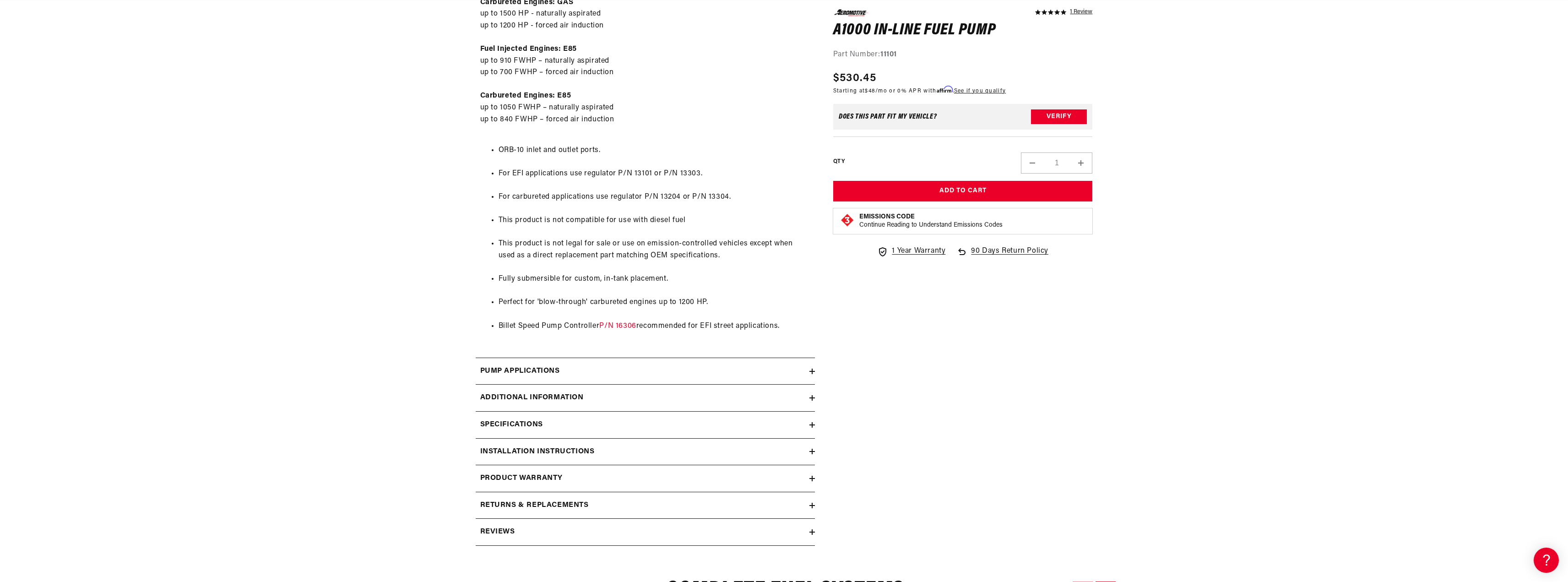
scroll to position [0, 362]
click at [810, 369] on icon at bounding box center [812, 371] width 6 height 6
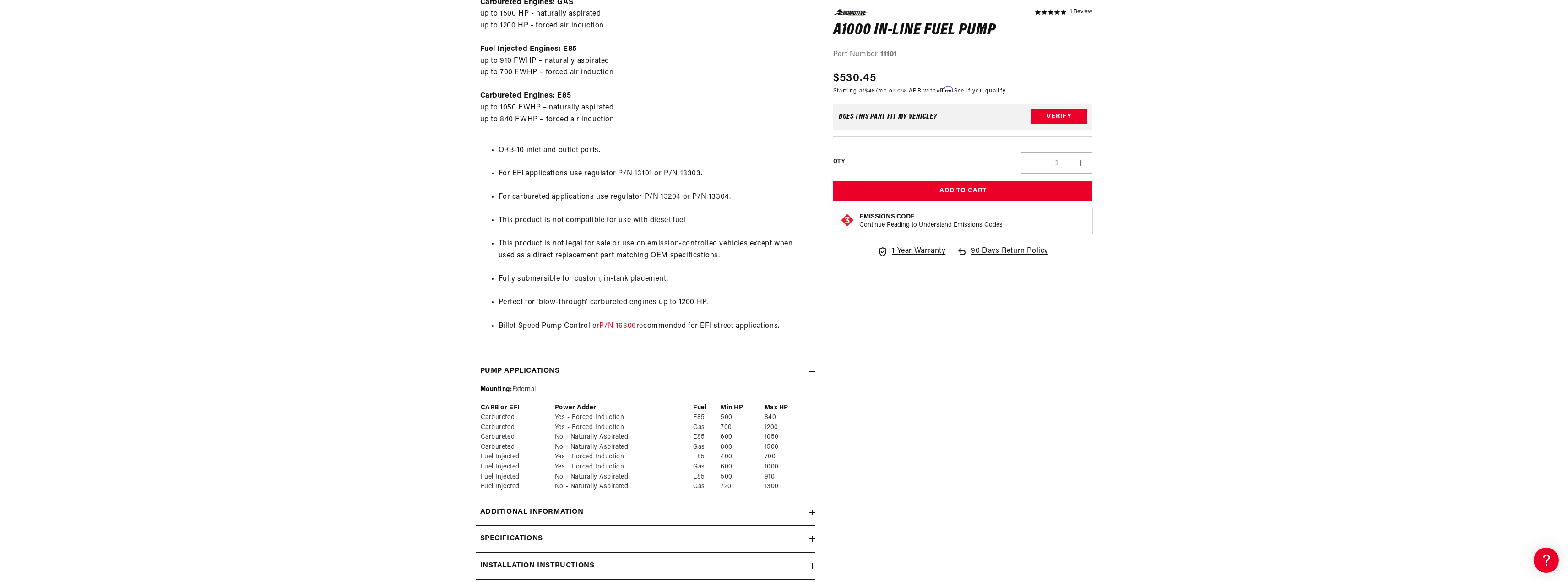
scroll to position [0, 0]
click at [808, 510] on div "Additional information" at bounding box center [642, 512] width 334 height 12
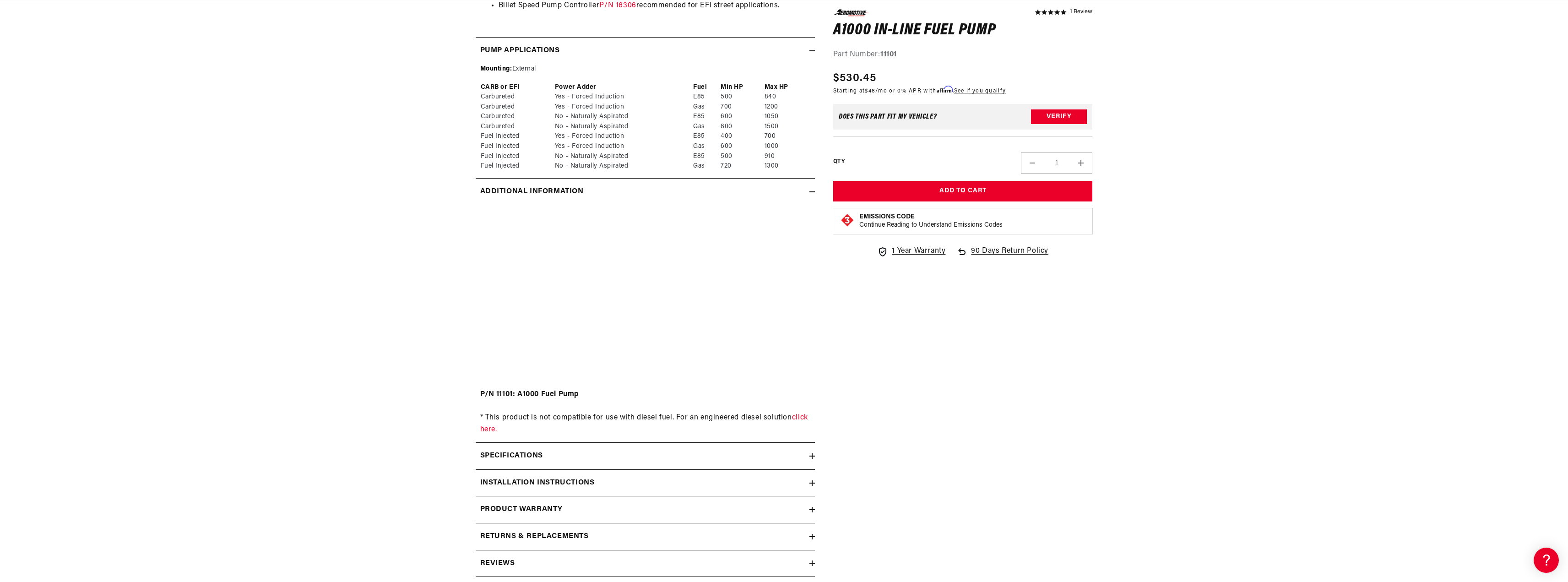
click at [814, 458] on icon at bounding box center [812, 455] width 6 height 6
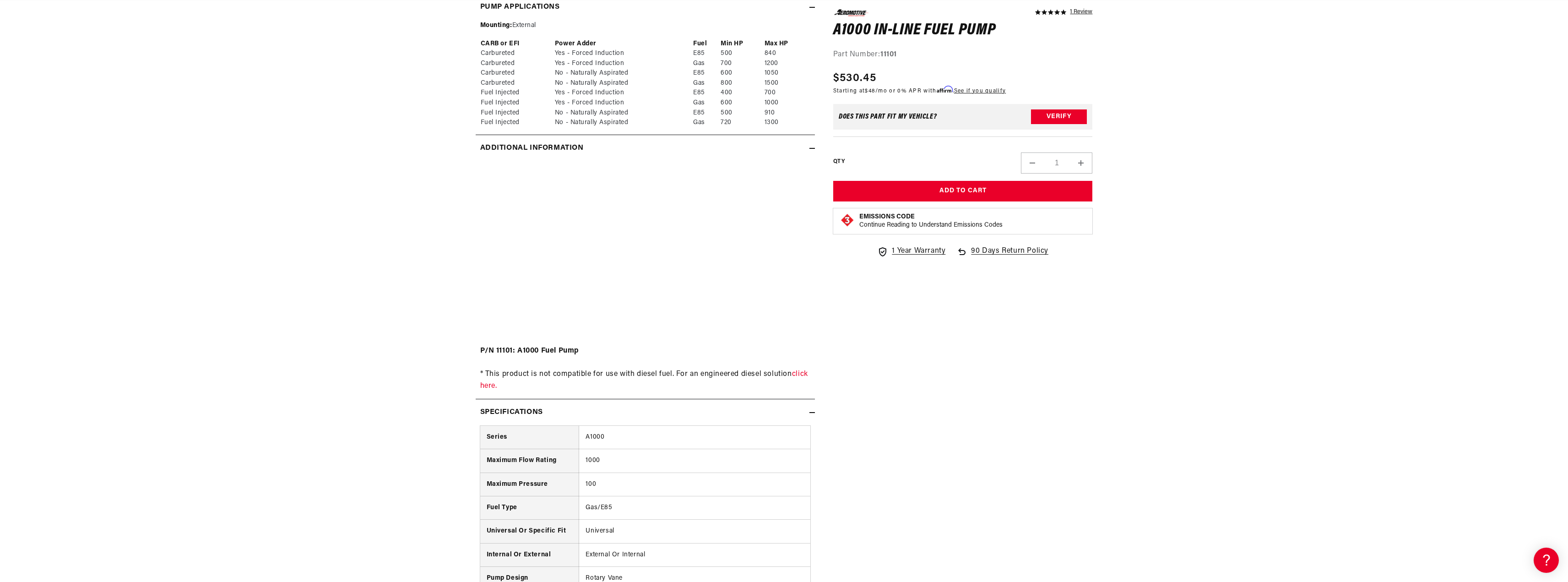
scroll to position [962, 0]
click at [813, 411] on icon at bounding box center [812, 410] width 6 height 6
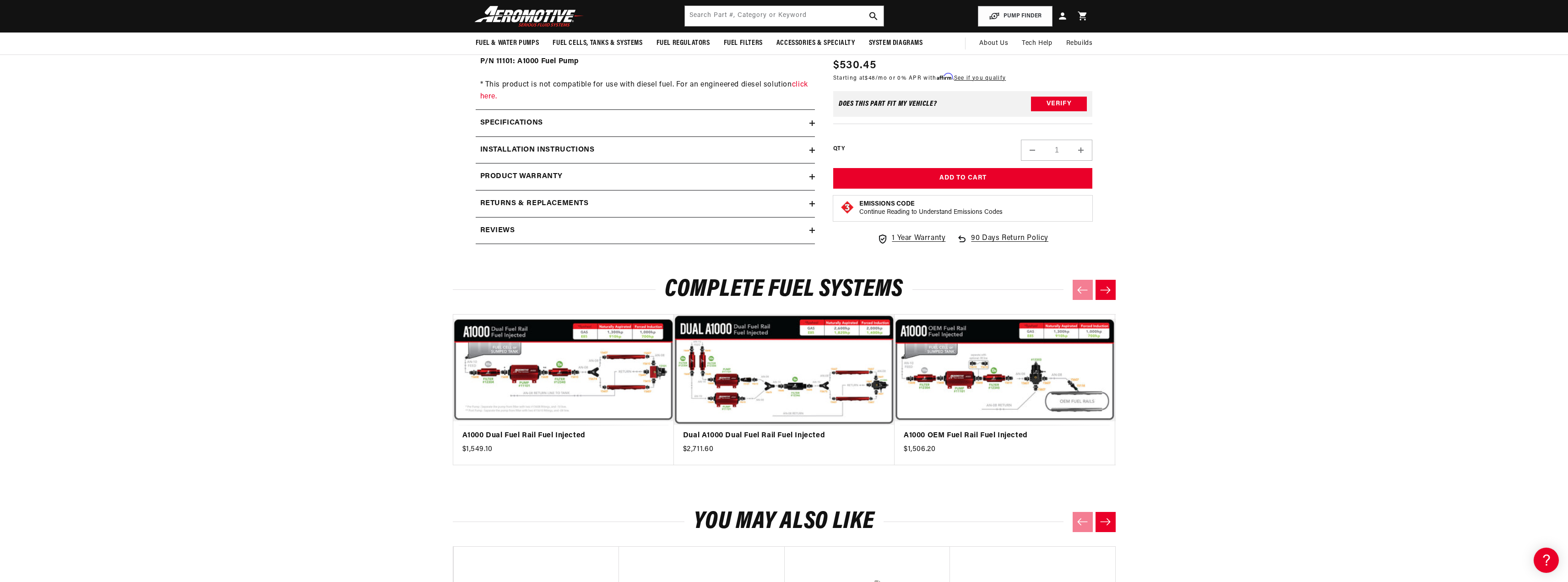
scroll to position [1236, 0]
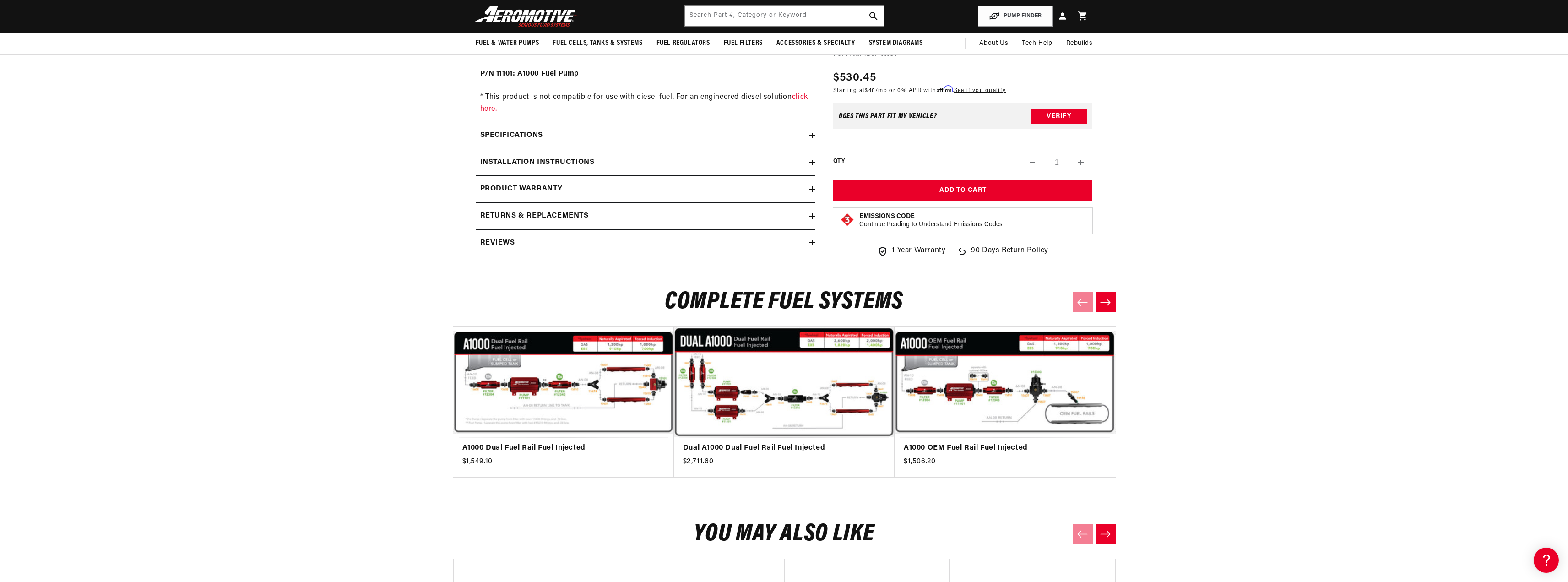
click at [1104, 301] on icon "Next slide" at bounding box center [1105, 302] width 12 height 8
click at [1111, 300] on icon "Next slide" at bounding box center [1105, 302] width 12 height 8
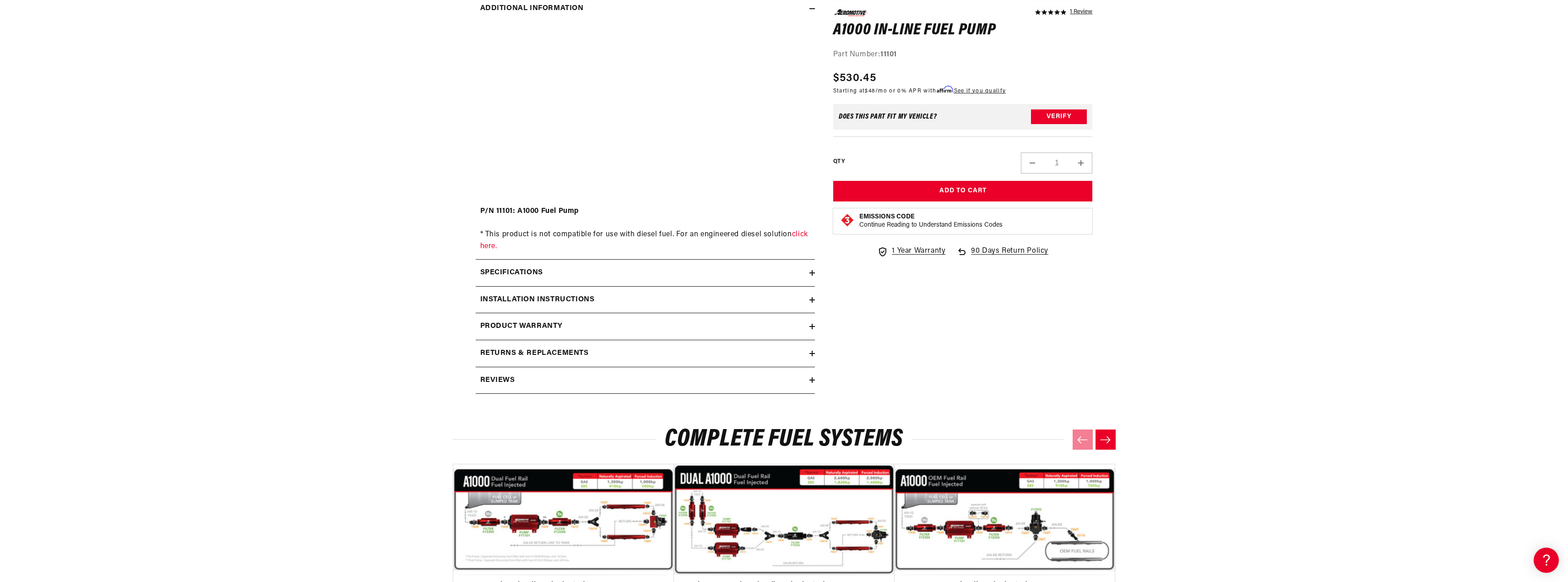
click at [1103, 439] on icon "Next slide" at bounding box center [1105, 440] width 12 height 8
click at [1103, 440] on icon "Next slide" at bounding box center [1105, 440] width 10 height 7
click at [1104, 439] on icon "Next slide" at bounding box center [1105, 440] width 12 height 8
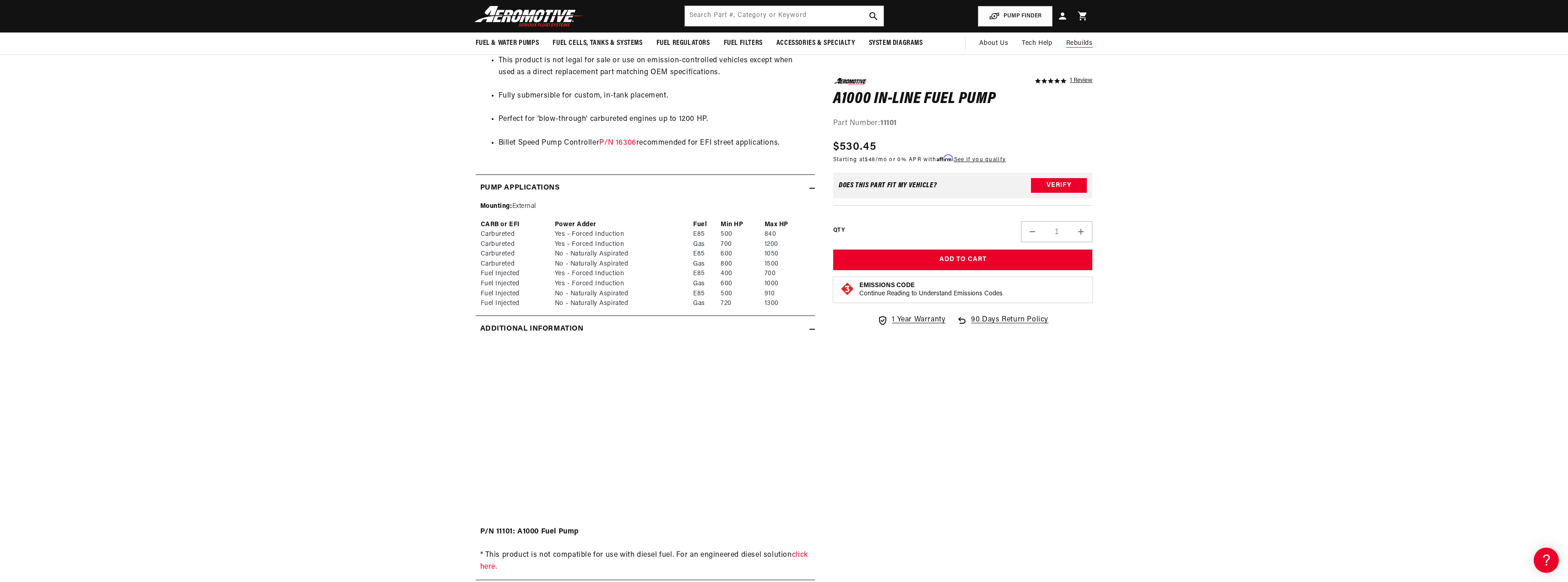
scroll to position [550, 0]
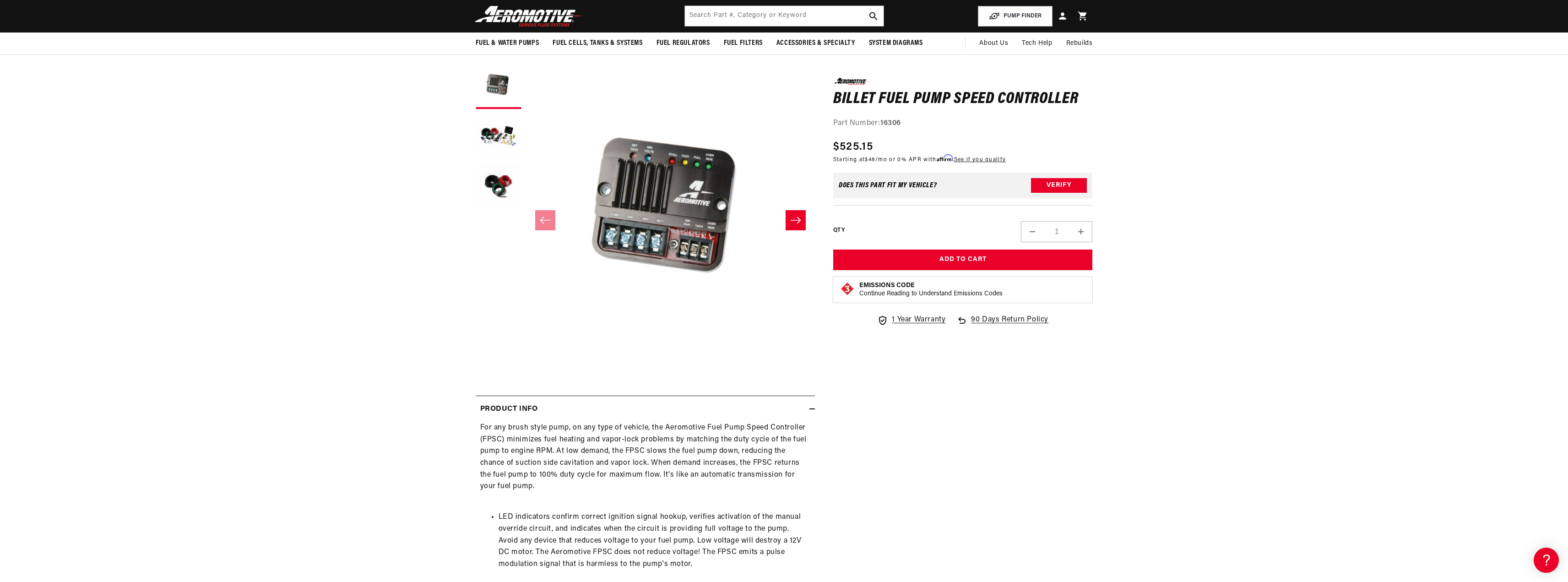
scroll to position [46, 0]
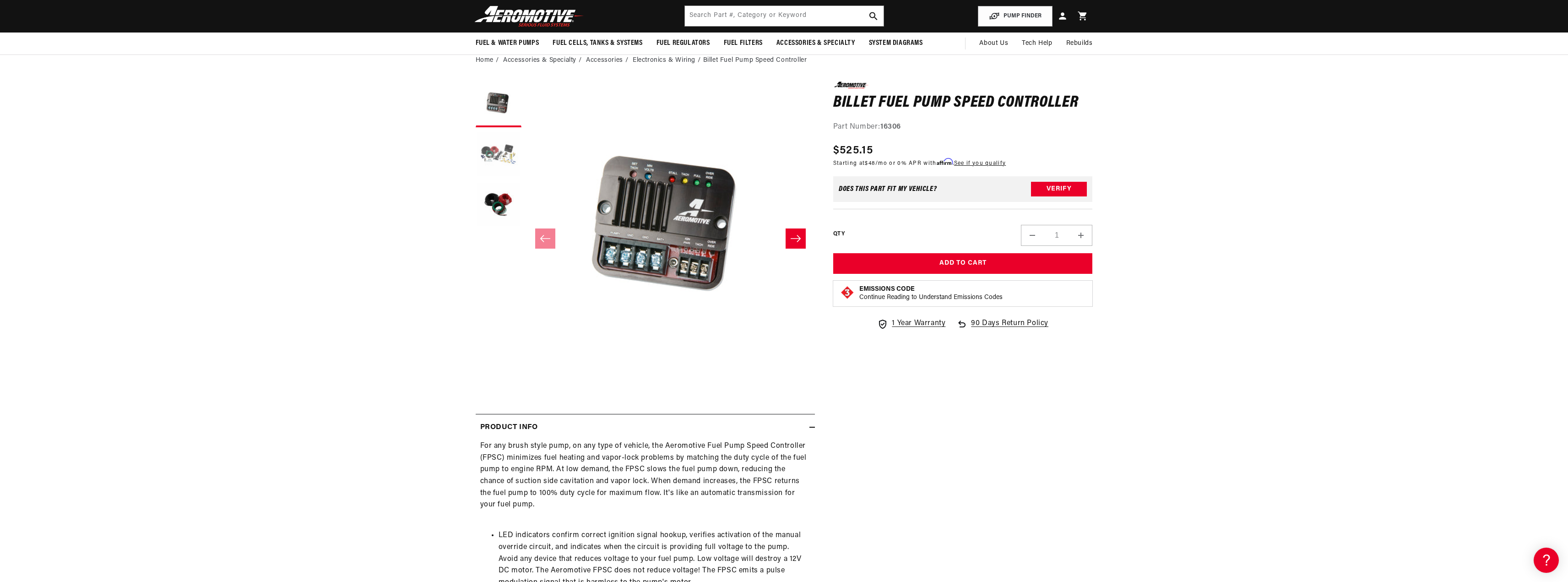
click at [495, 152] on button "Load image 2 in gallery view" at bounding box center [498, 155] width 46 height 46
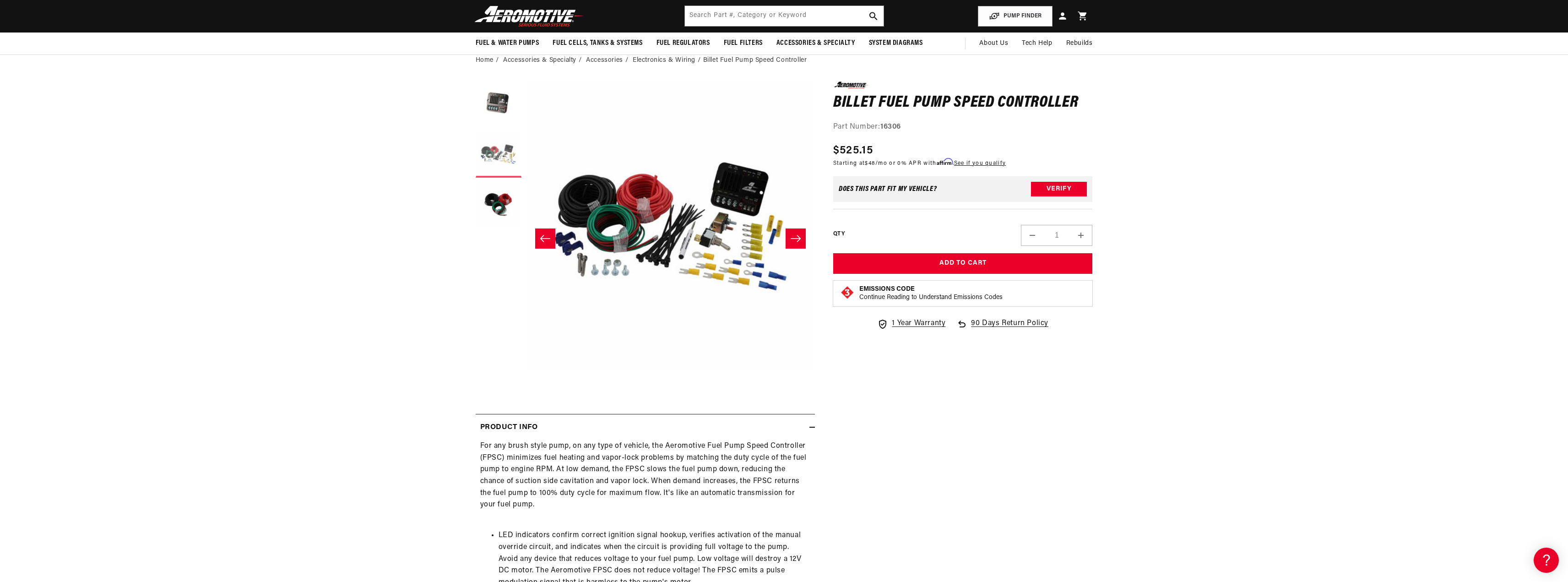
scroll to position [0, 0]
click at [492, 204] on button "Load image 3 in gallery view" at bounding box center [498, 205] width 46 height 46
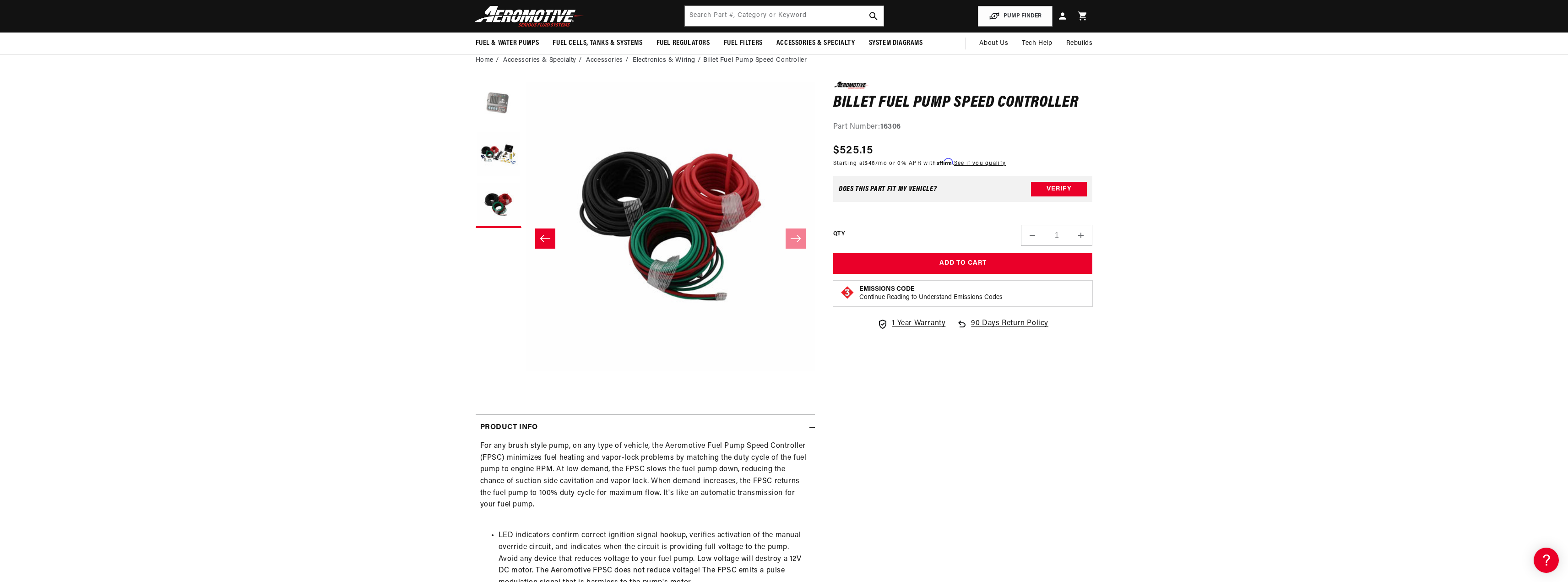
click at [500, 107] on button "Load image 1 in gallery view" at bounding box center [498, 104] width 46 height 46
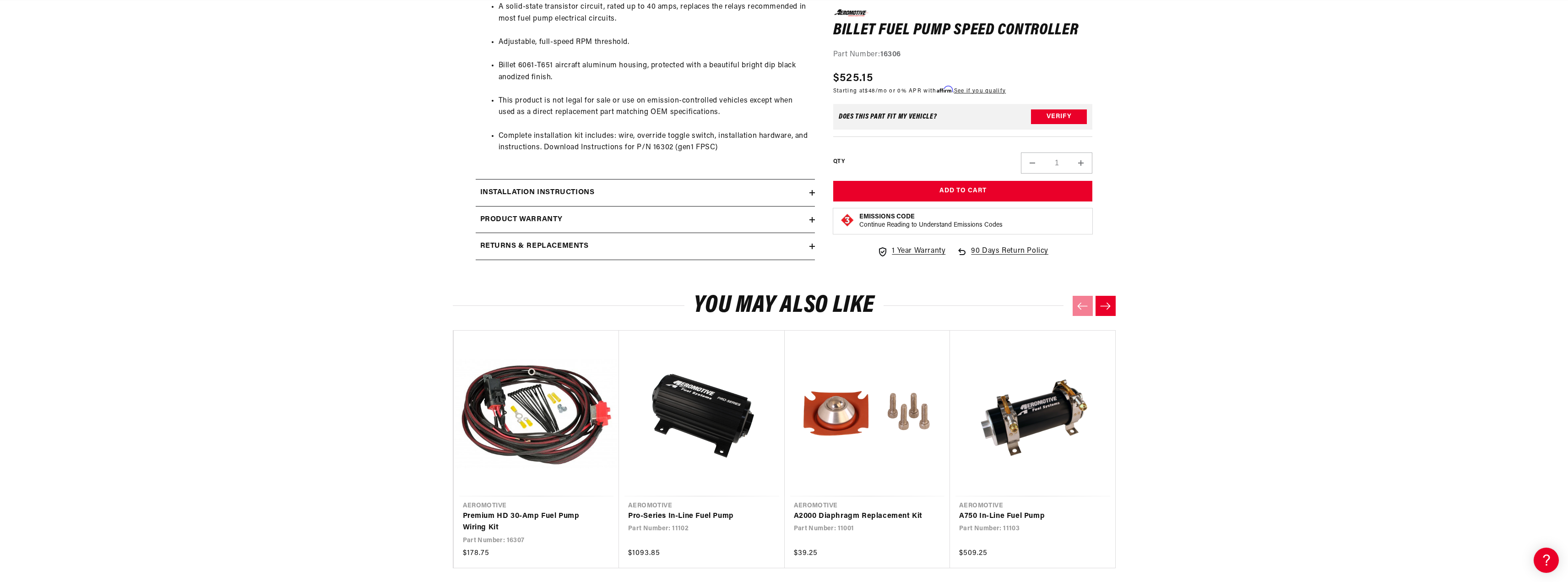
scroll to position [641, 0]
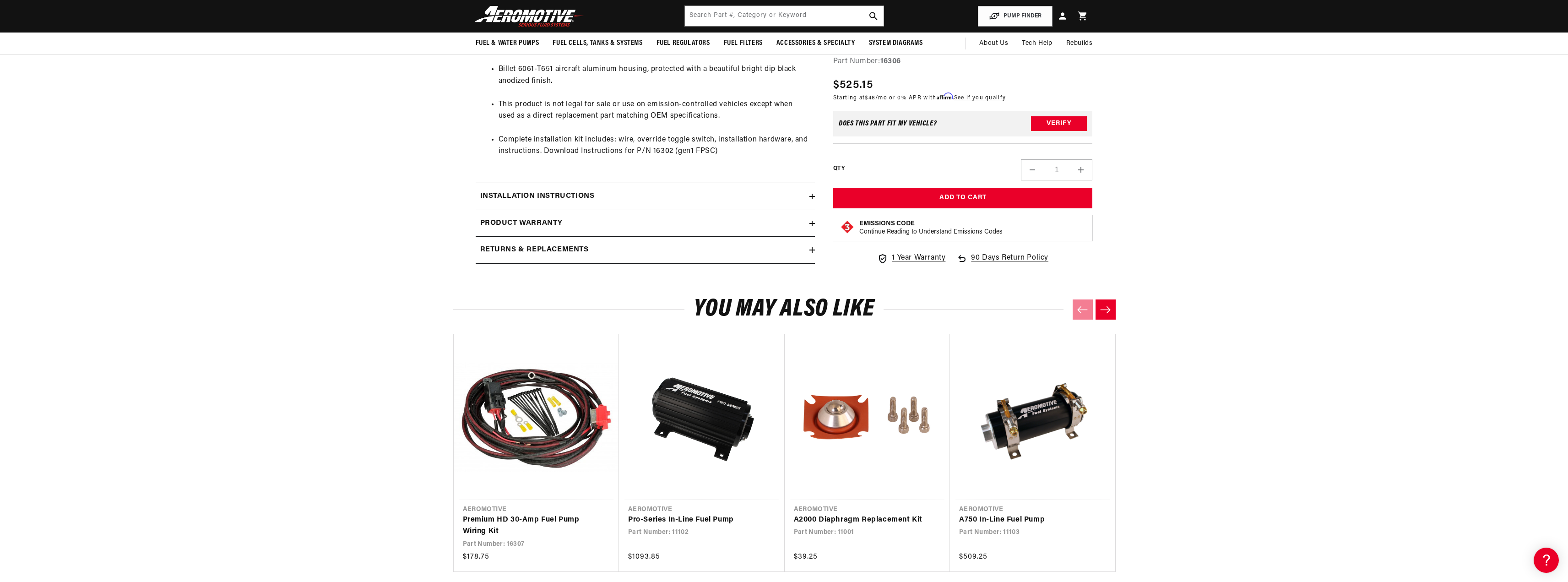
click at [793, 183] on div "Product Info For any brush style pump, on any type of vehicle, the Aeromotive F…" at bounding box center [645, 1] width 339 height 365
click at [793, 193] on div "Installation Instructions" at bounding box center [642, 196] width 334 height 12
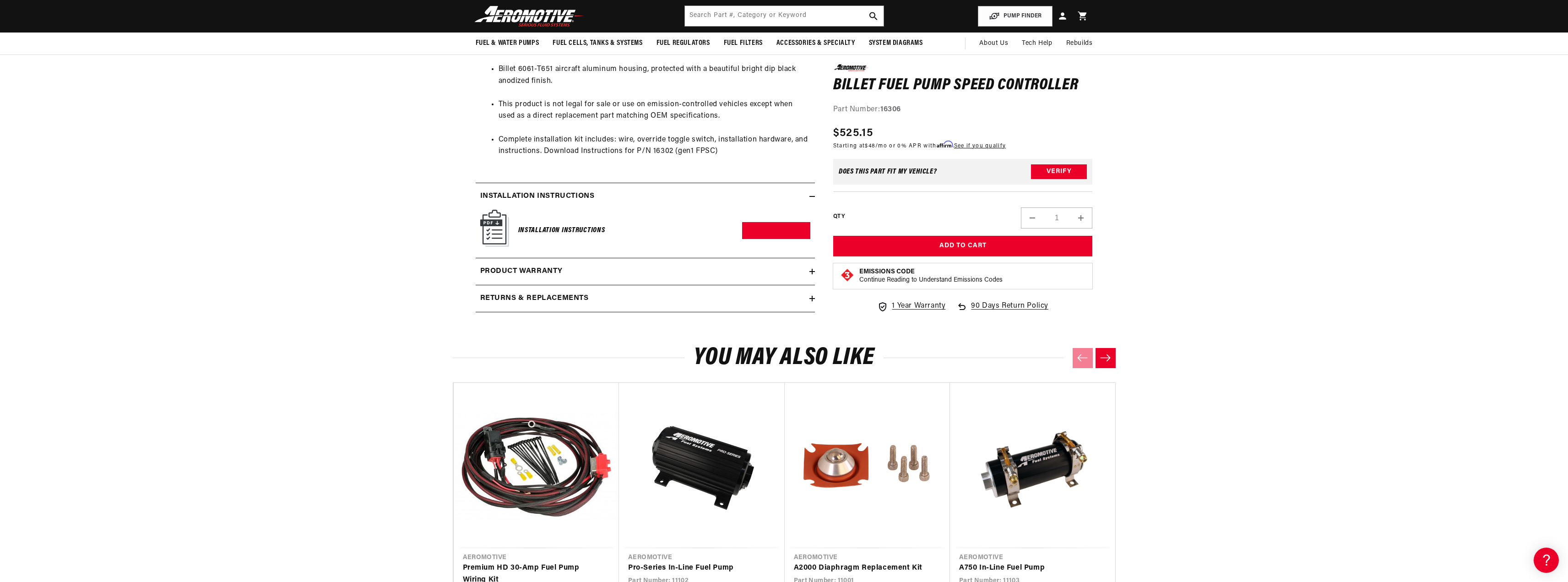
click at [807, 268] on div "Product warranty" at bounding box center [642, 271] width 334 height 12
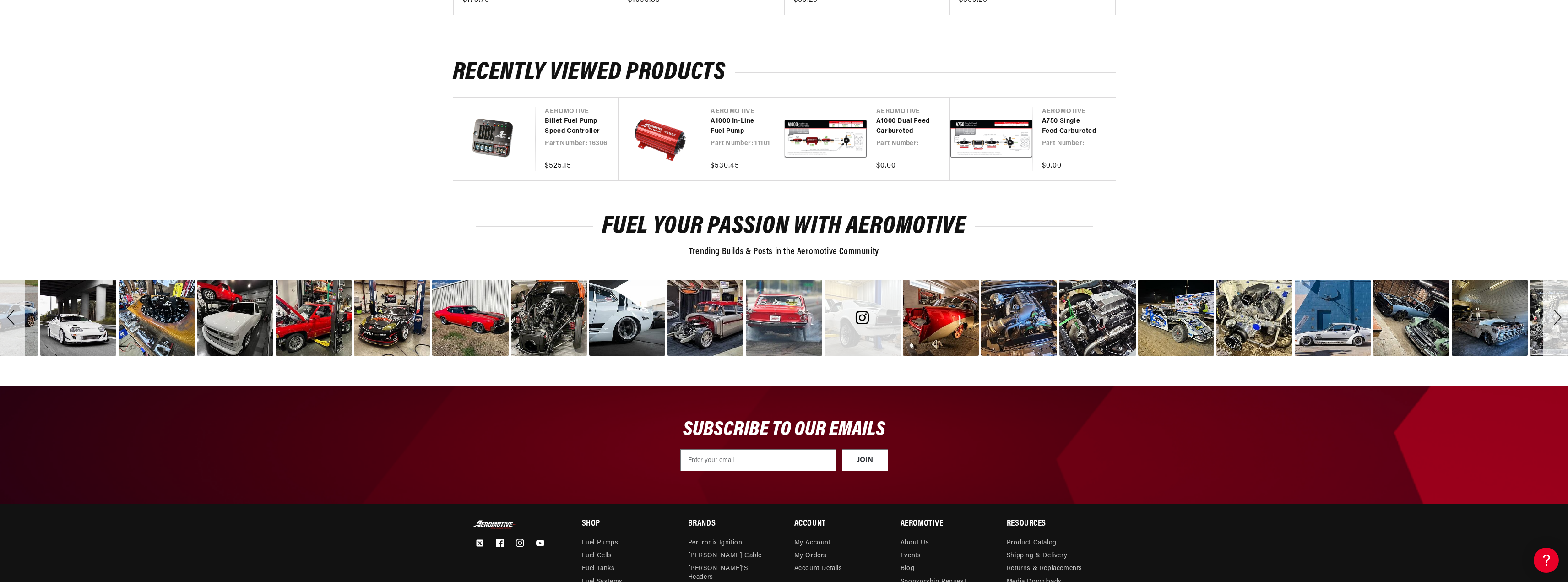
scroll to position [1419, 0]
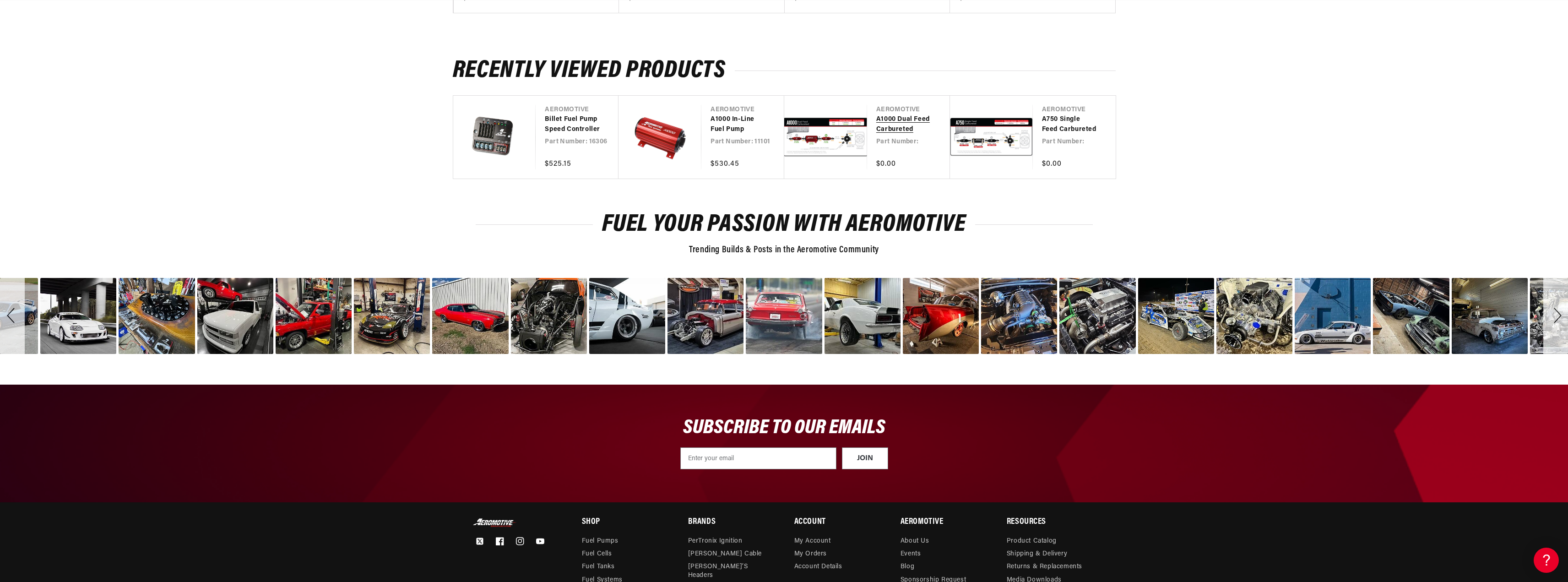
click at [903, 117] on link "A1000 Dual Feed Carbureted" at bounding box center [904, 125] width 56 height 21
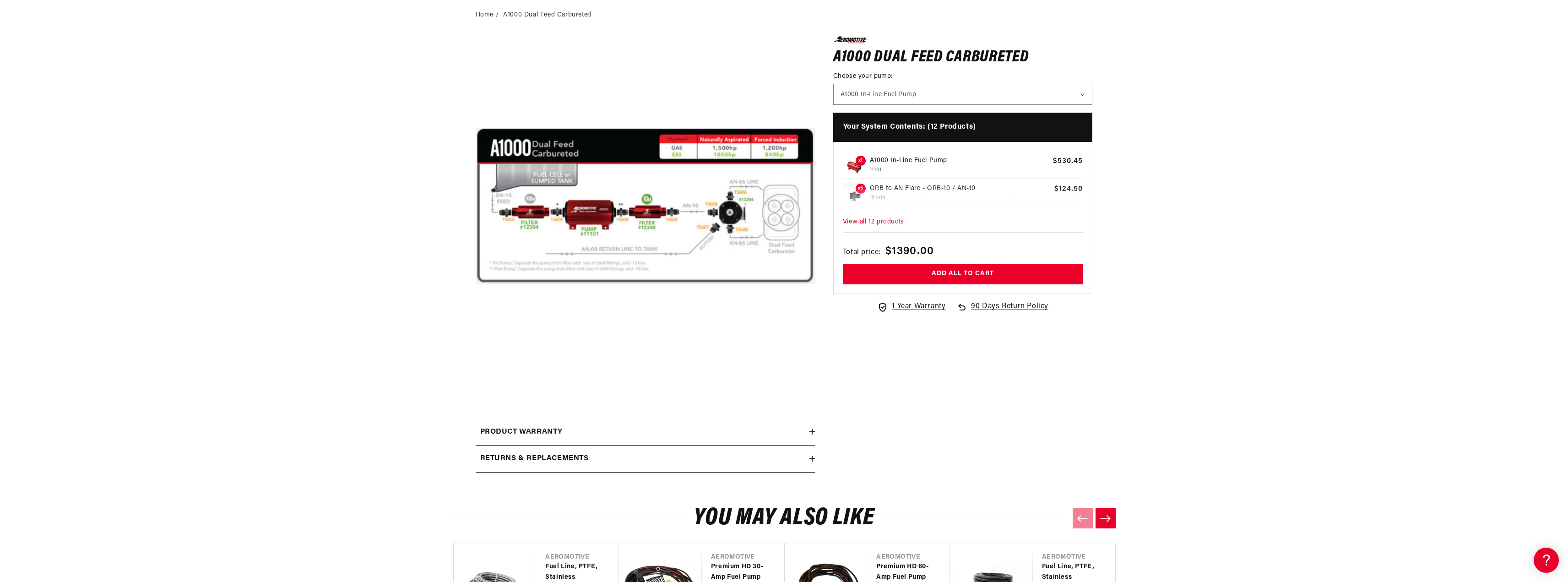
scroll to position [92, 0]
click at [892, 219] on span "View all 12 products" at bounding box center [963, 222] width 240 height 20
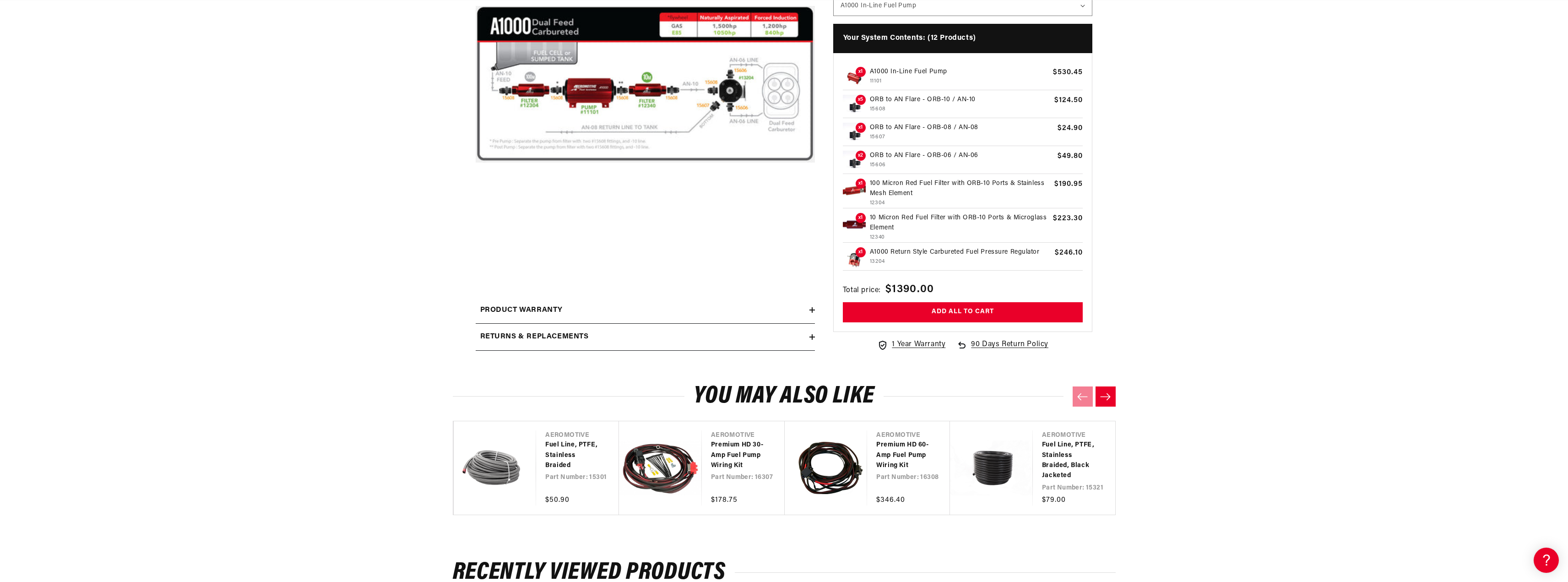
scroll to position [229, 0]
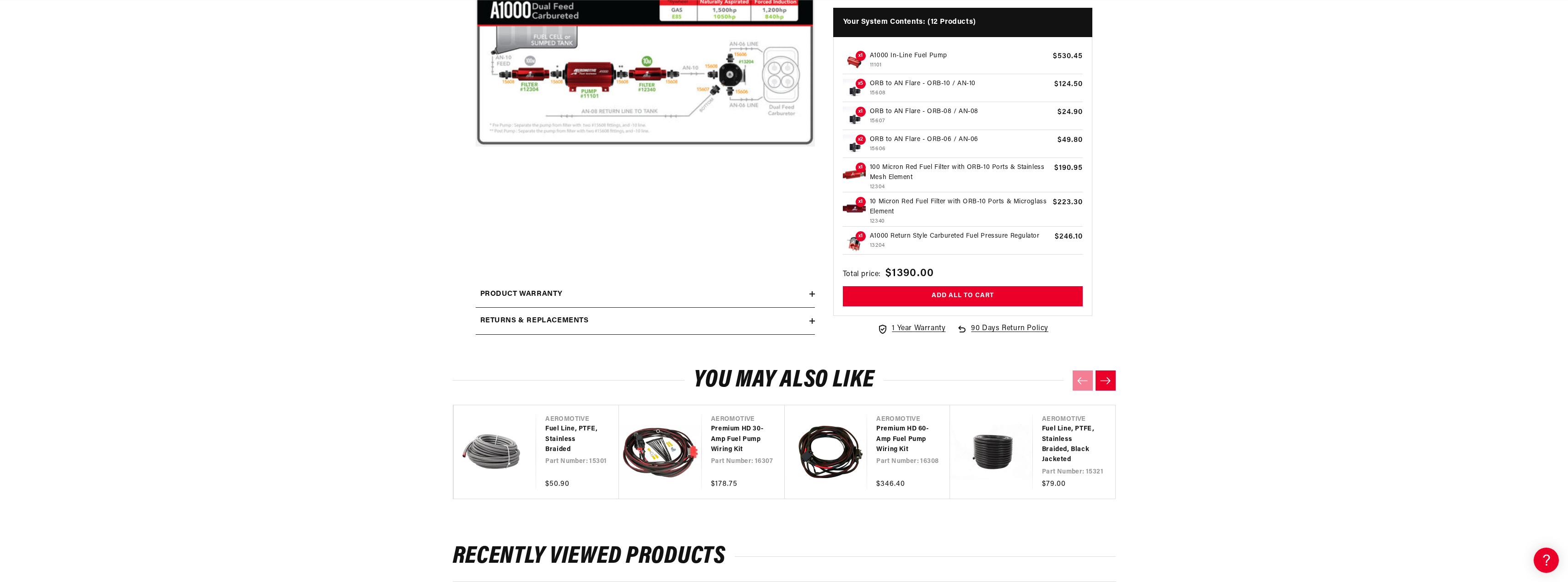
click at [804, 293] on div "Product warranty" at bounding box center [642, 294] width 334 height 12
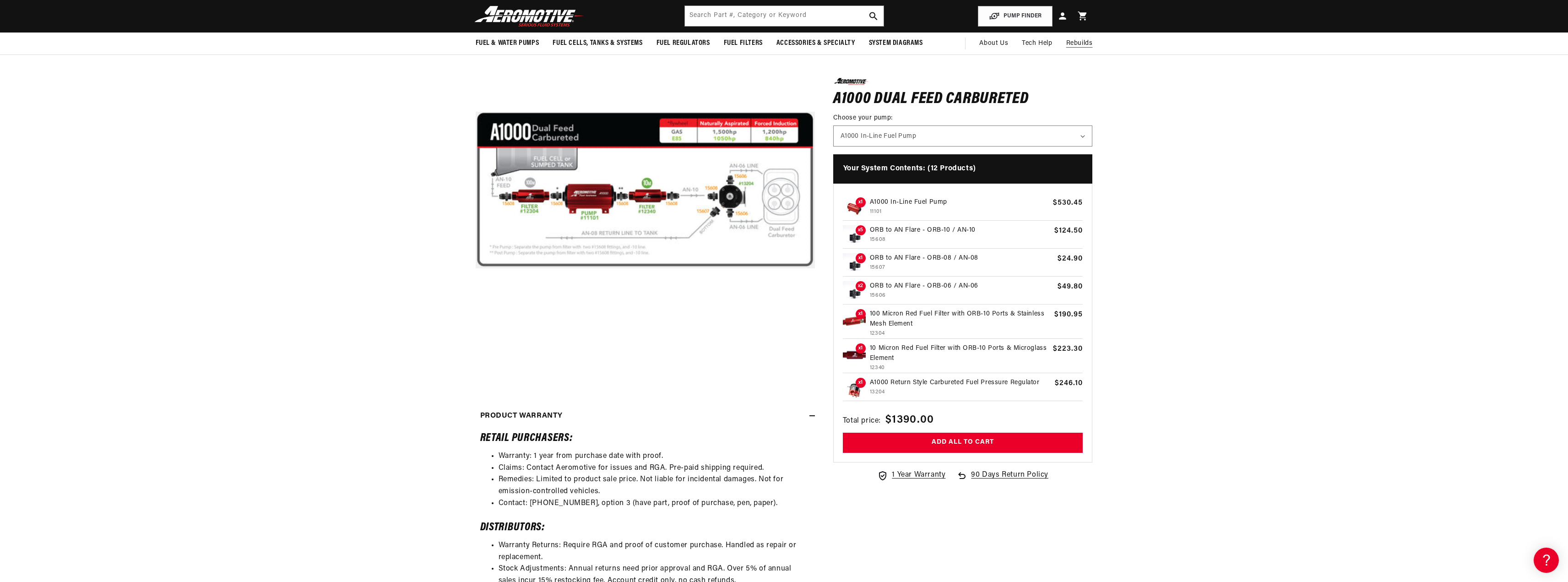
scroll to position [0, 0]
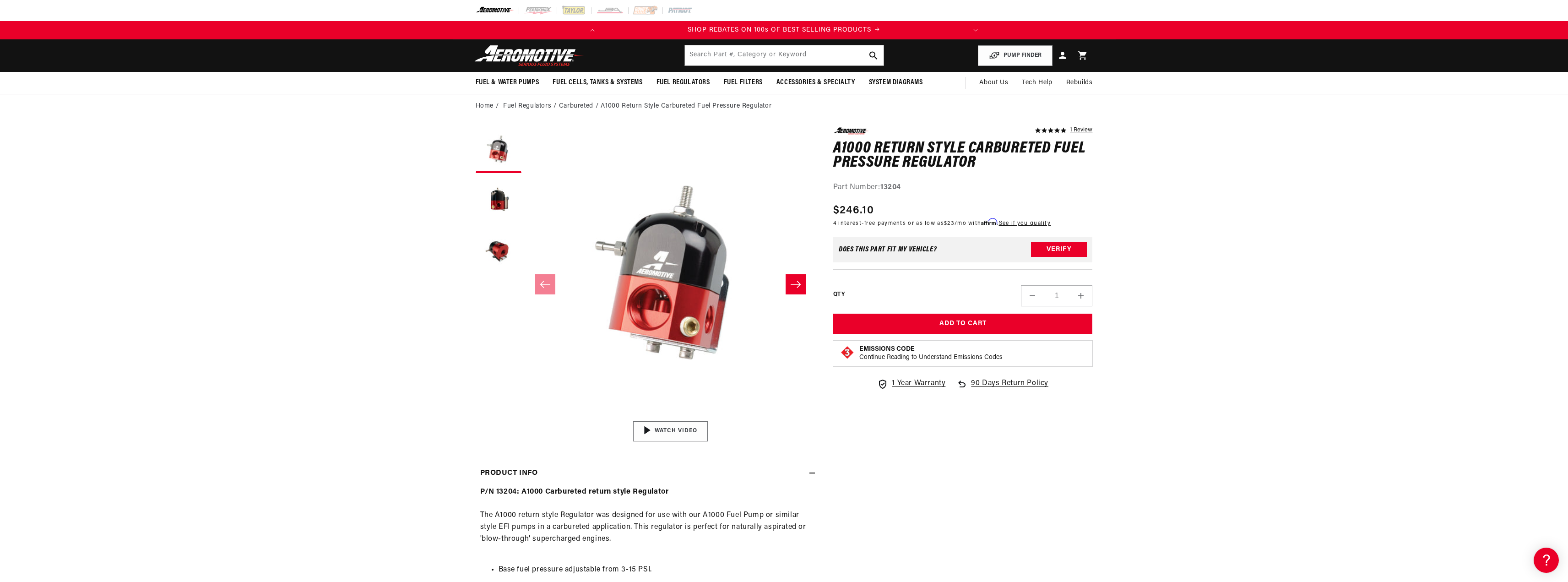
click at [646, 430] on img "Gallery Viewer" at bounding box center [670, 431] width 139 height 78
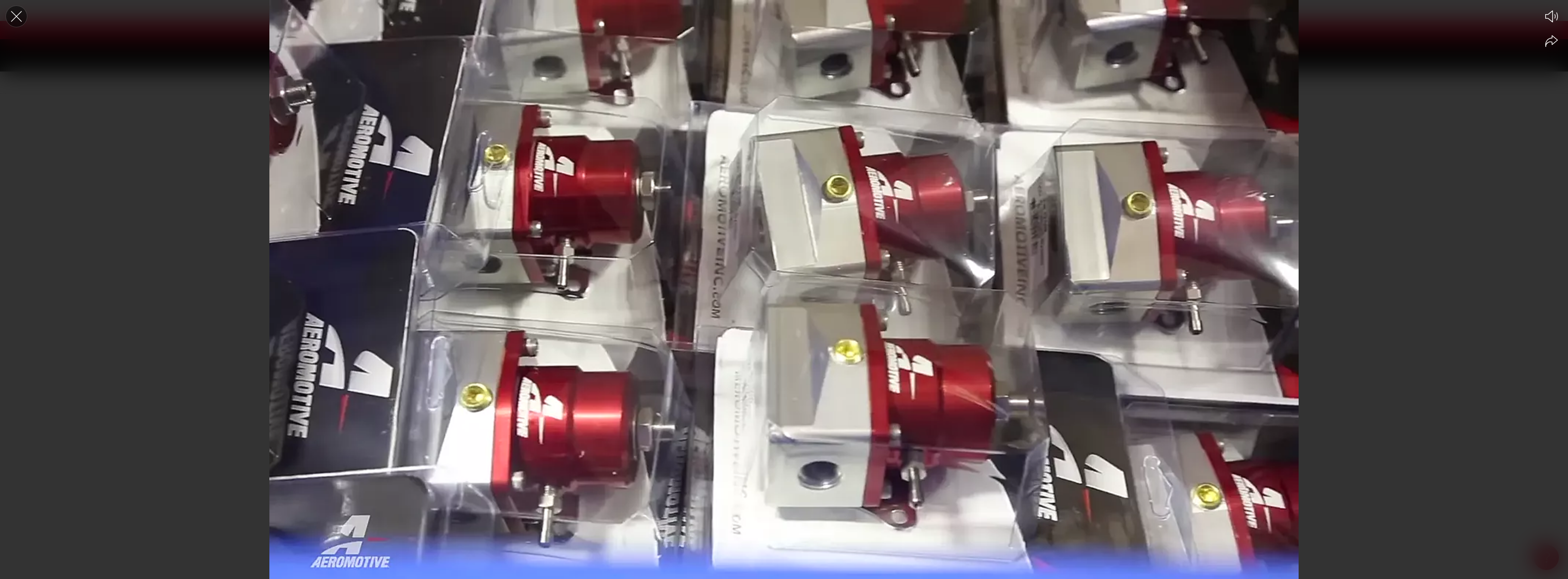
click at [15, 17] on icon "Close the video player" at bounding box center [16, 16] width 20 height 20
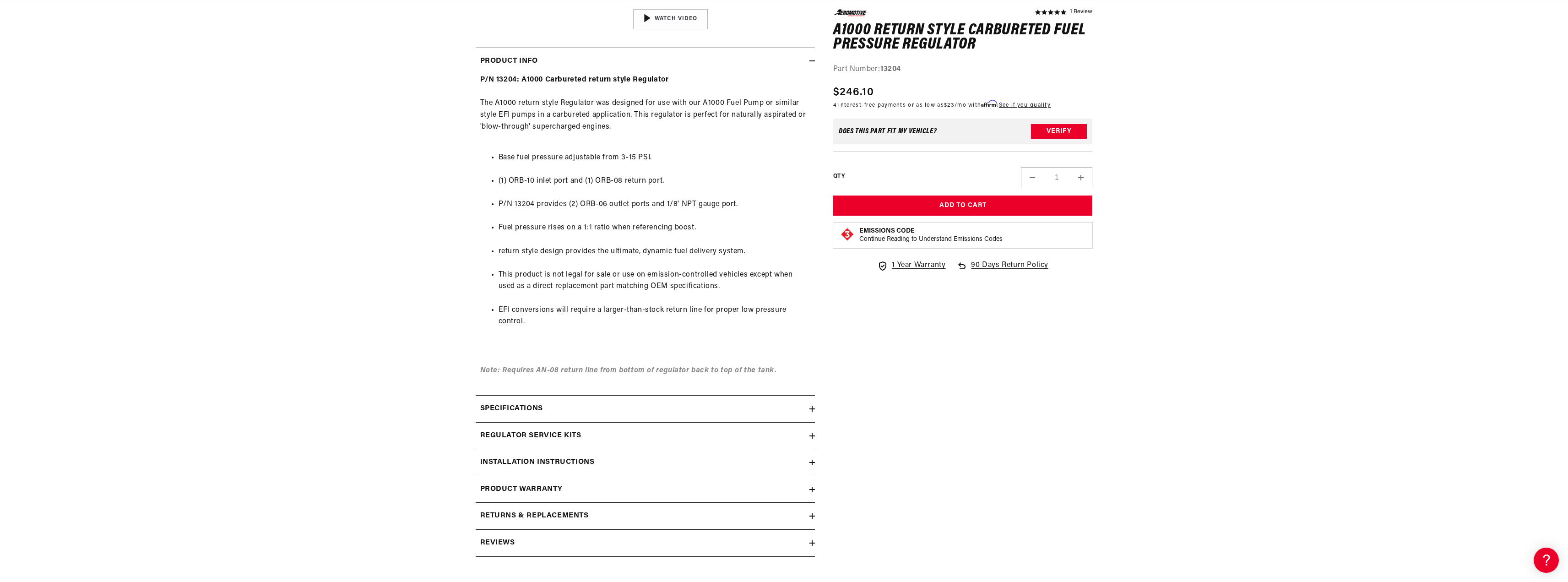
scroll to position [0, 362]
click at [598, 411] on div "Specifications" at bounding box center [642, 408] width 334 height 12
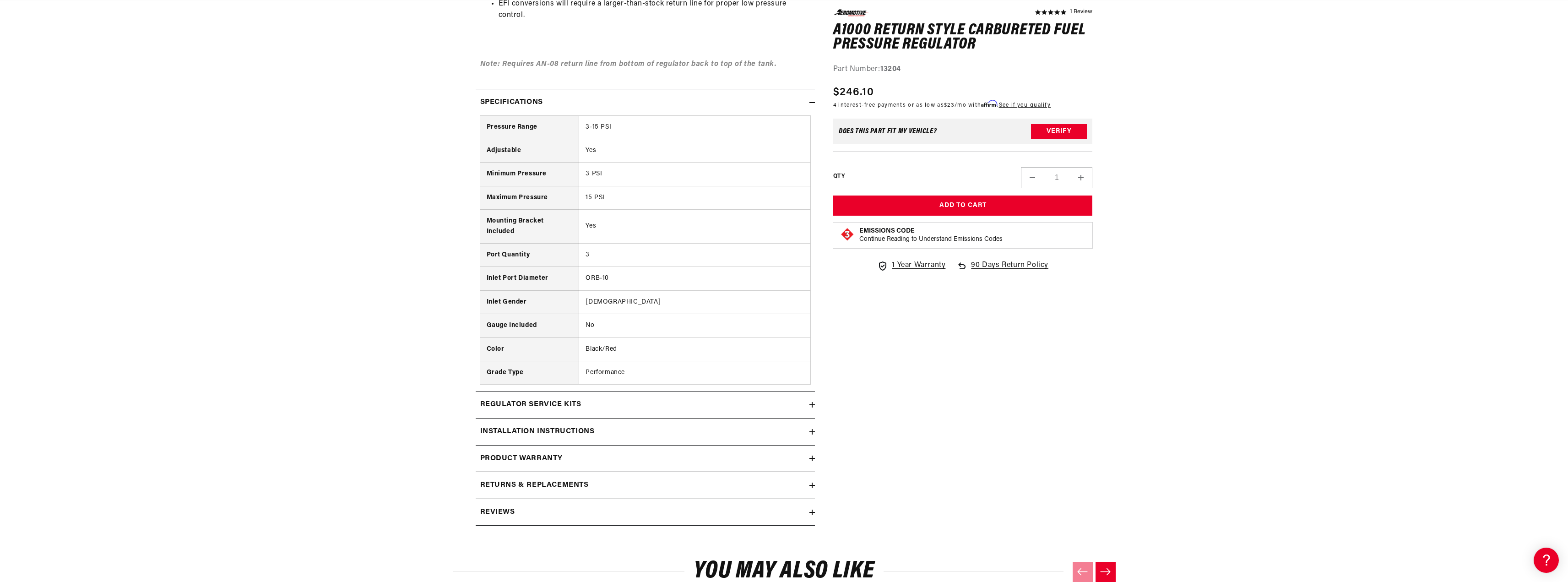
scroll to position [732, 0]
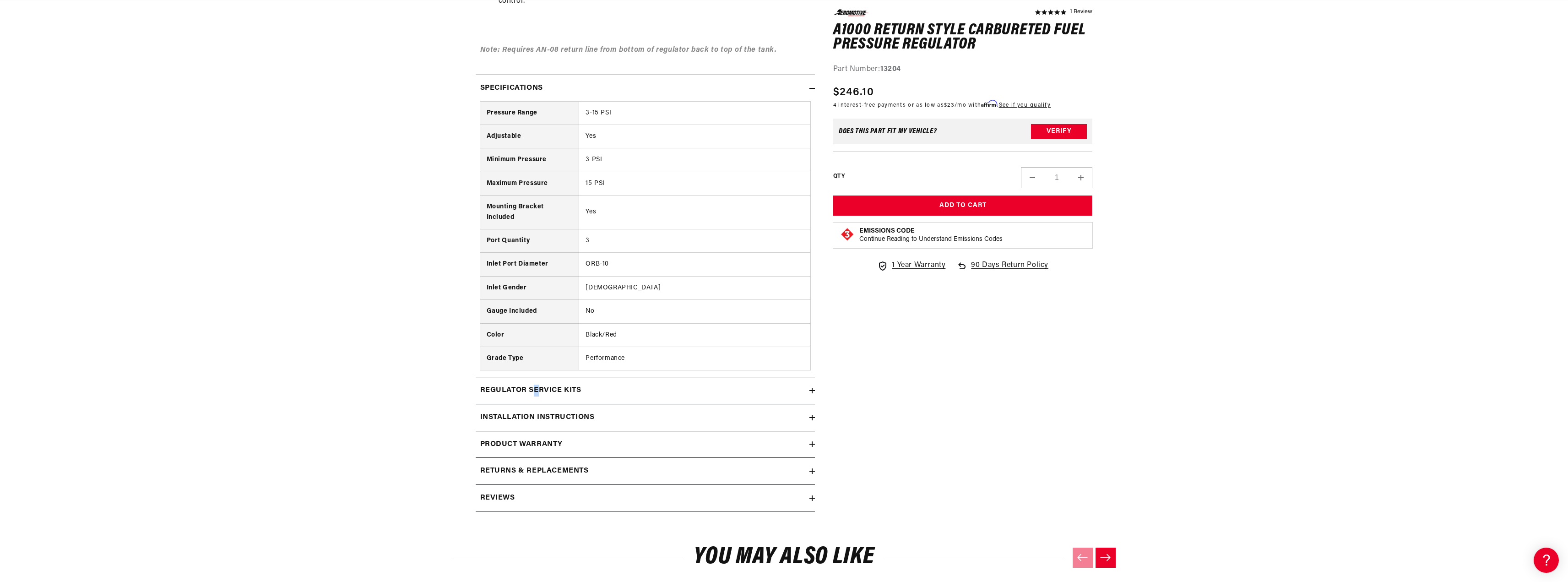
click at [536, 390] on h2 "Regulator Service Kits" at bounding box center [531, 390] width 101 height 12
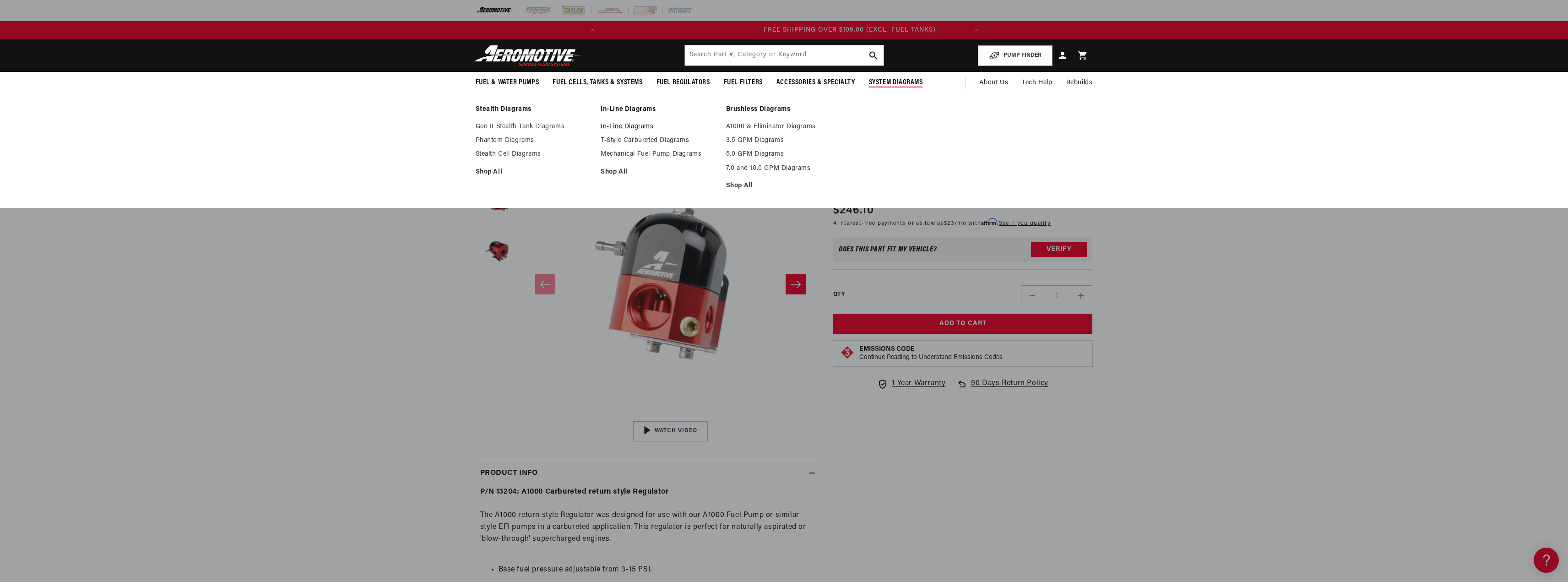
scroll to position [0, 362]
click at [631, 126] on link "In-Line Diagrams" at bounding box center [658, 127] width 116 height 8
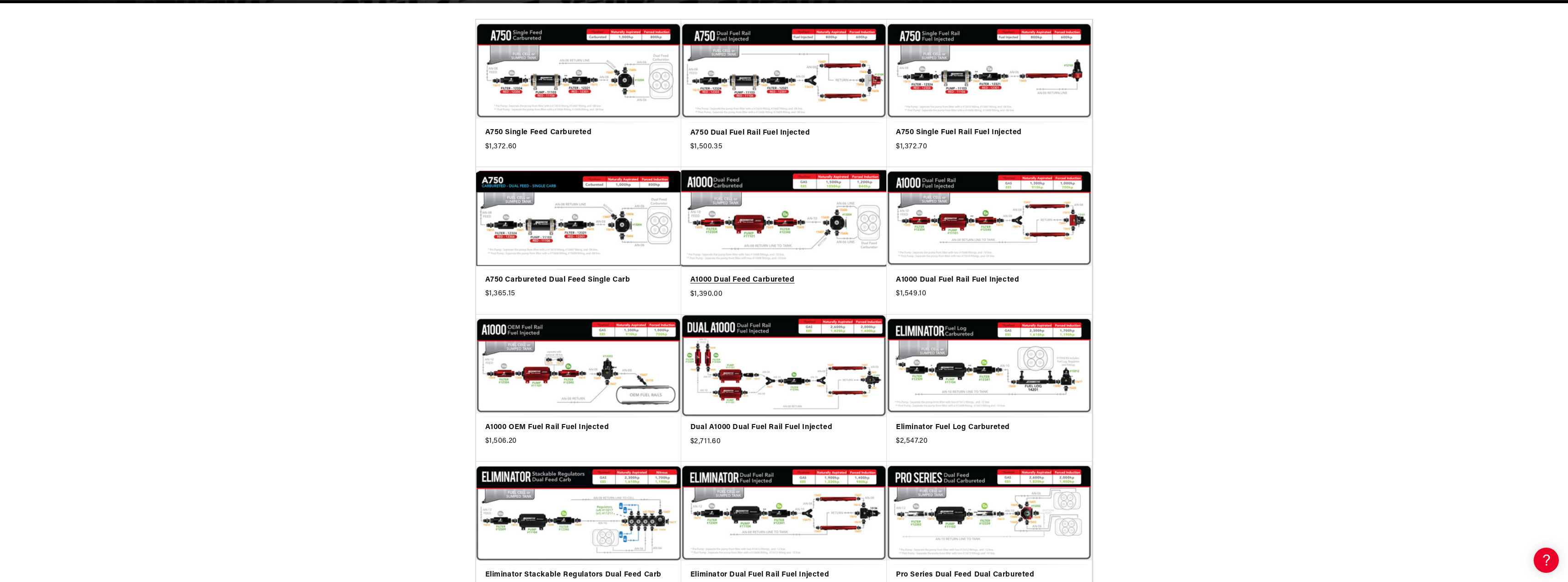
click at [777, 274] on link "A1000 Dual Feed Carbureted" at bounding box center [784, 280] width 187 height 12
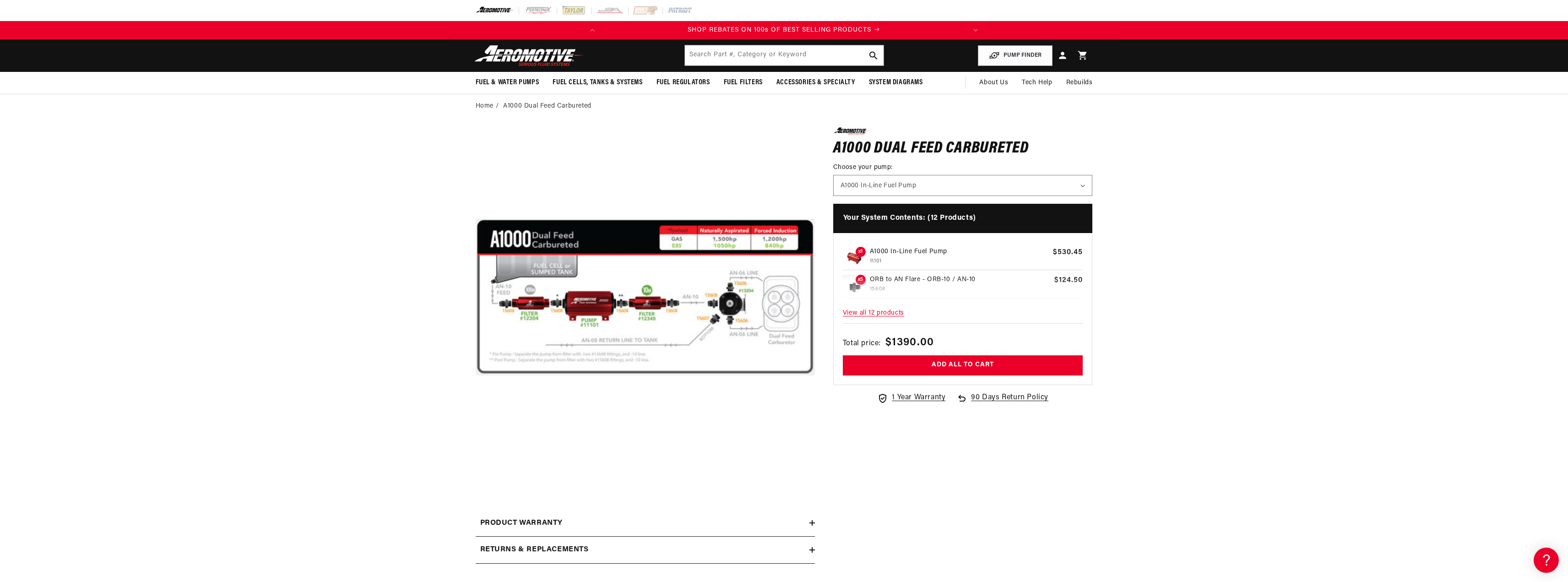
click at [884, 313] on span "View all 12 products" at bounding box center [963, 313] width 240 height 20
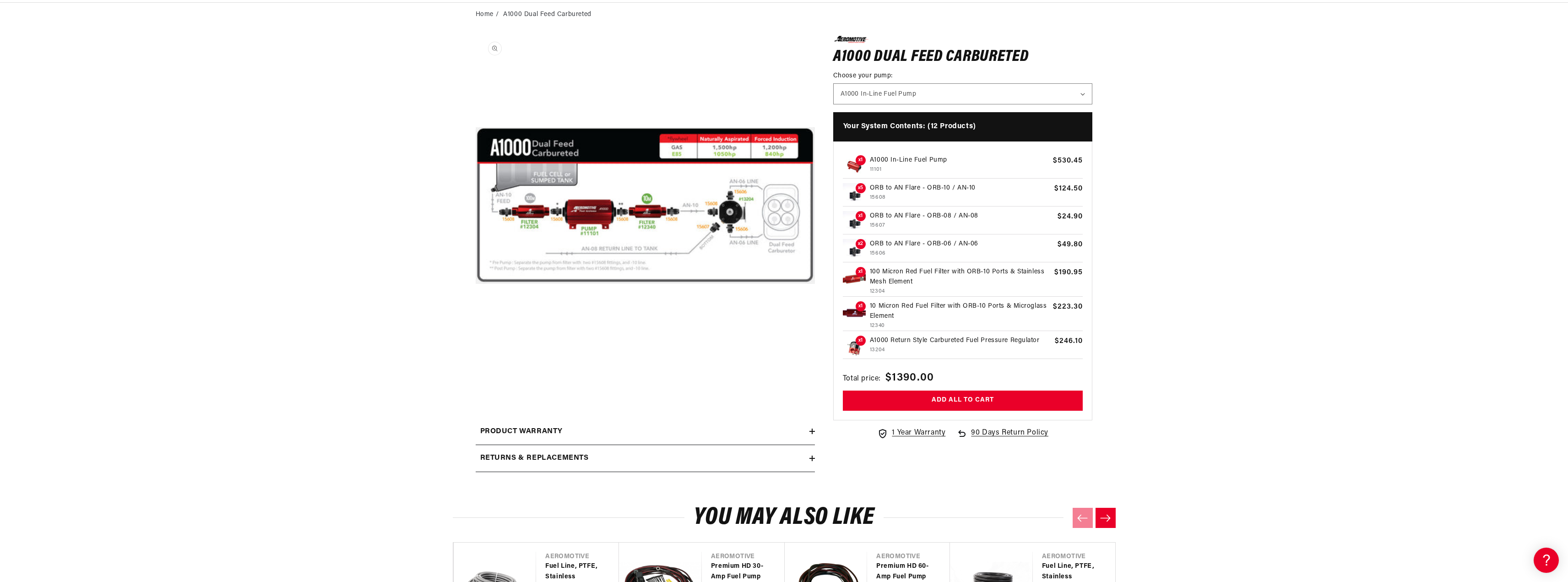
click at [476, 375] on button "Open media 1 in modal" at bounding box center [476, 375] width 0 height 0
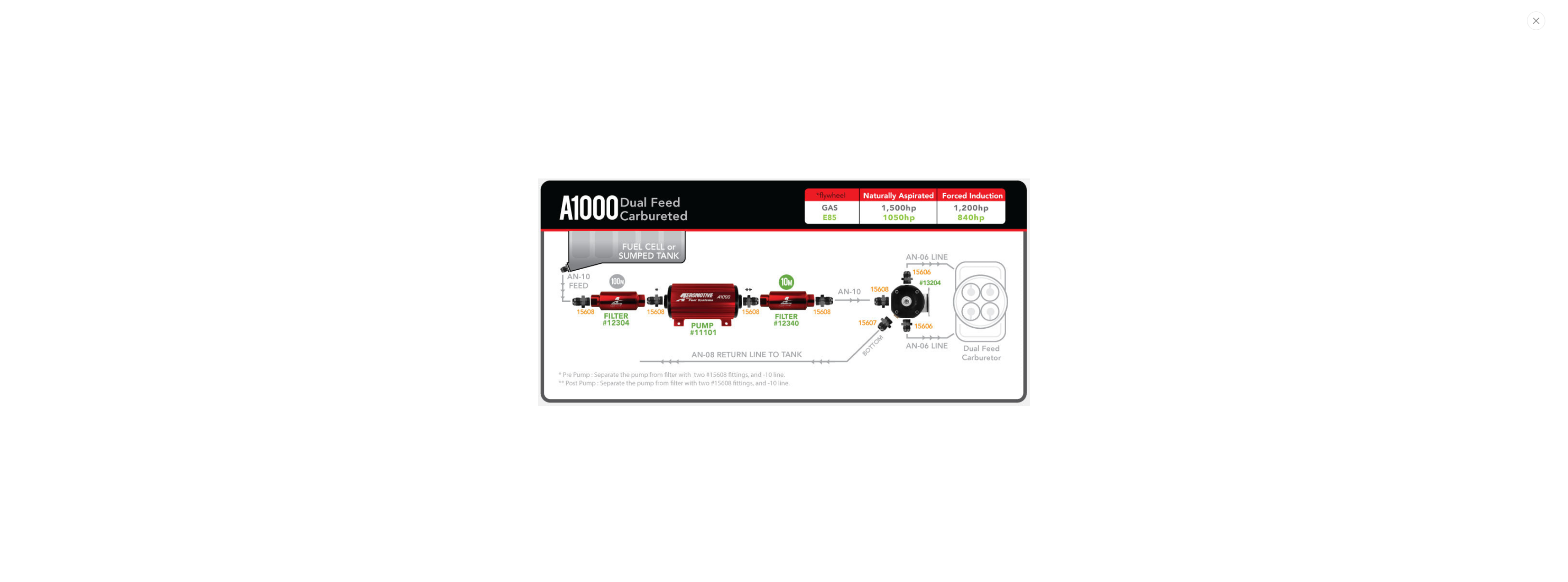
scroll to position [0, 362]
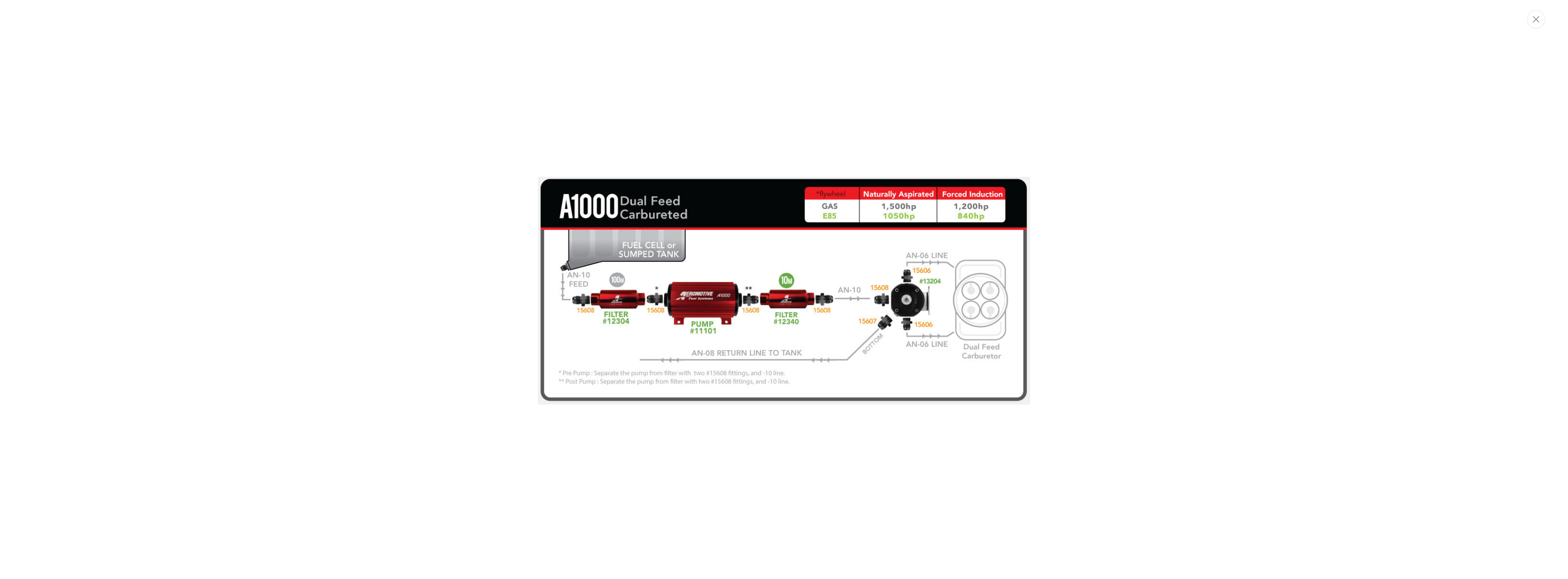
click at [1290, 259] on div "Media gallery" at bounding box center [784, 290] width 1568 height 244
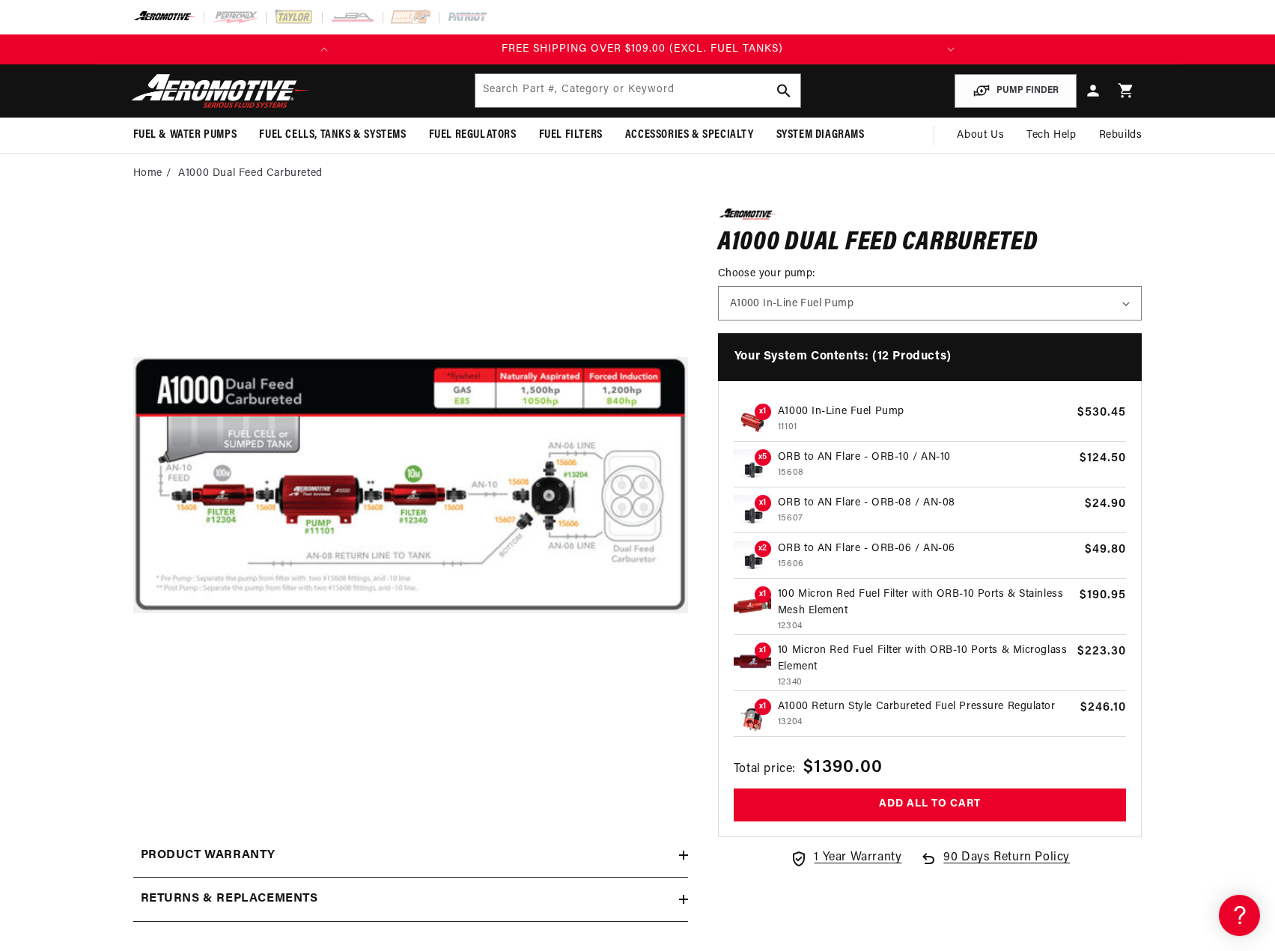
scroll to position [0, 554]
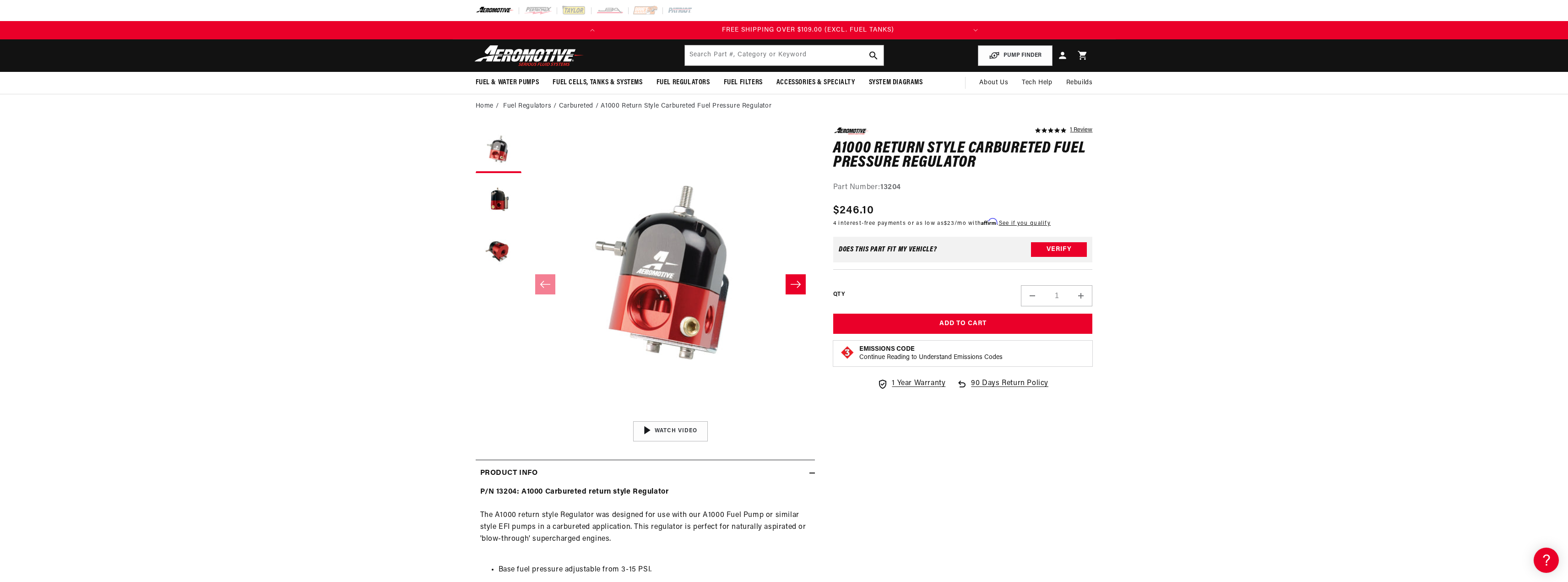
scroll to position [0, 362]
click at [578, 105] on li "Carbureted" at bounding box center [580, 106] width 42 height 10
click at [539, 105] on li "Fuel Regulators" at bounding box center [531, 106] width 56 height 10
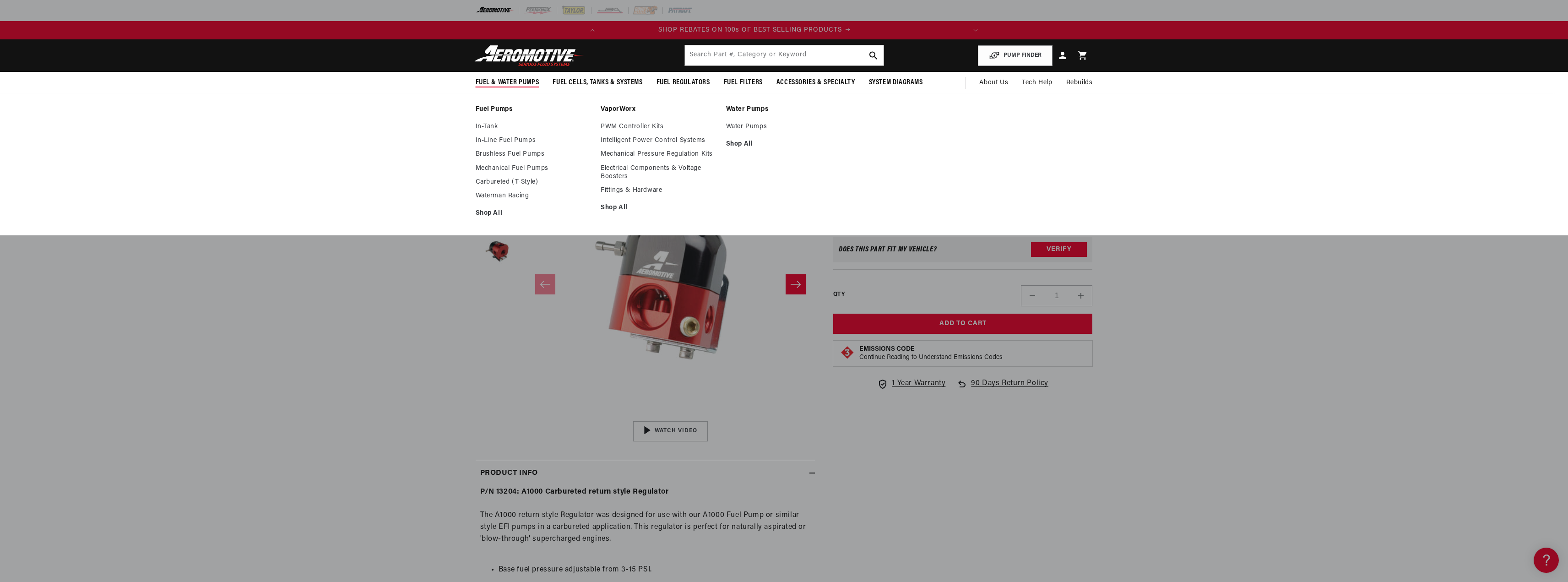
scroll to position [0, 0]
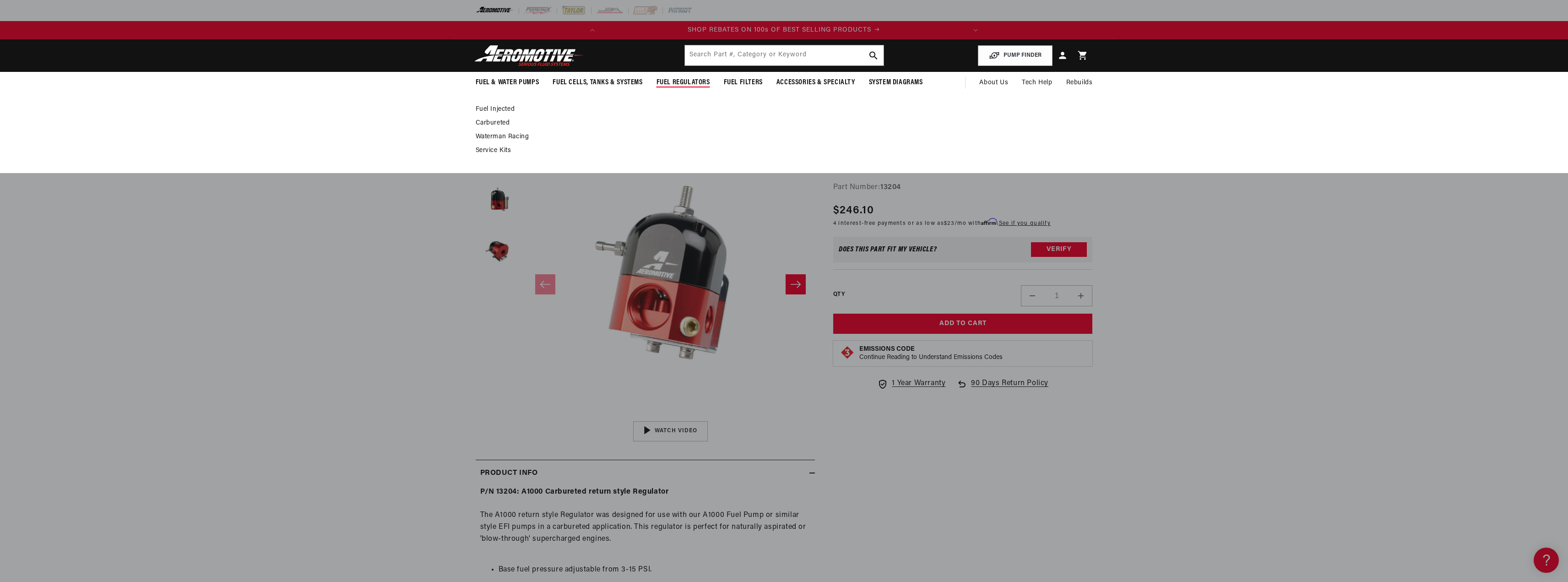
click at [499, 120] on link "Carbureted" at bounding box center [779, 123] width 608 height 8
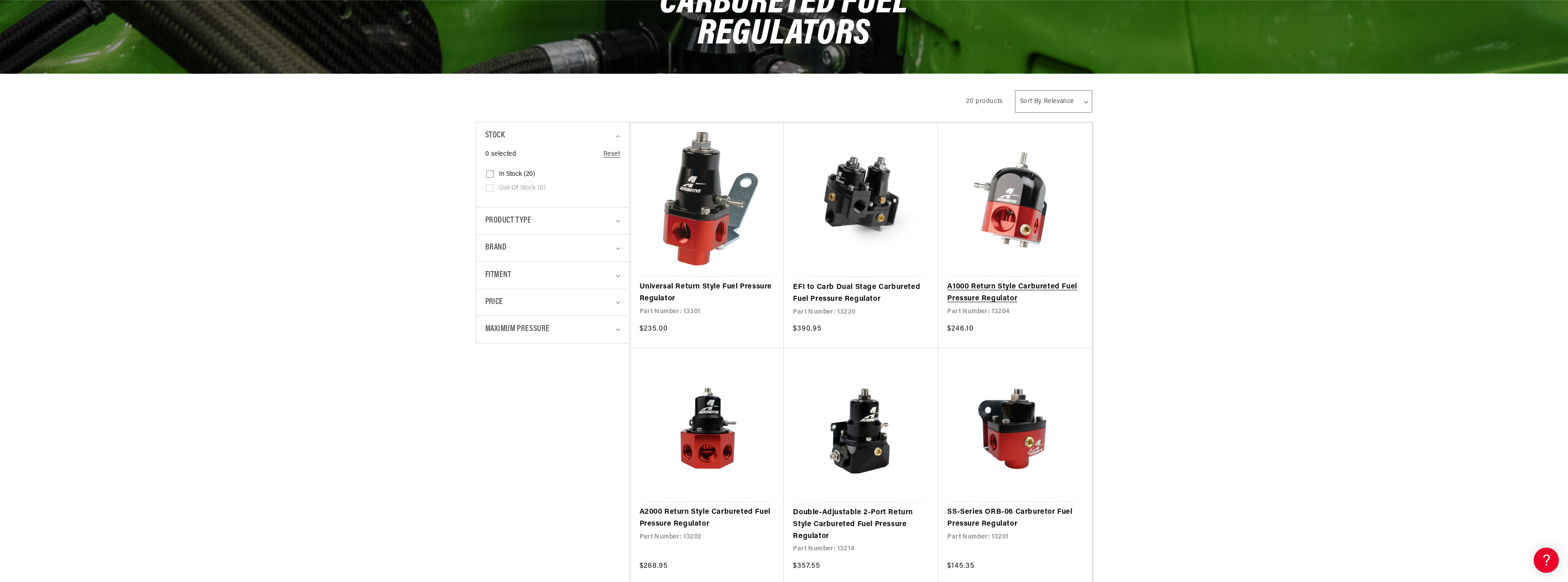
scroll to position [138, 0]
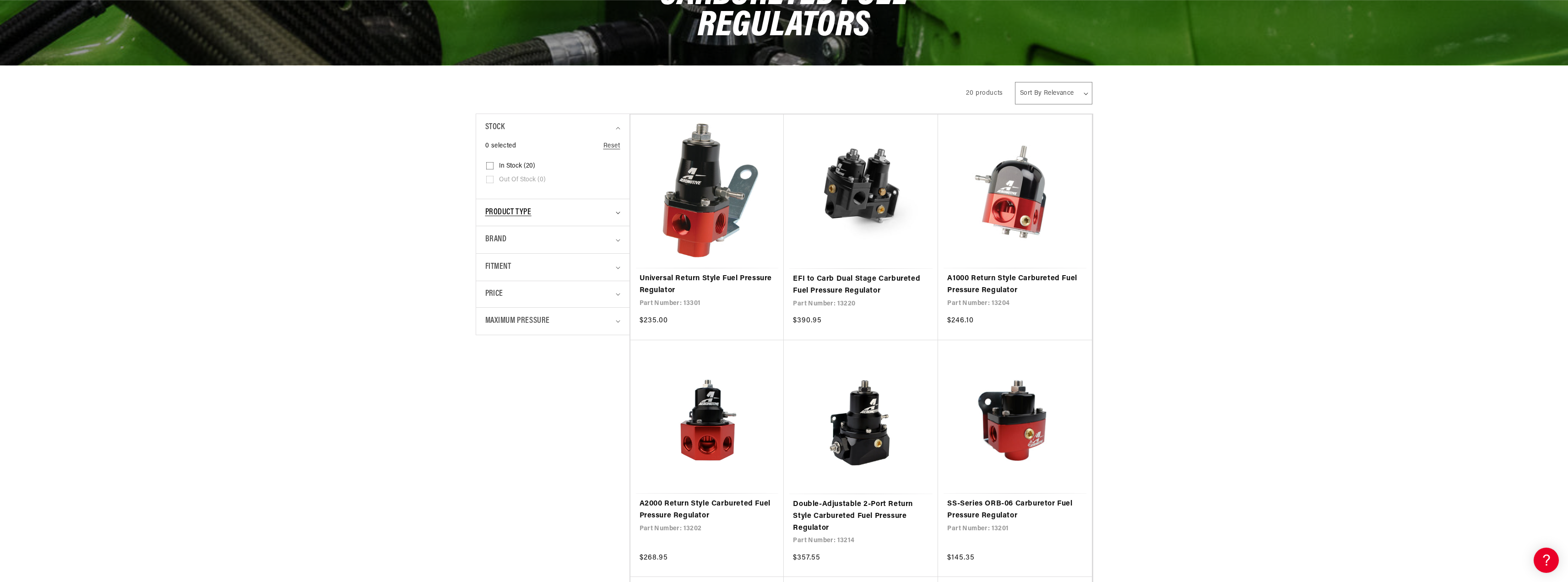
click at [611, 216] on div "Product type" at bounding box center [549, 213] width 127 height 13
click at [602, 282] on div "Brand" at bounding box center [549, 284] width 127 height 13
click at [573, 350] on div "Fitment" at bounding box center [549, 354] width 127 height 13
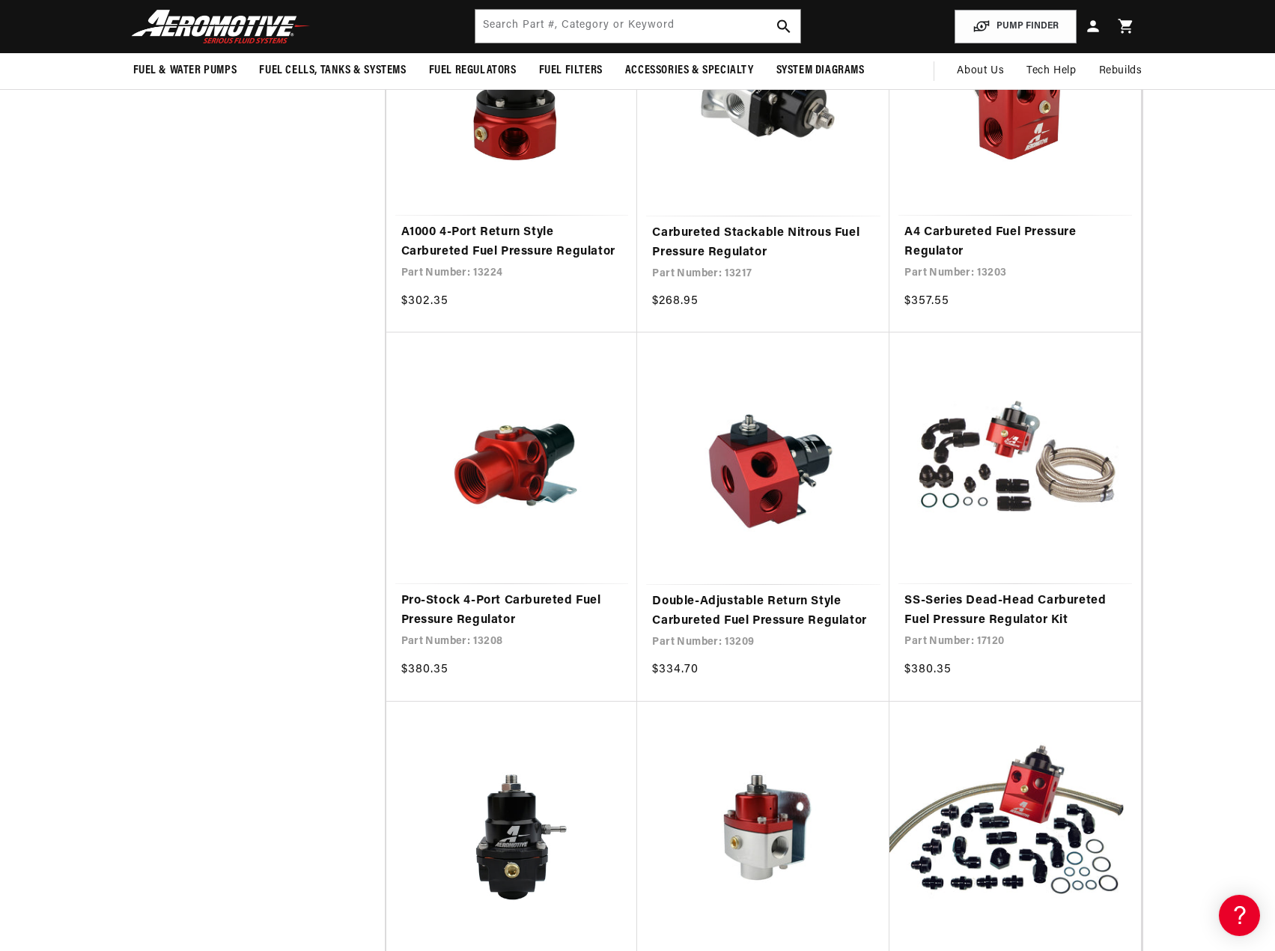
scroll to position [0, 592]
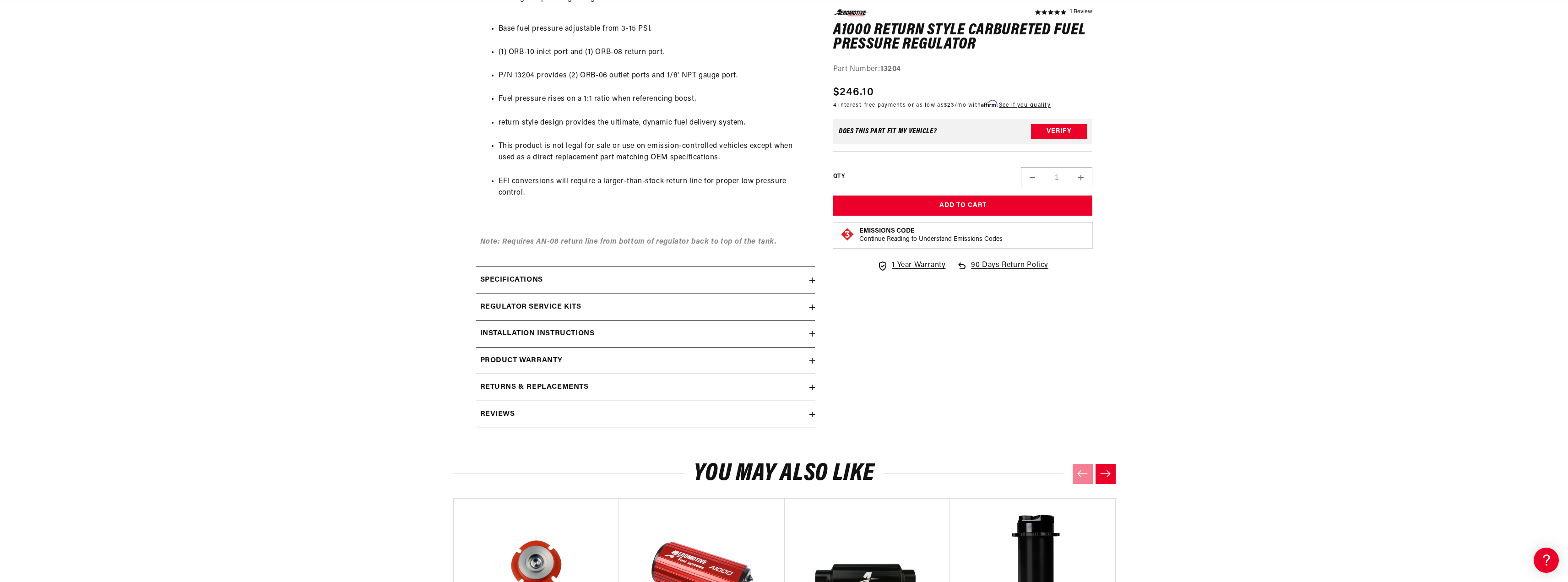
scroll to position [550, 0]
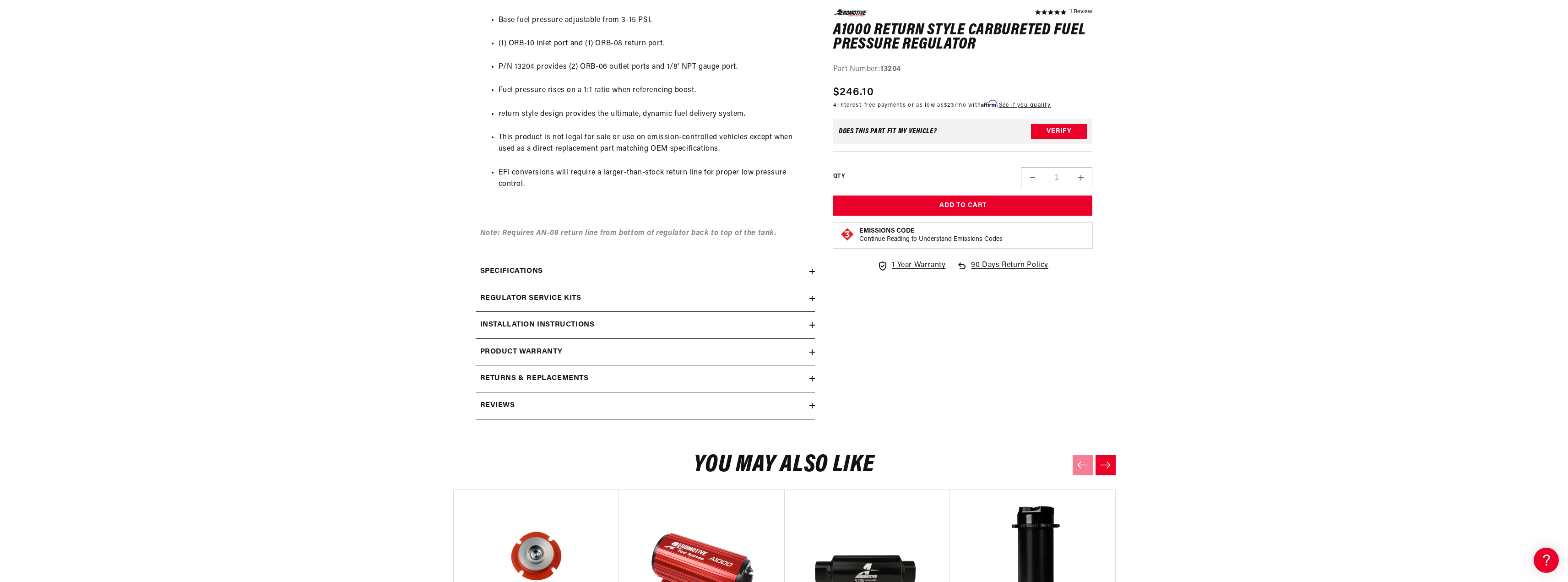
click at [525, 274] on h2 "Specifications" at bounding box center [512, 271] width 63 height 12
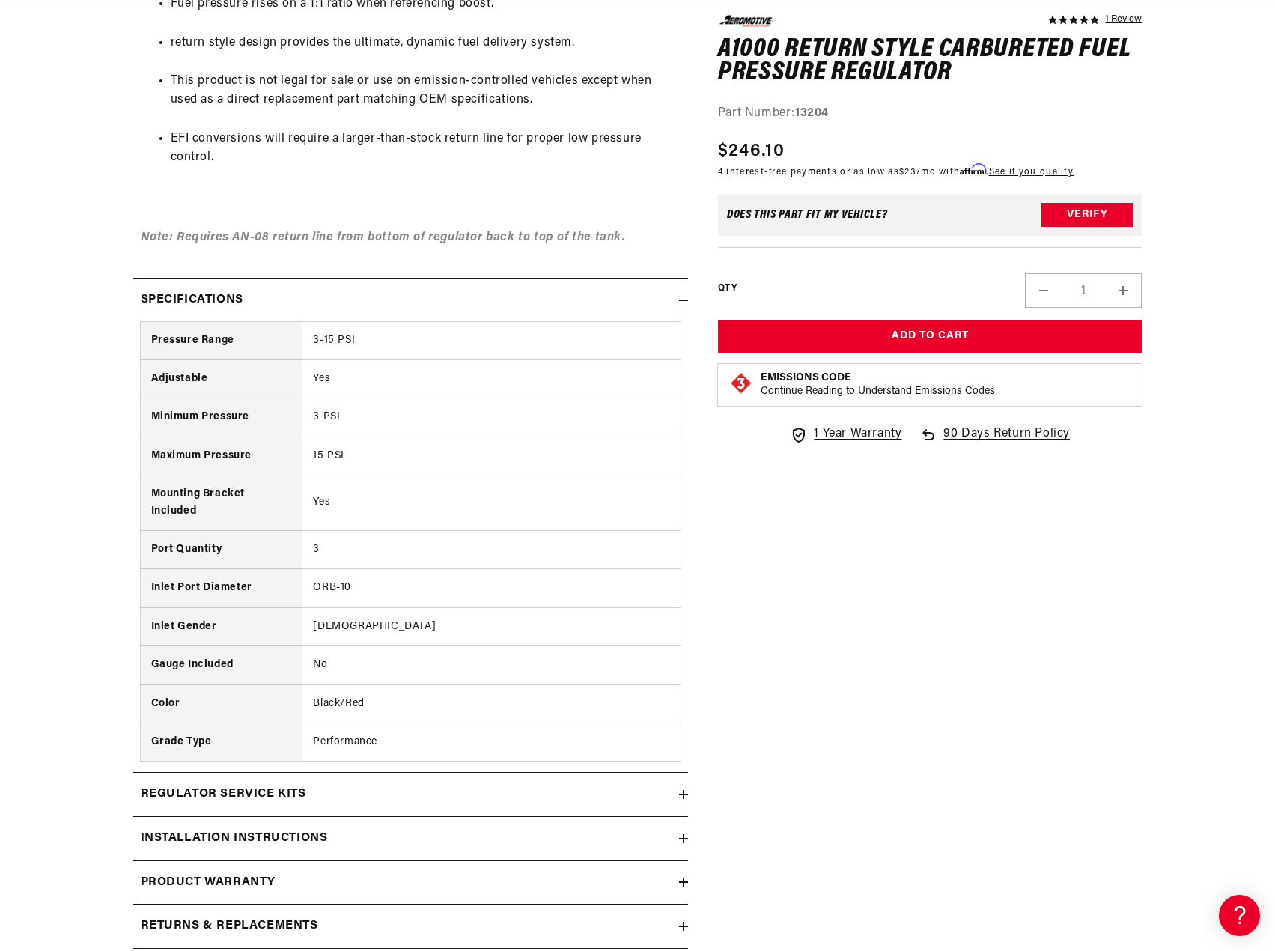
scroll to position [1348, 0]
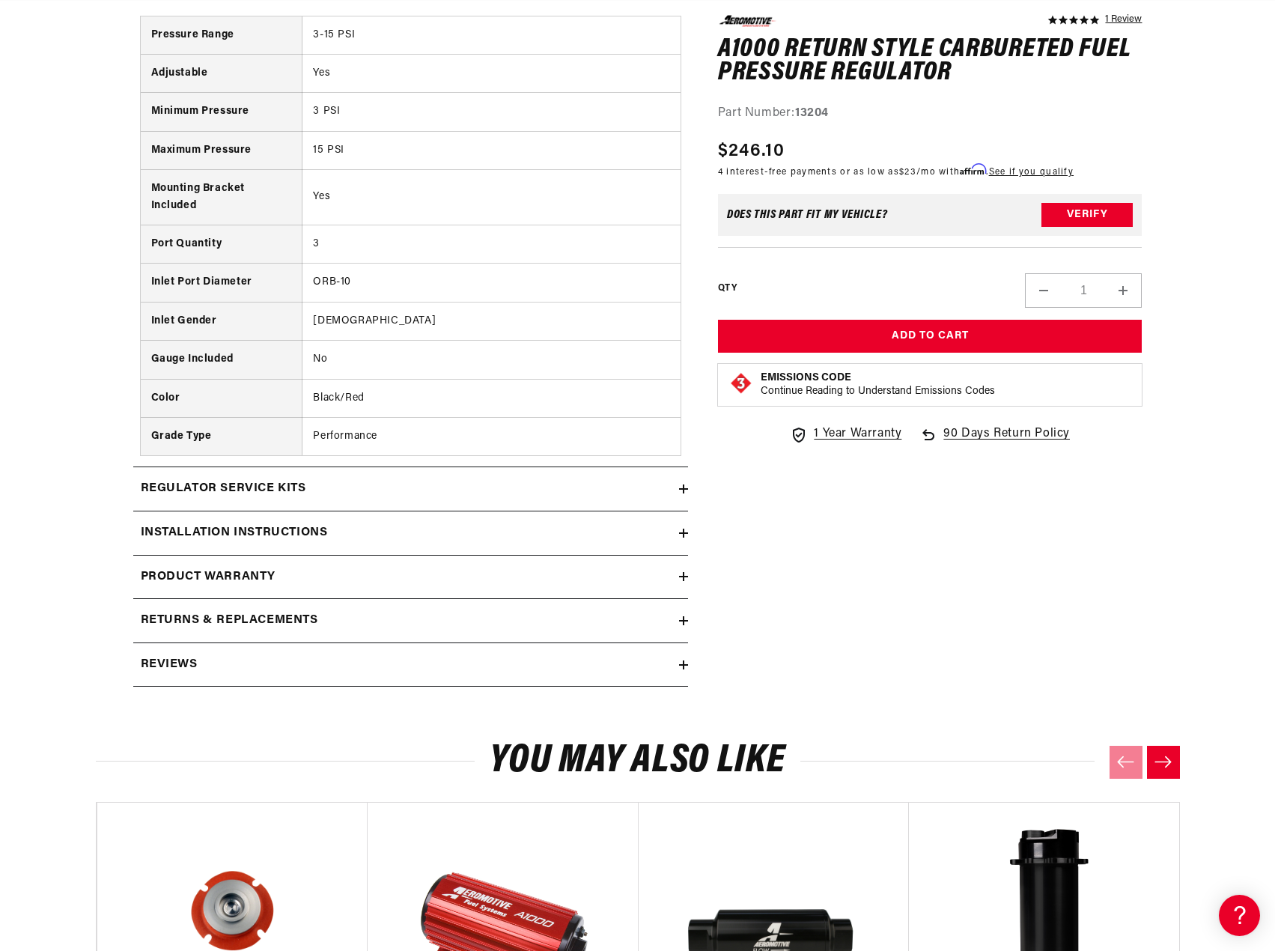
click at [679, 536] on icon at bounding box center [683, 533] width 9 height 9
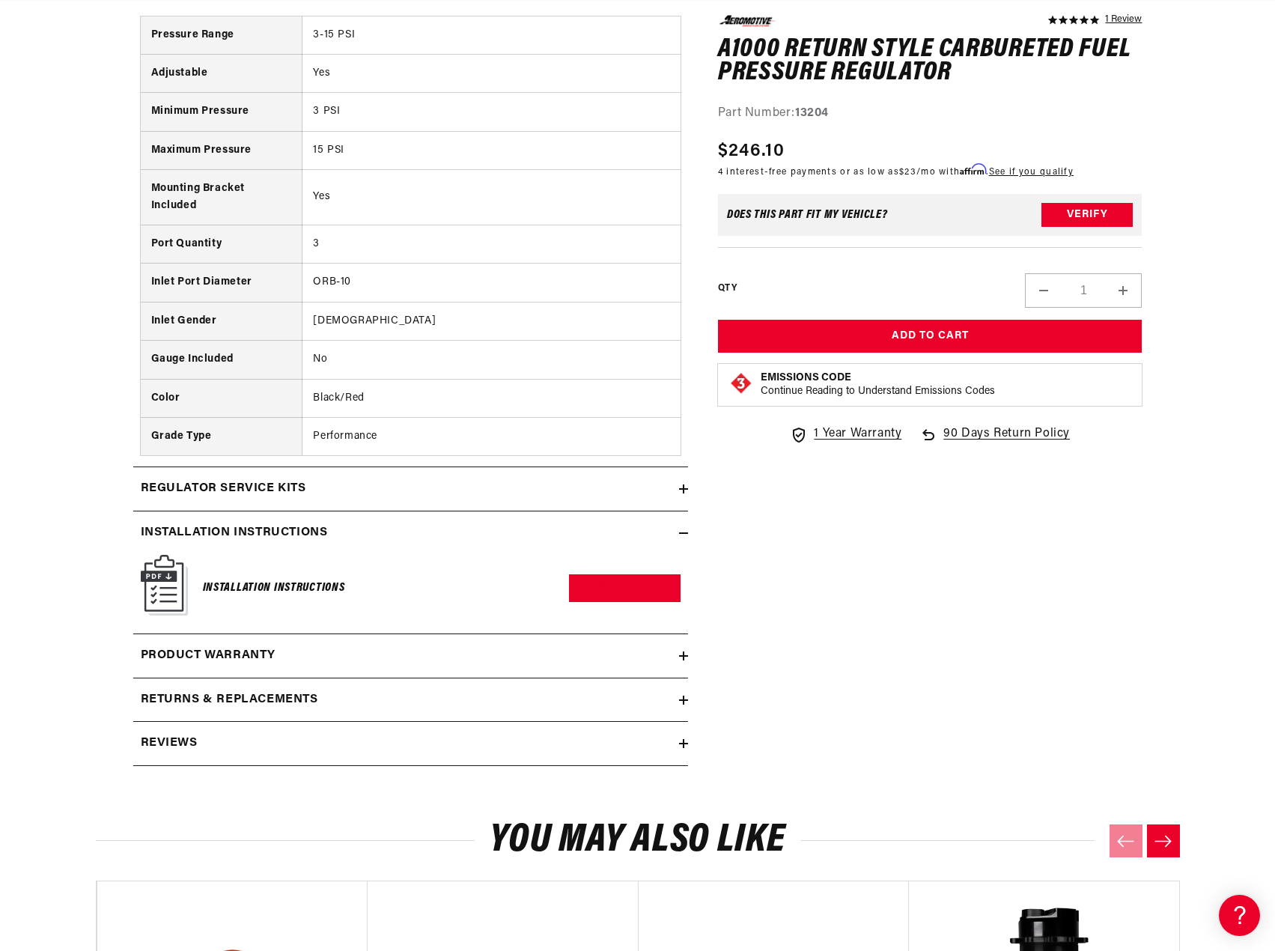
scroll to position [0, 0]
click at [607, 586] on link "Download PDF" at bounding box center [625, 588] width 112 height 28
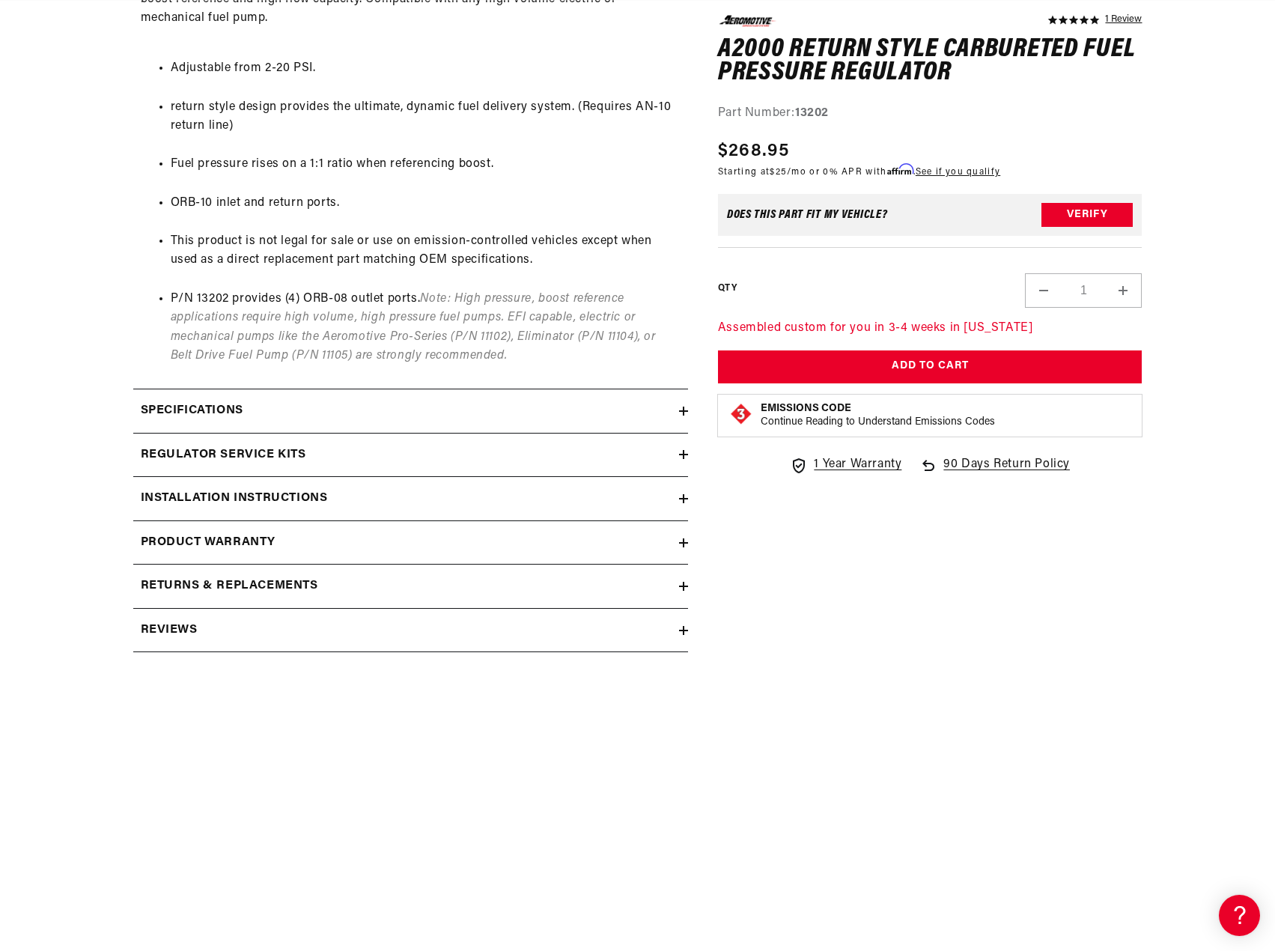
scroll to position [899, 0]
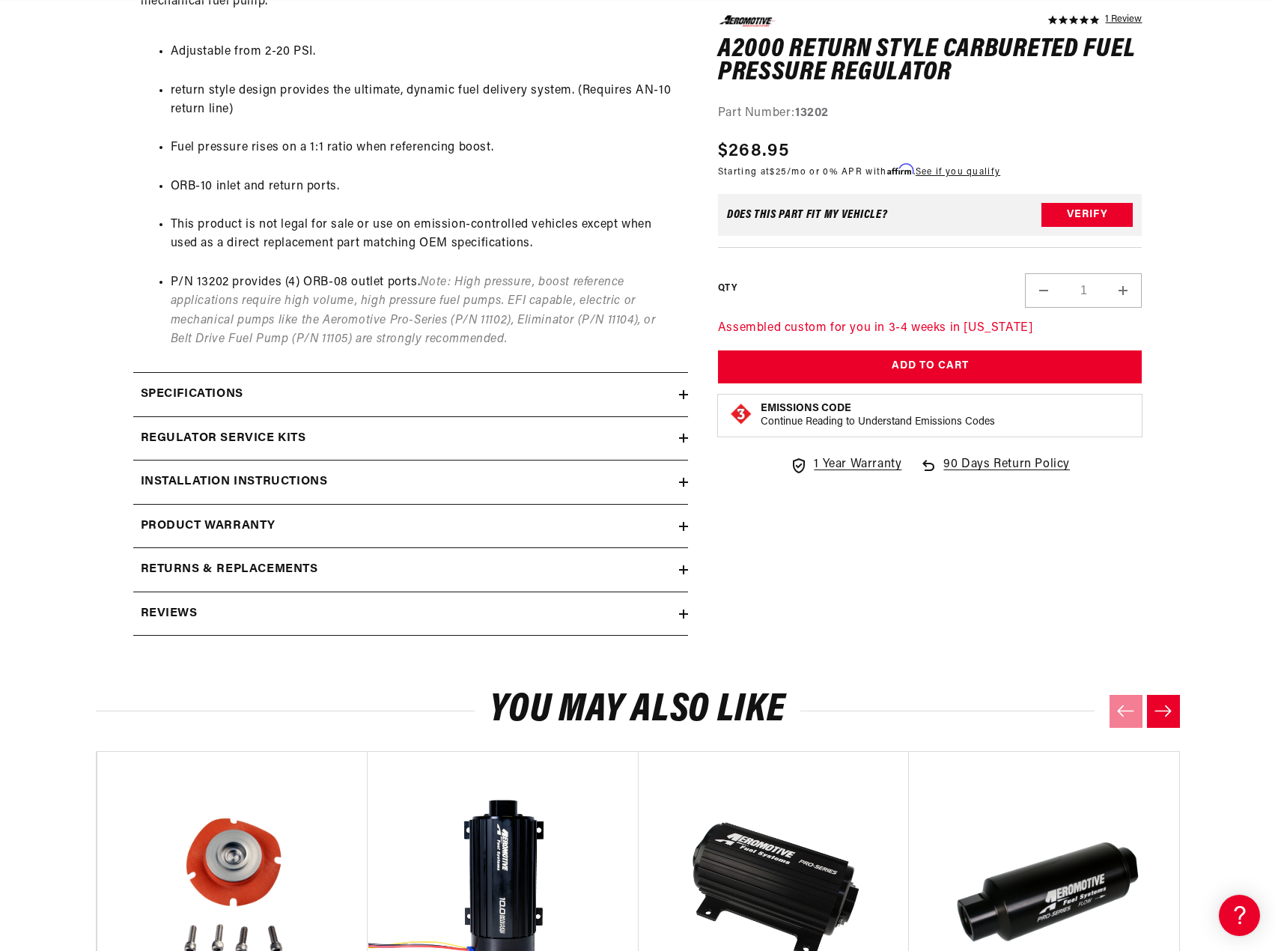
click at [675, 401] on div "Specifications" at bounding box center [406, 394] width 546 height 19
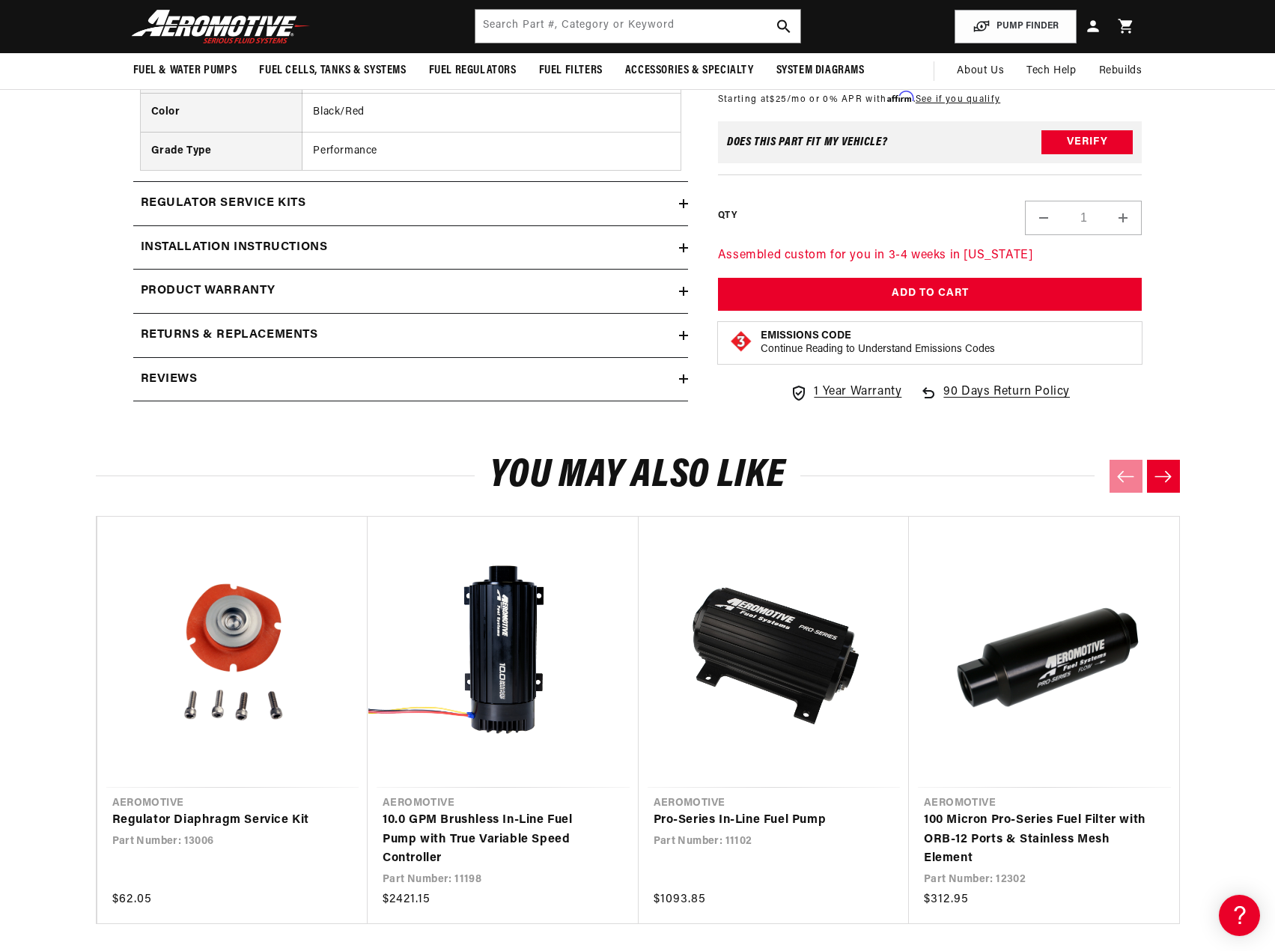
scroll to position [1573, 0]
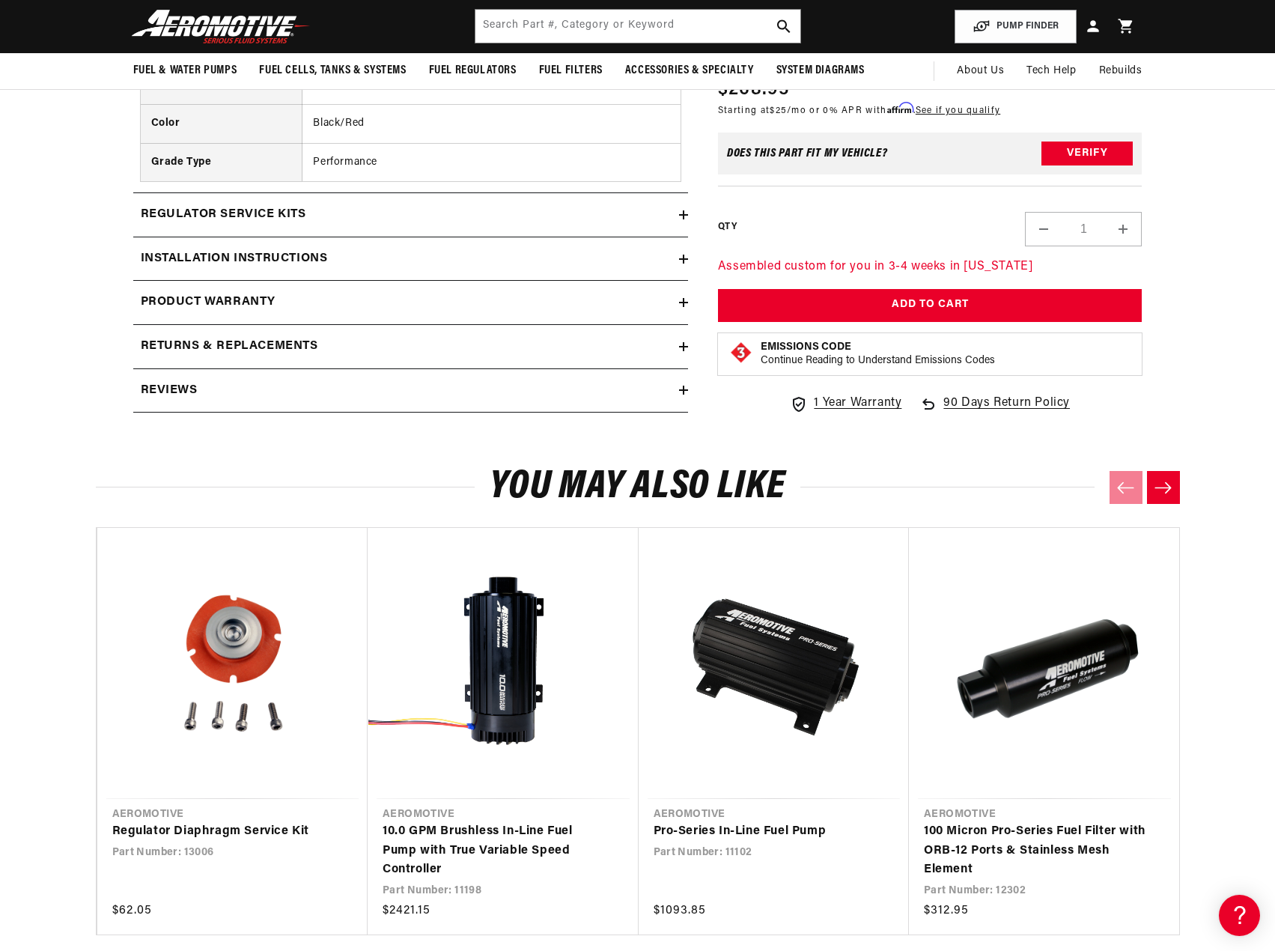
click at [435, 259] on div "Installation Instructions" at bounding box center [406, 258] width 546 height 19
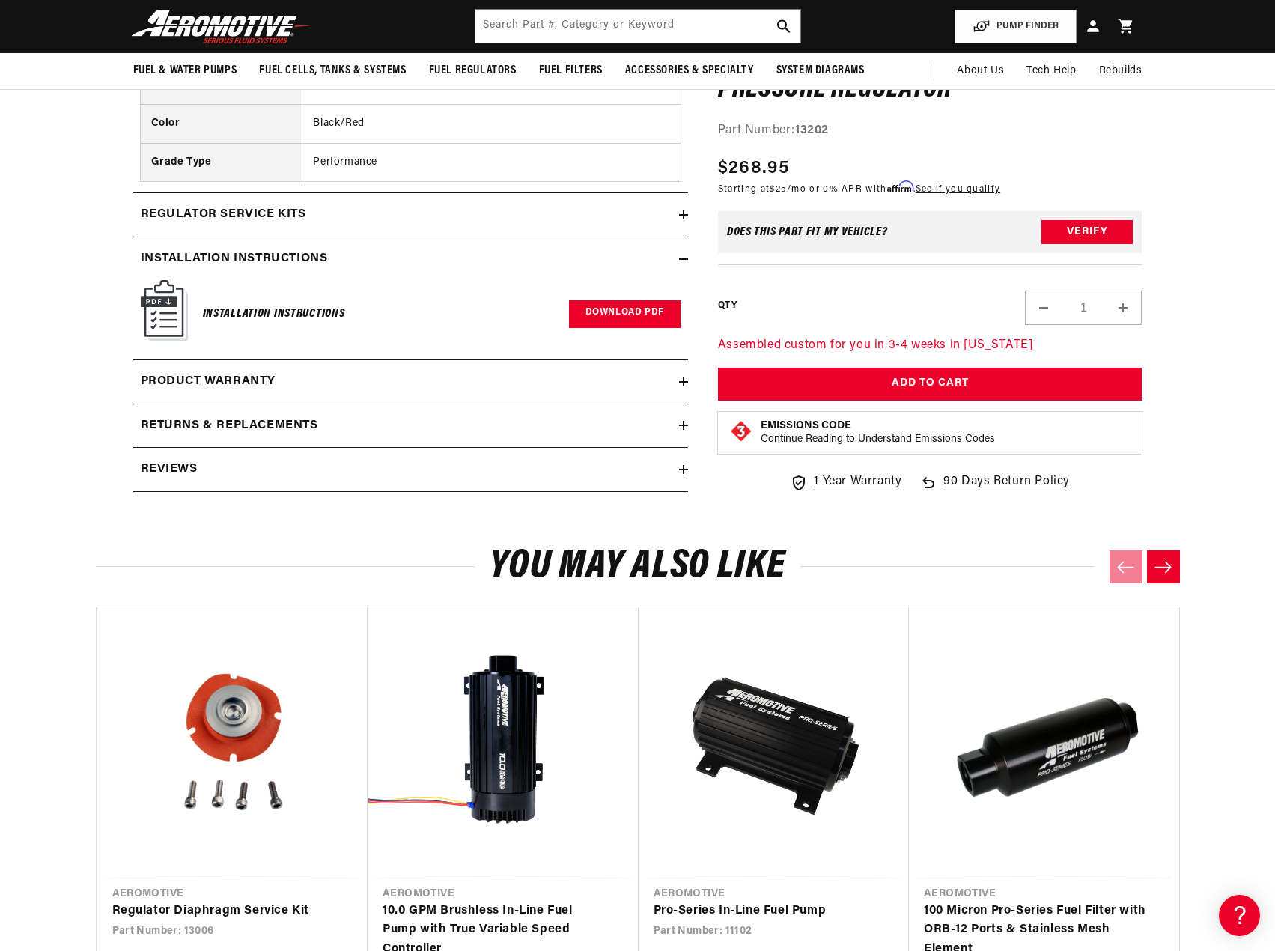
scroll to position [0, 0]
click at [628, 314] on link "Download PDF" at bounding box center [625, 314] width 112 height 28
click at [678, 428] on div "Returns & replacements" at bounding box center [406, 425] width 546 height 19
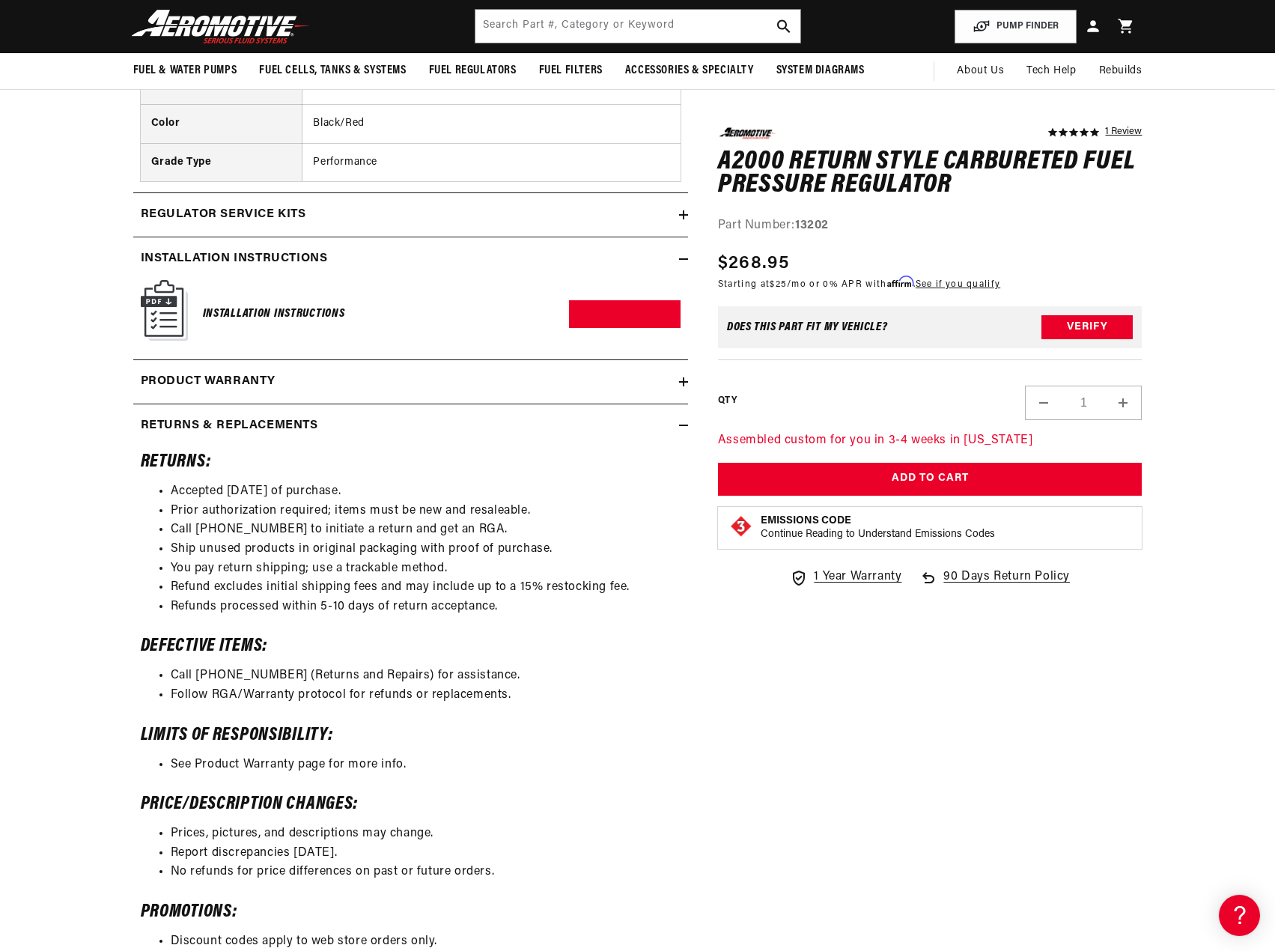
scroll to position [0, 592]
click at [674, 430] on div "Returns & replacements" at bounding box center [406, 425] width 546 height 19
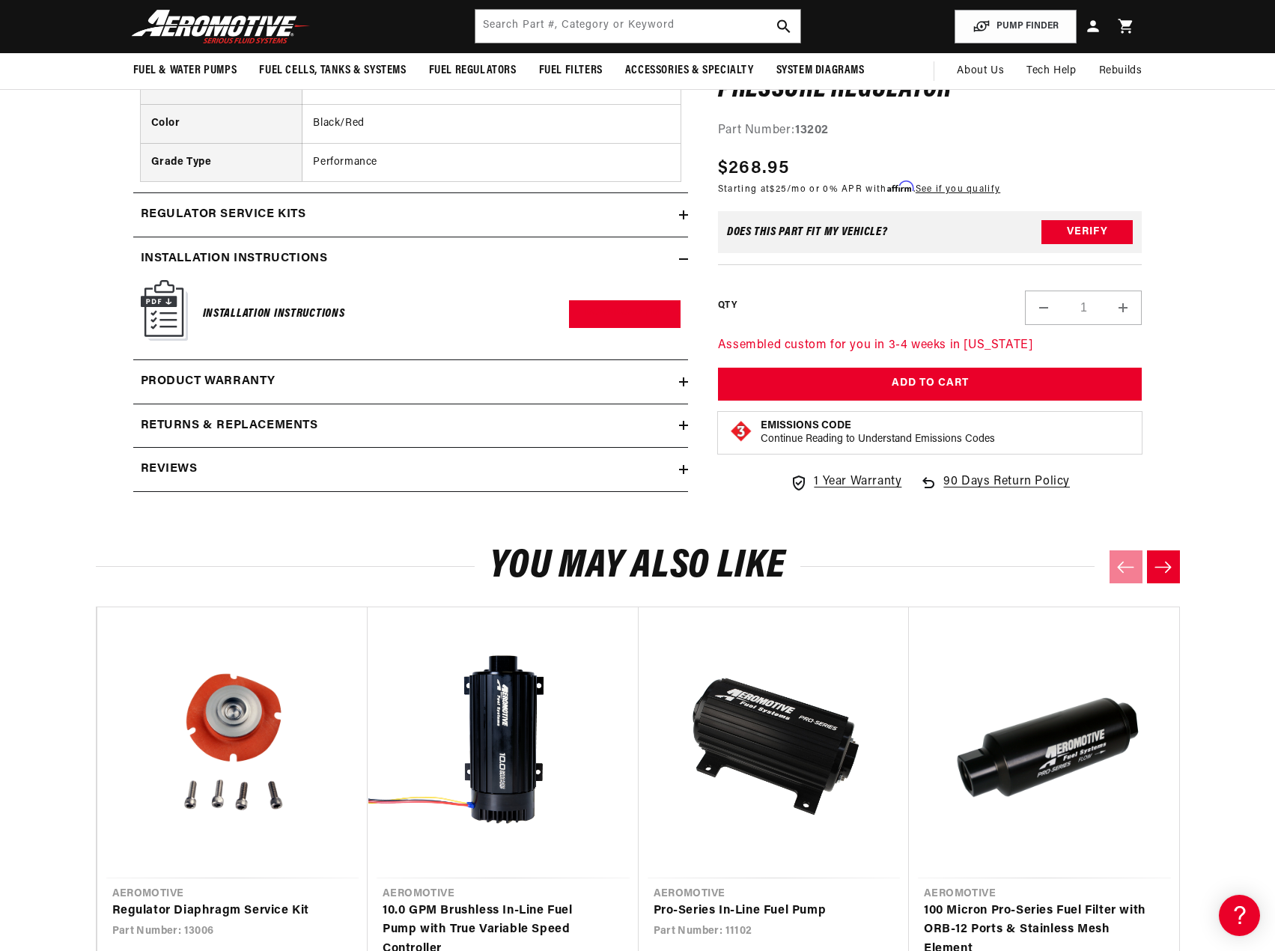
click at [677, 216] on div "Regulator Service Kits" at bounding box center [406, 214] width 546 height 19
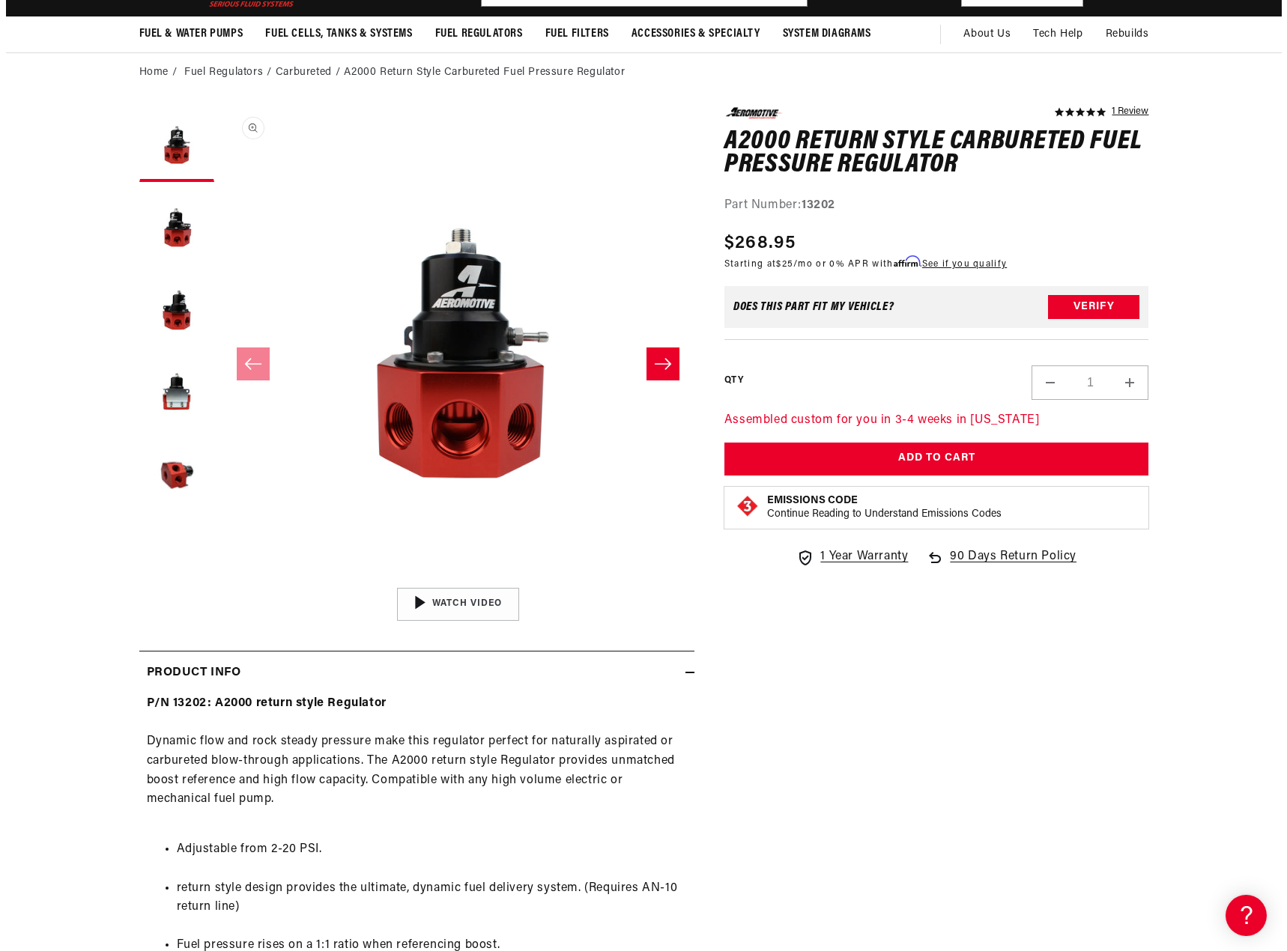
scroll to position [0, 0]
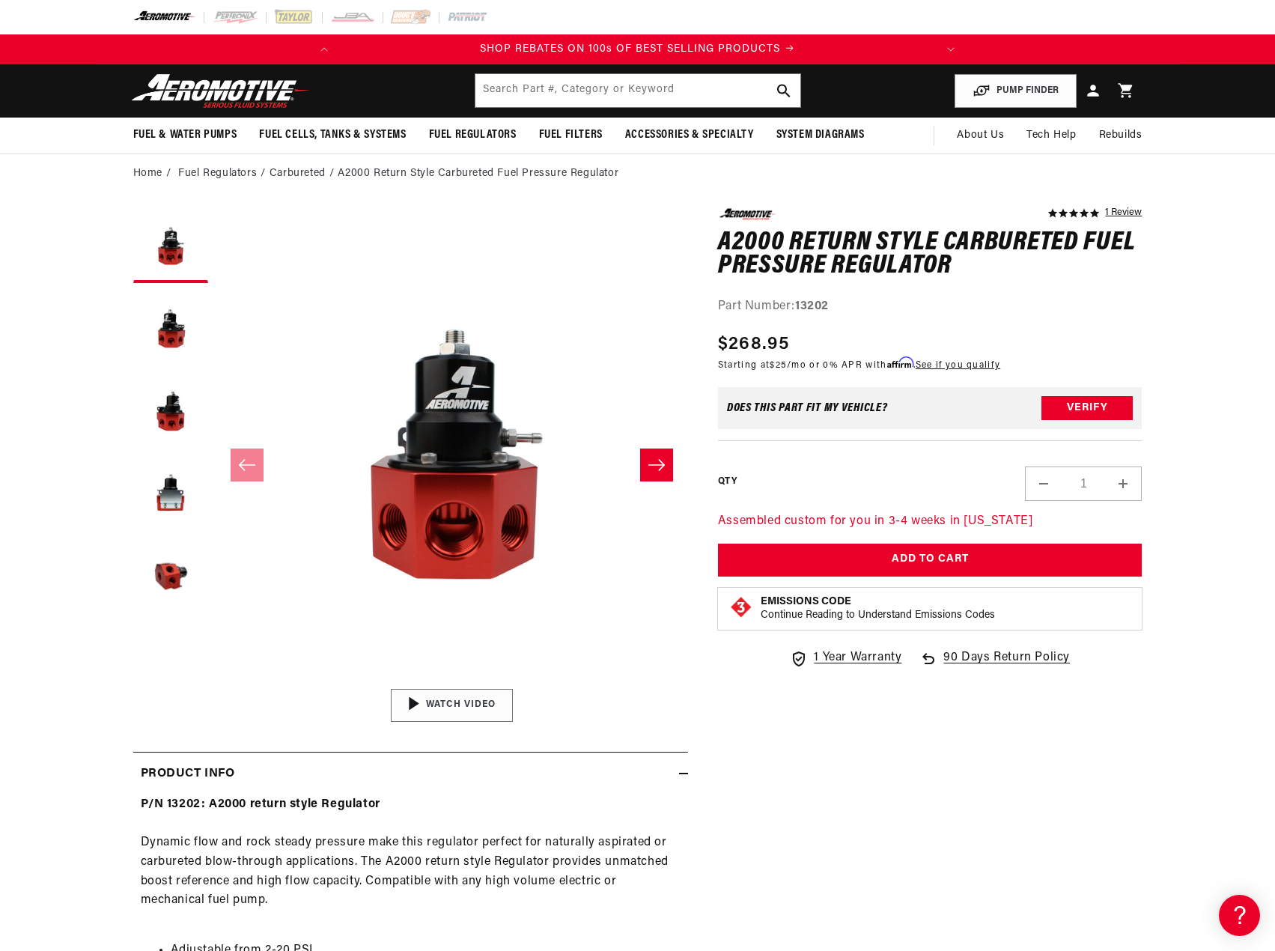
click at [455, 709] on img "Gallery Viewer" at bounding box center [451, 705] width 227 height 127
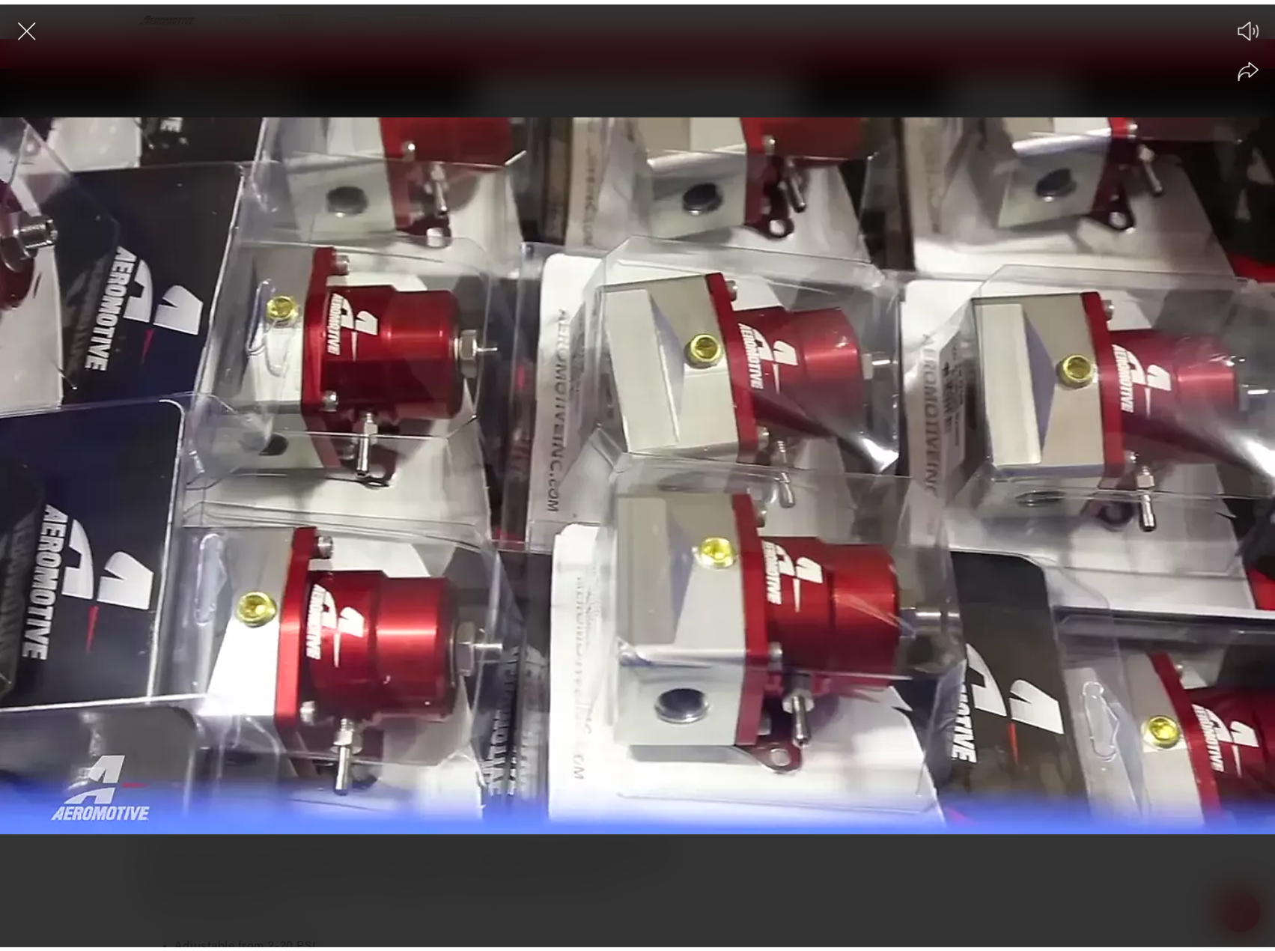
scroll to position [0, 592]
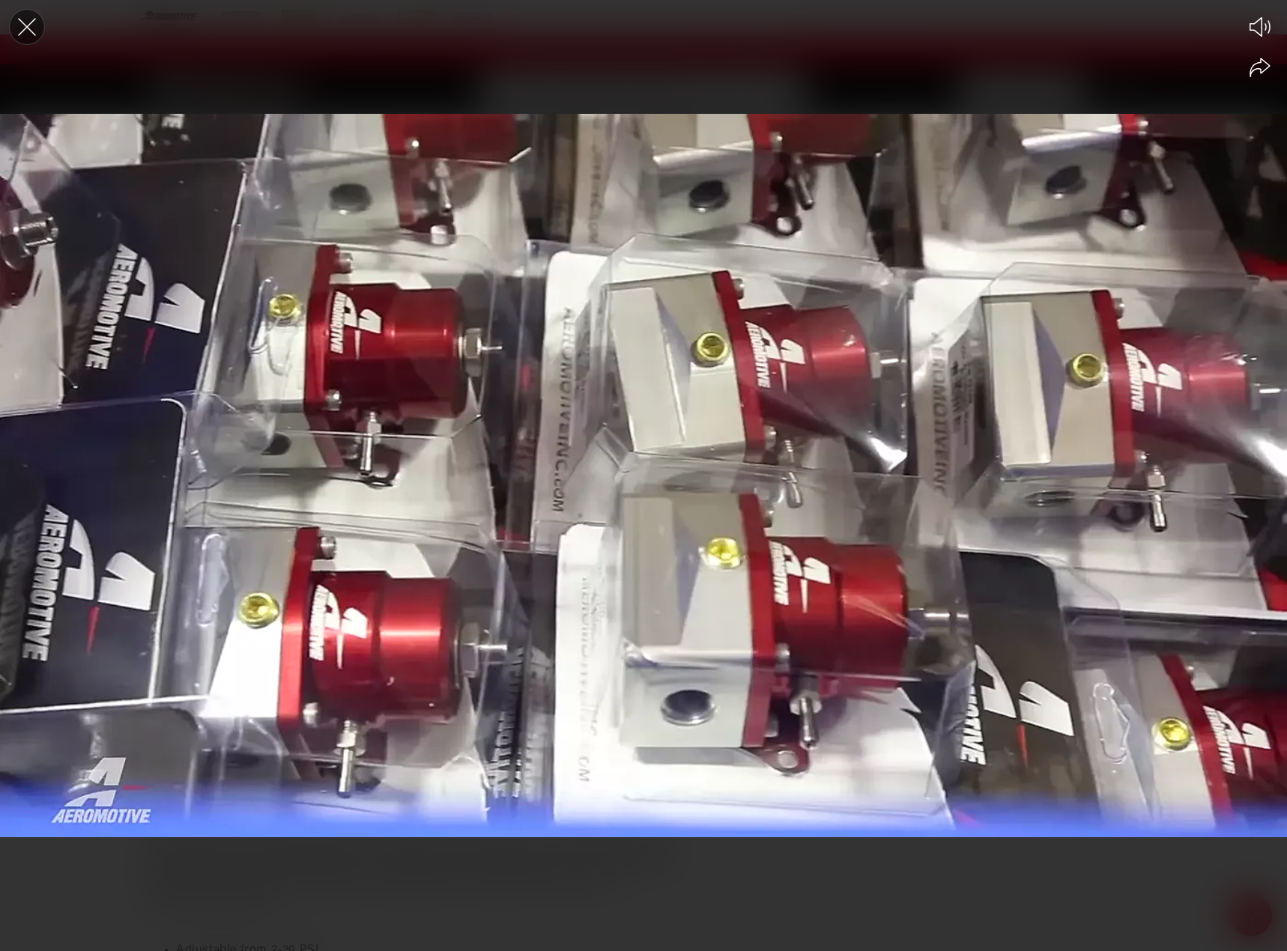
click at [17, 31] on icon "Close the video player" at bounding box center [26, 26] width 33 height 33
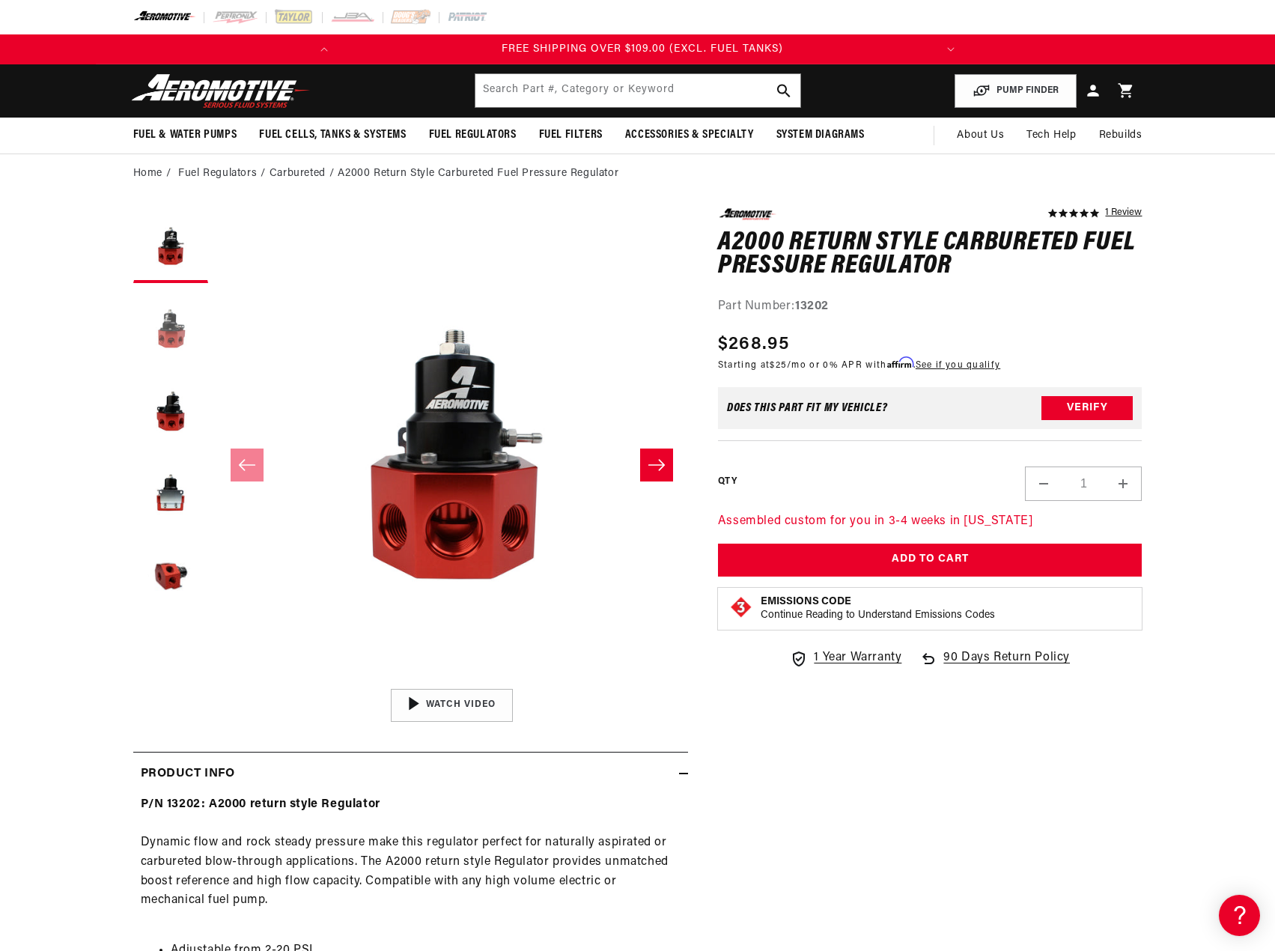
click at [171, 338] on button "Load image 2 in gallery view" at bounding box center [170, 328] width 75 height 75
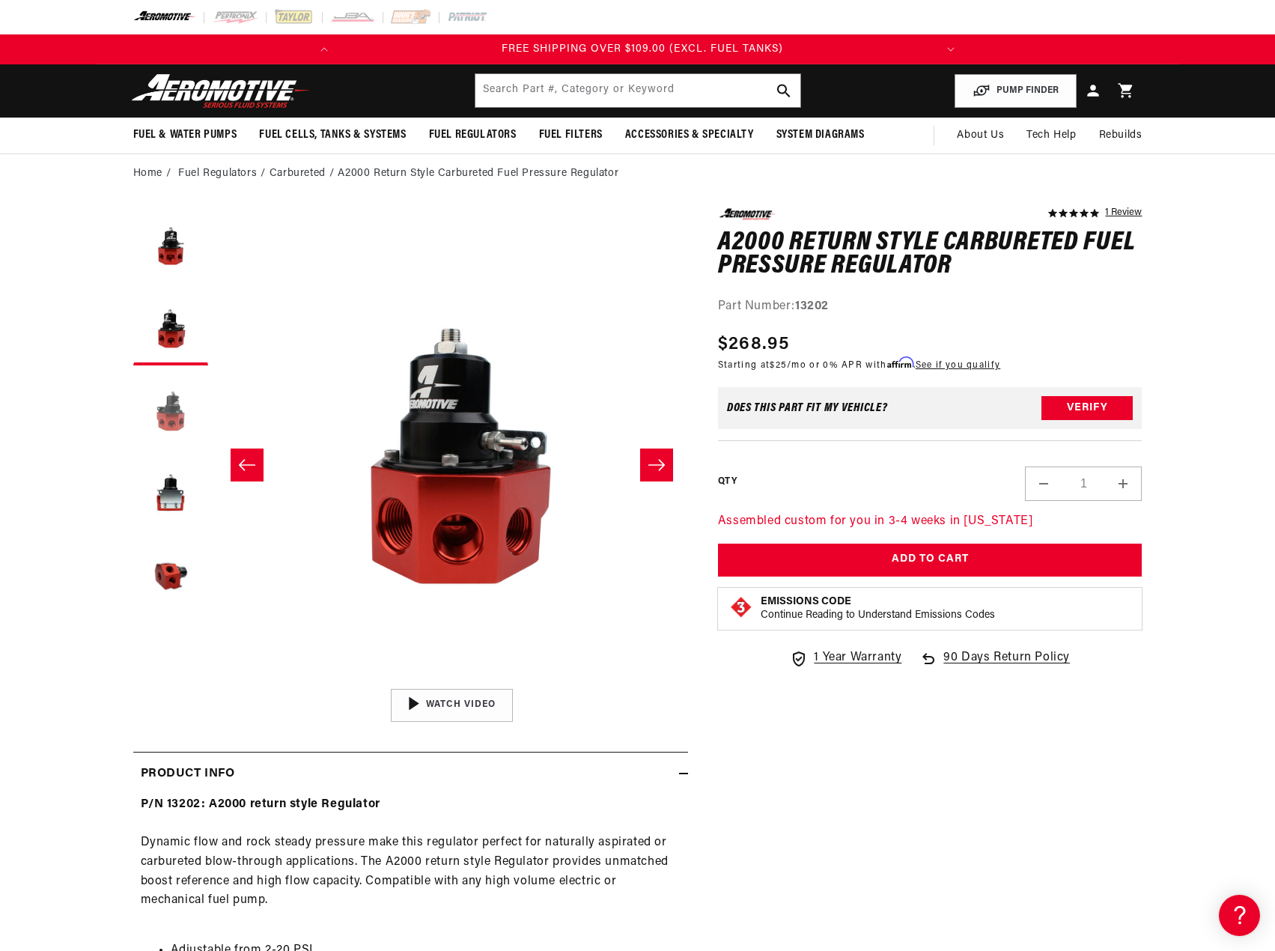
click at [171, 395] on button "Load image 3 in gallery view" at bounding box center [170, 410] width 75 height 75
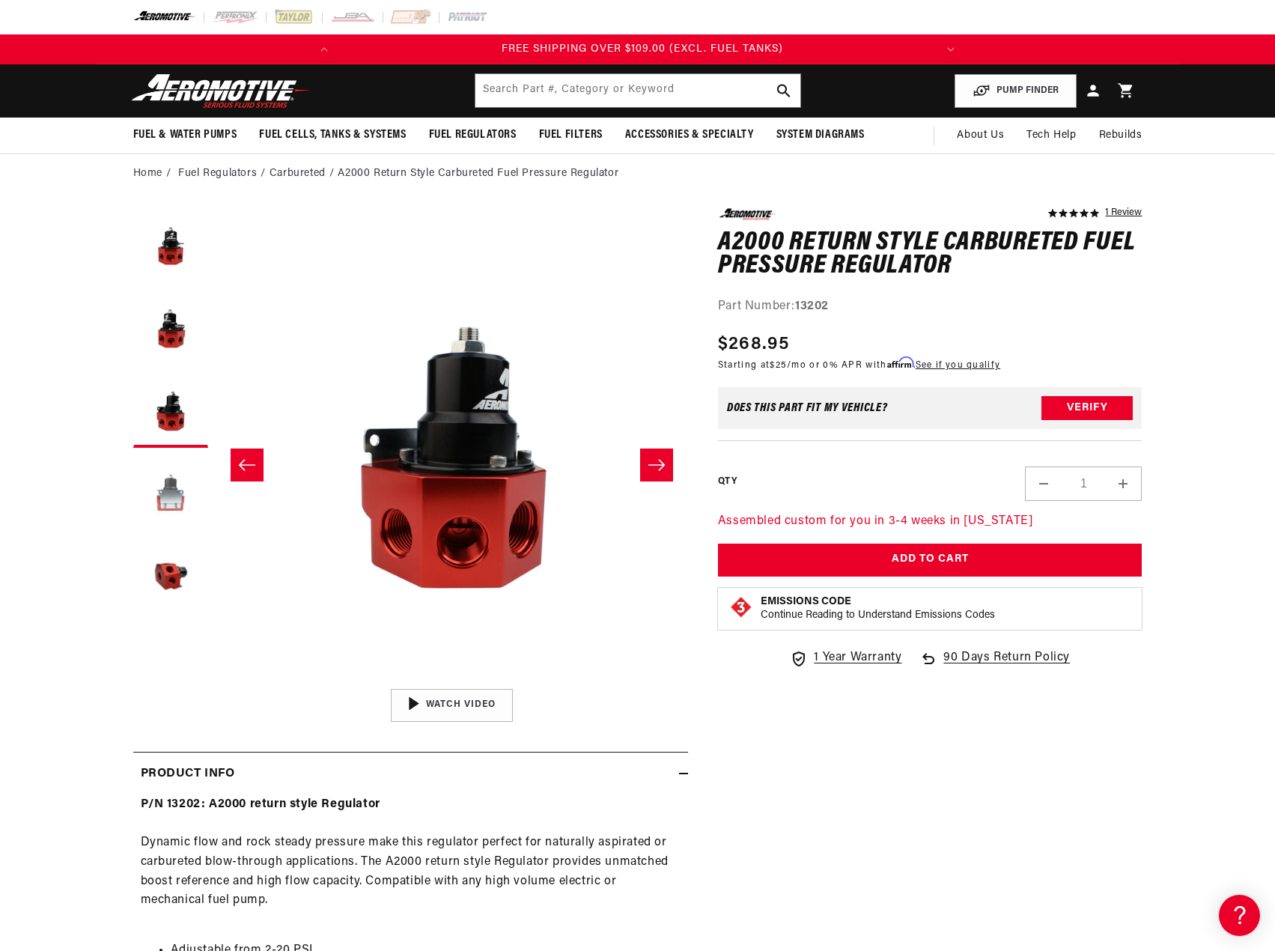
click at [179, 491] on button "Load image 4 in gallery view" at bounding box center [170, 492] width 75 height 75
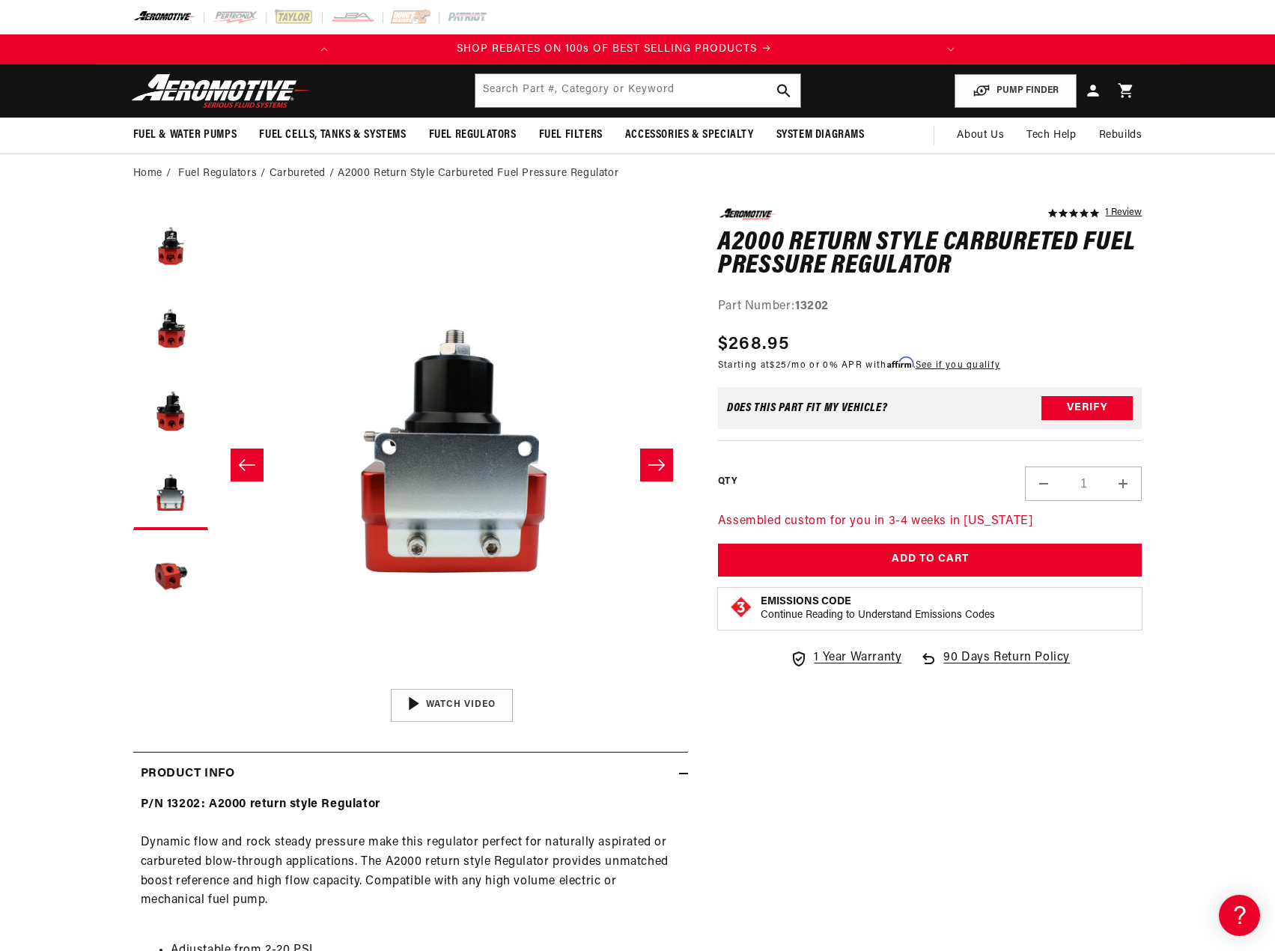
scroll to position [0, 0]
click at [737, 242] on h1 "A2000 Return Style Carbureted Fuel Pressure Regulator" at bounding box center [930, 254] width 425 height 47
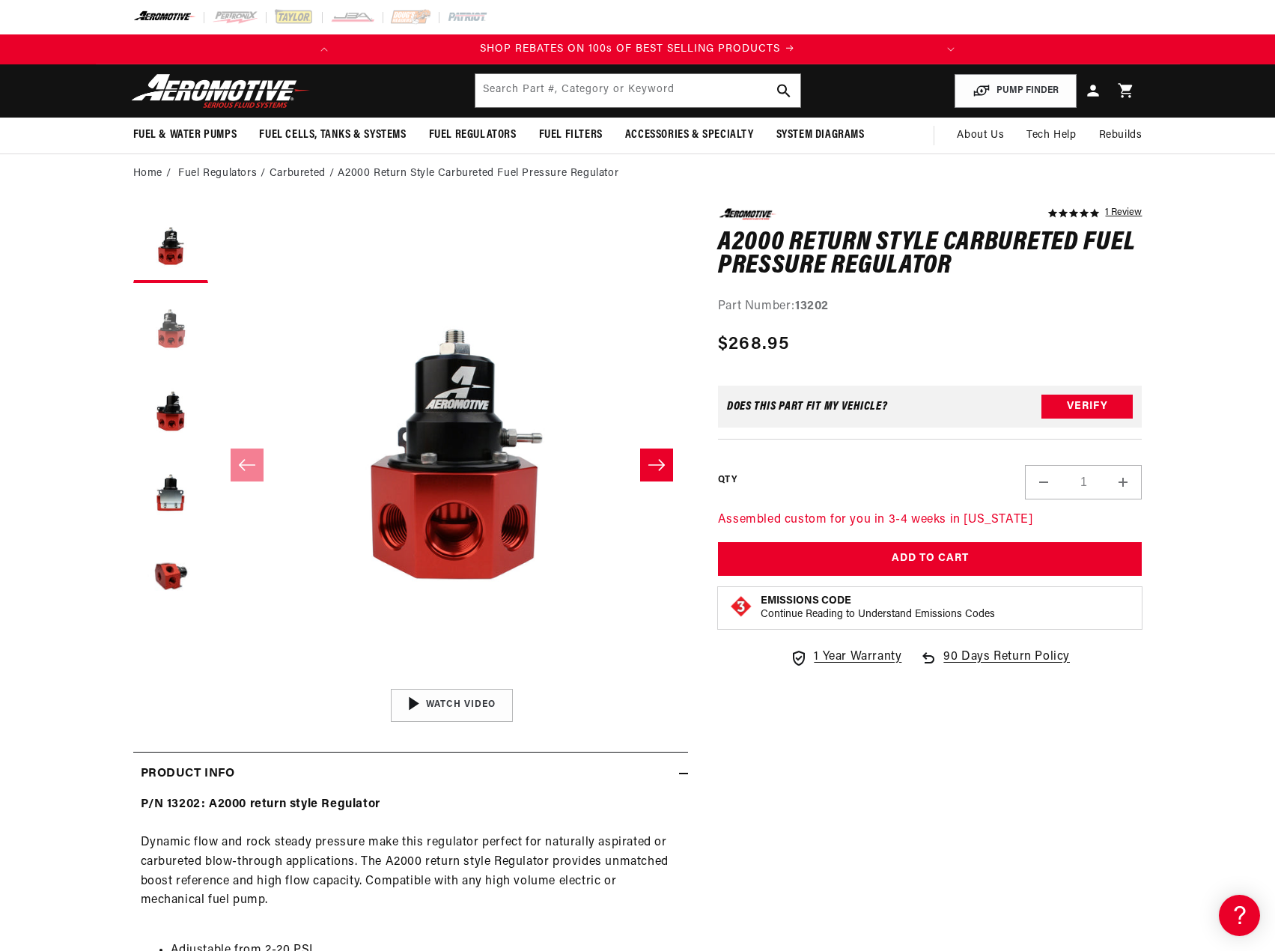
click at [180, 359] on button "Load image 2 in gallery view" at bounding box center [170, 328] width 75 height 75
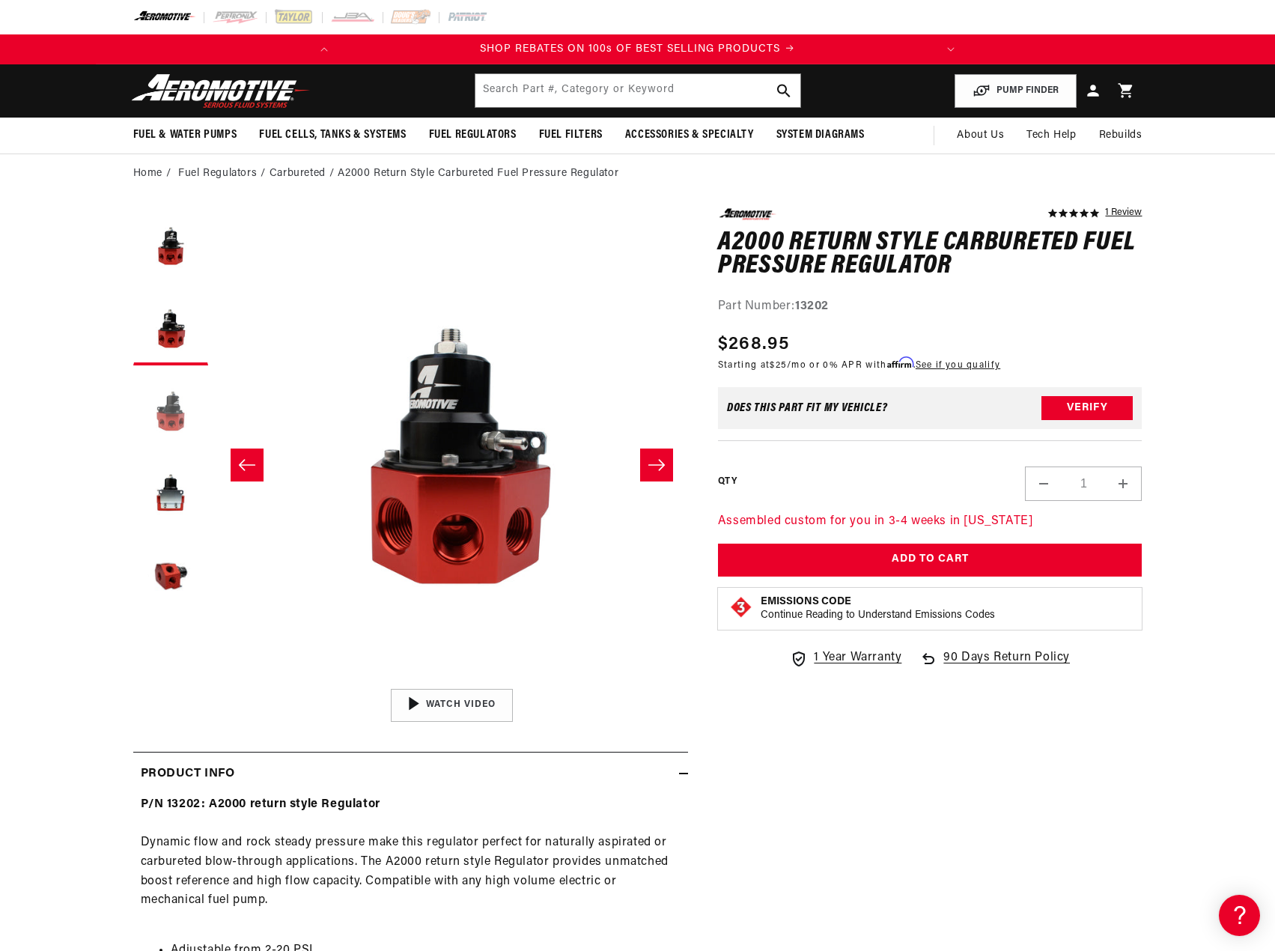
click at [176, 443] on button "Load image 3 in gallery view" at bounding box center [170, 410] width 75 height 75
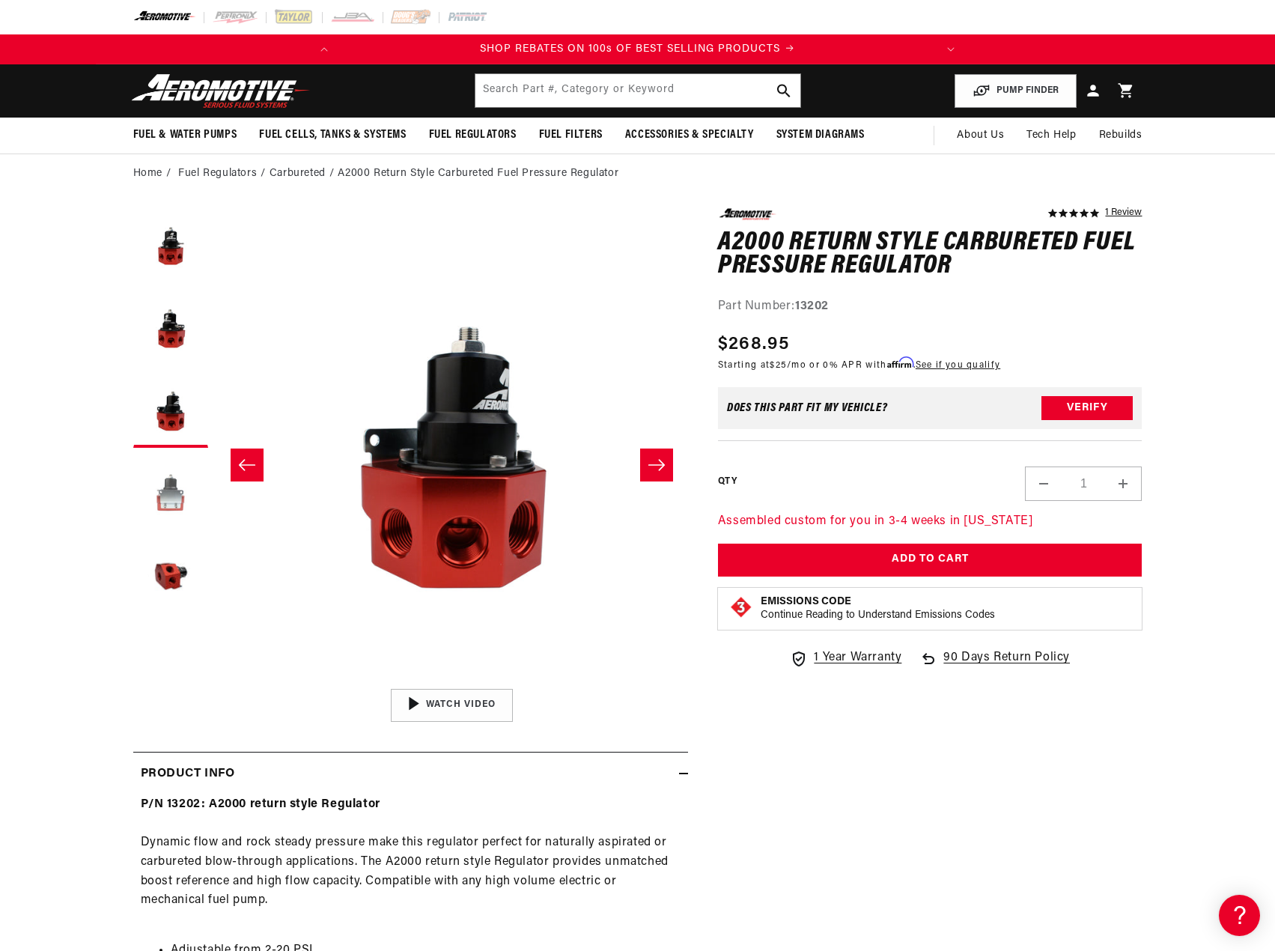
drag, startPoint x: 180, startPoint y: 504, endPoint x: 186, endPoint y: 511, distance: 8.5
click at [180, 505] on button "Load image 4 in gallery view" at bounding box center [170, 492] width 75 height 75
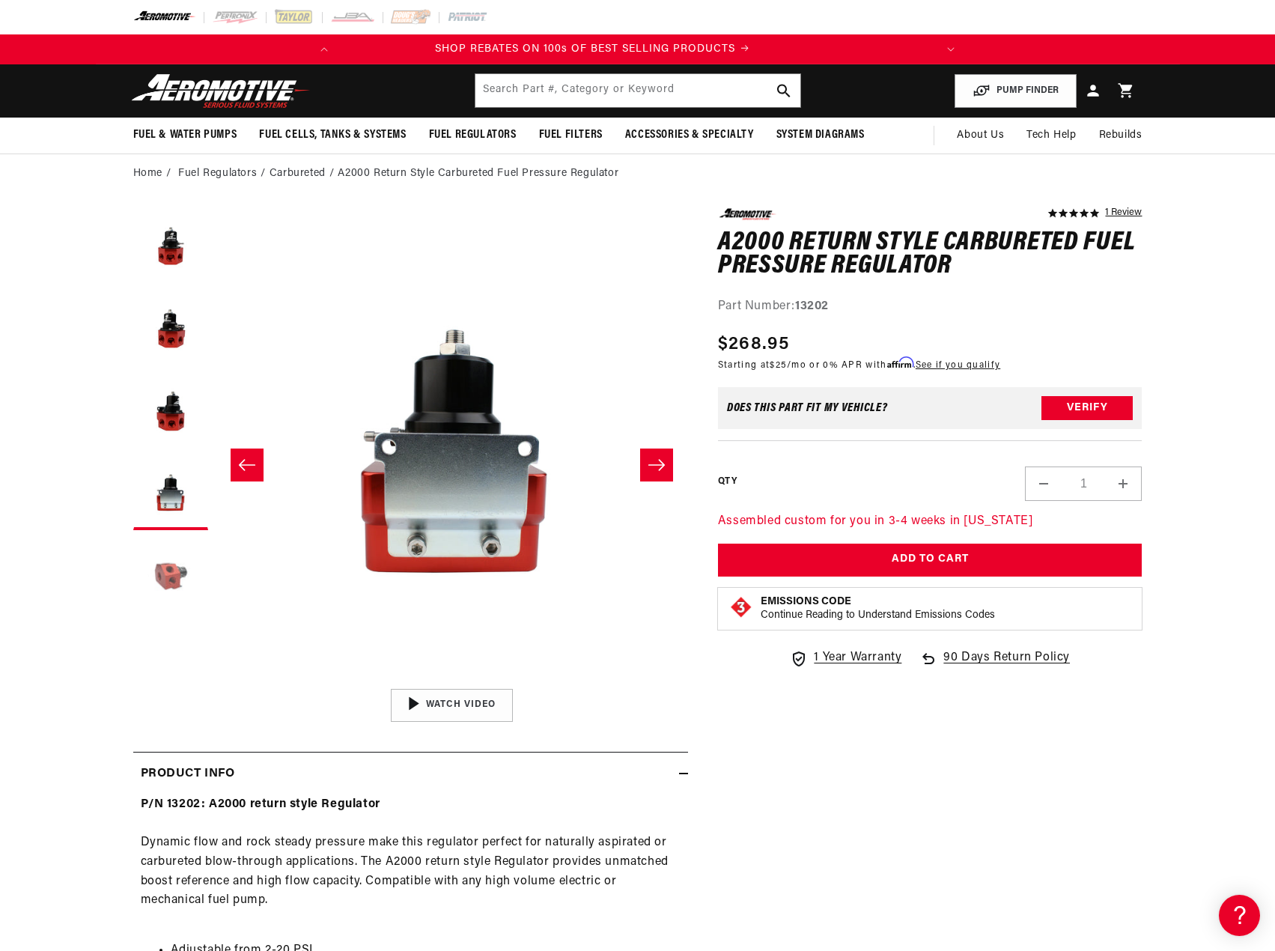
scroll to position [0, 360]
click at [182, 577] on button "Load image 5 in gallery view" at bounding box center [170, 575] width 75 height 75
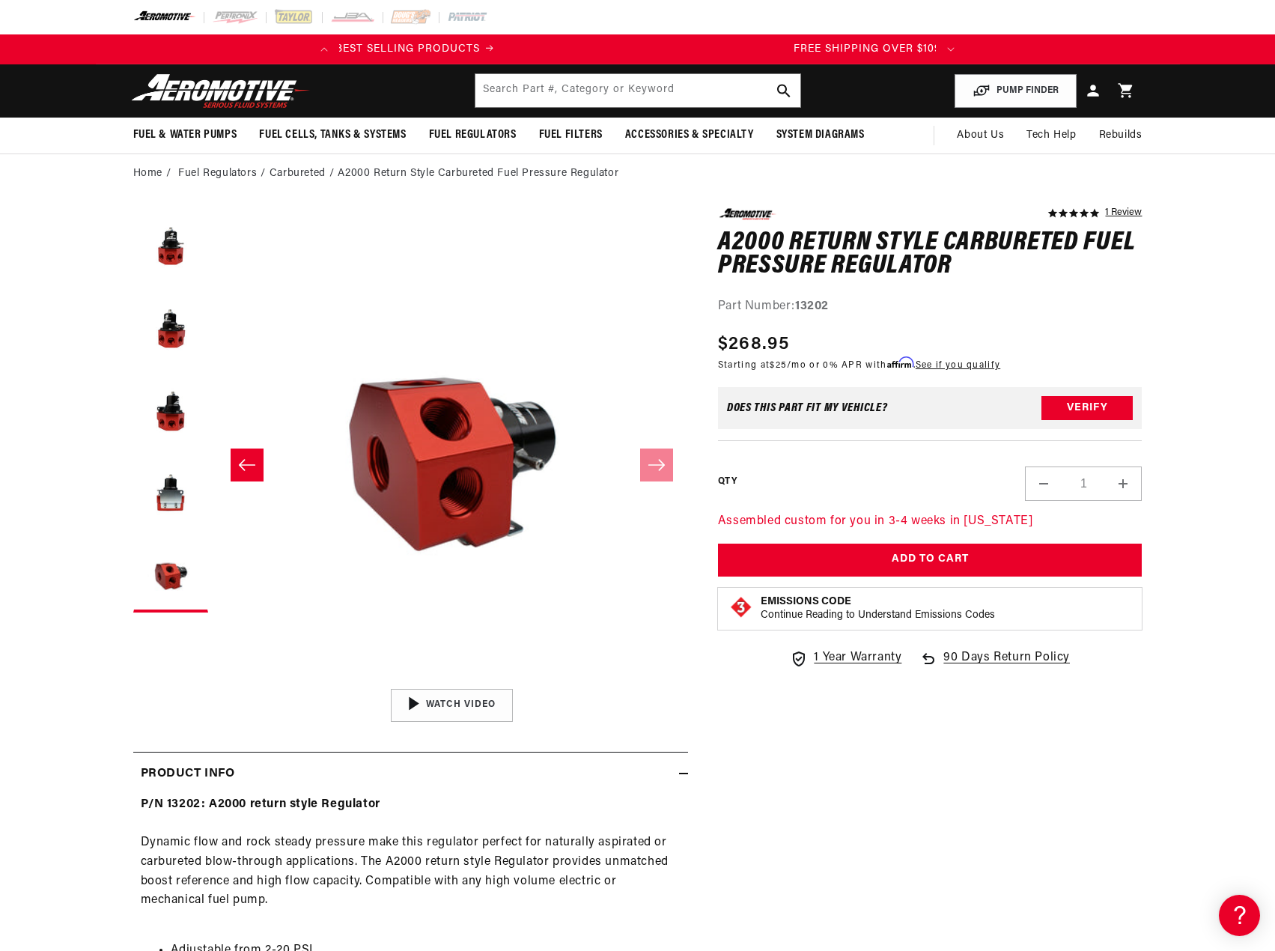
scroll to position [0, 467]
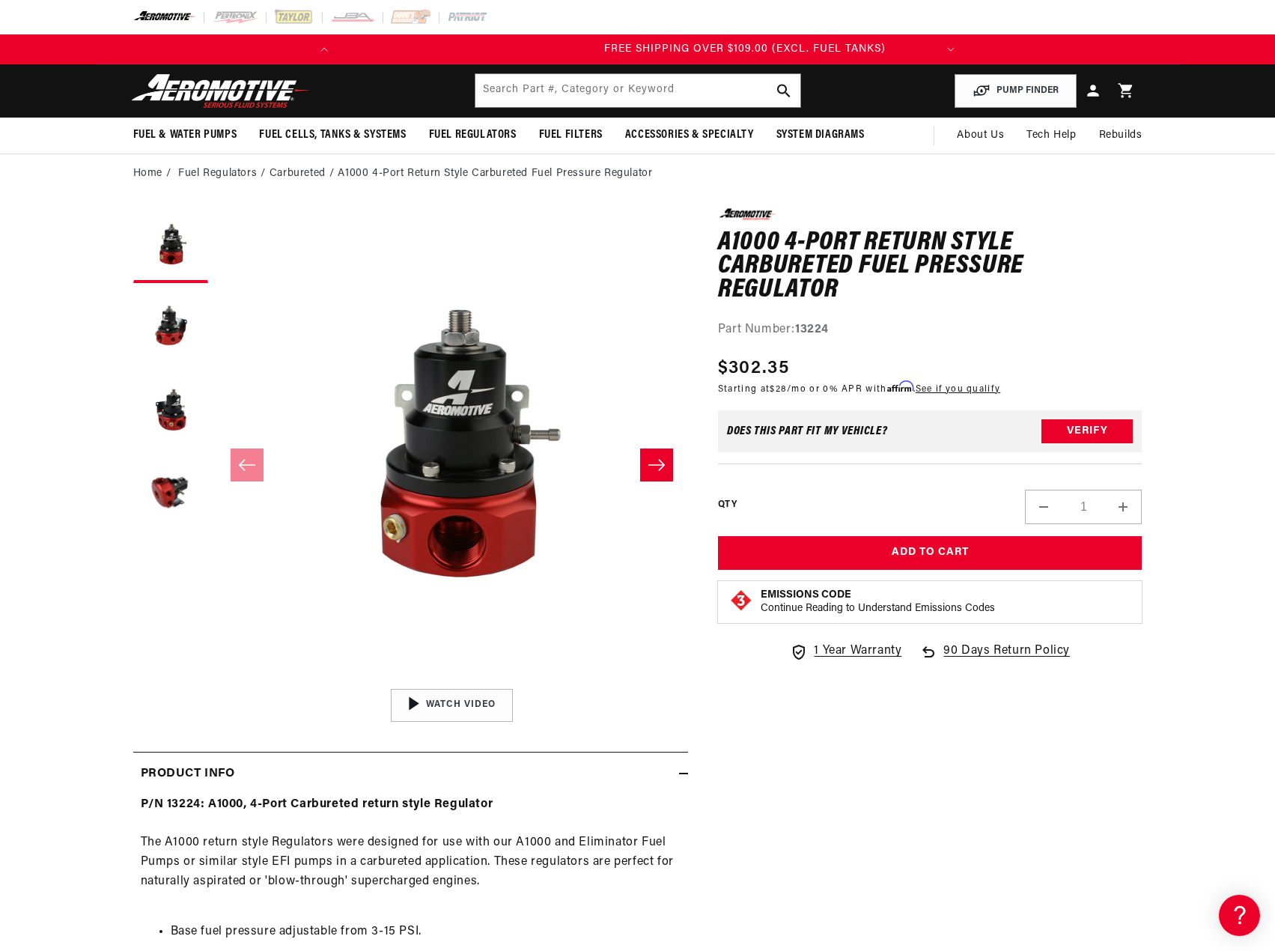
scroll to position [0, 592]
click at [669, 465] on button "Slide right" at bounding box center [656, 465] width 33 height 33
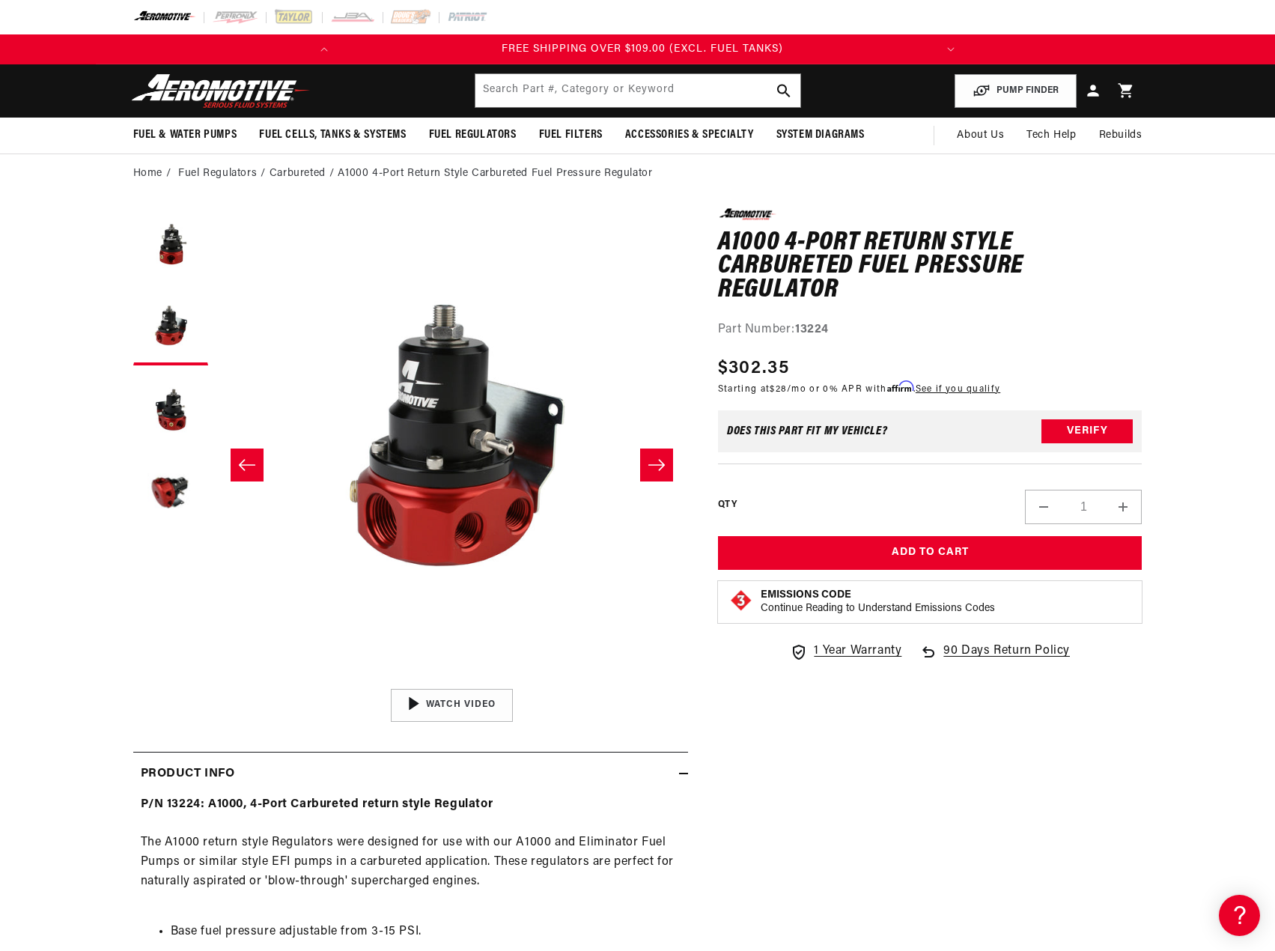
click at [661, 468] on icon "Slide right" at bounding box center [656, 464] width 16 height 11
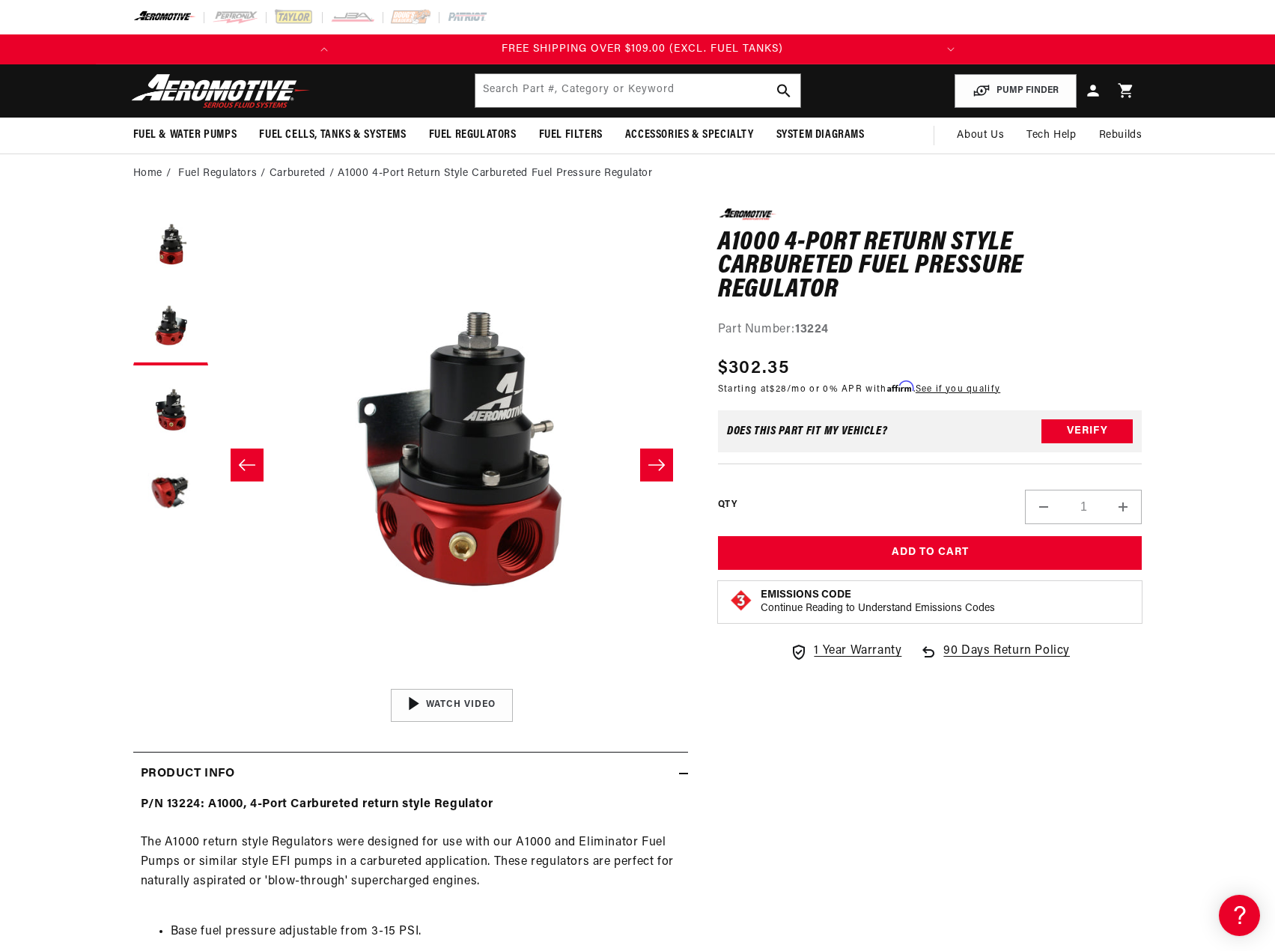
scroll to position [0, 946]
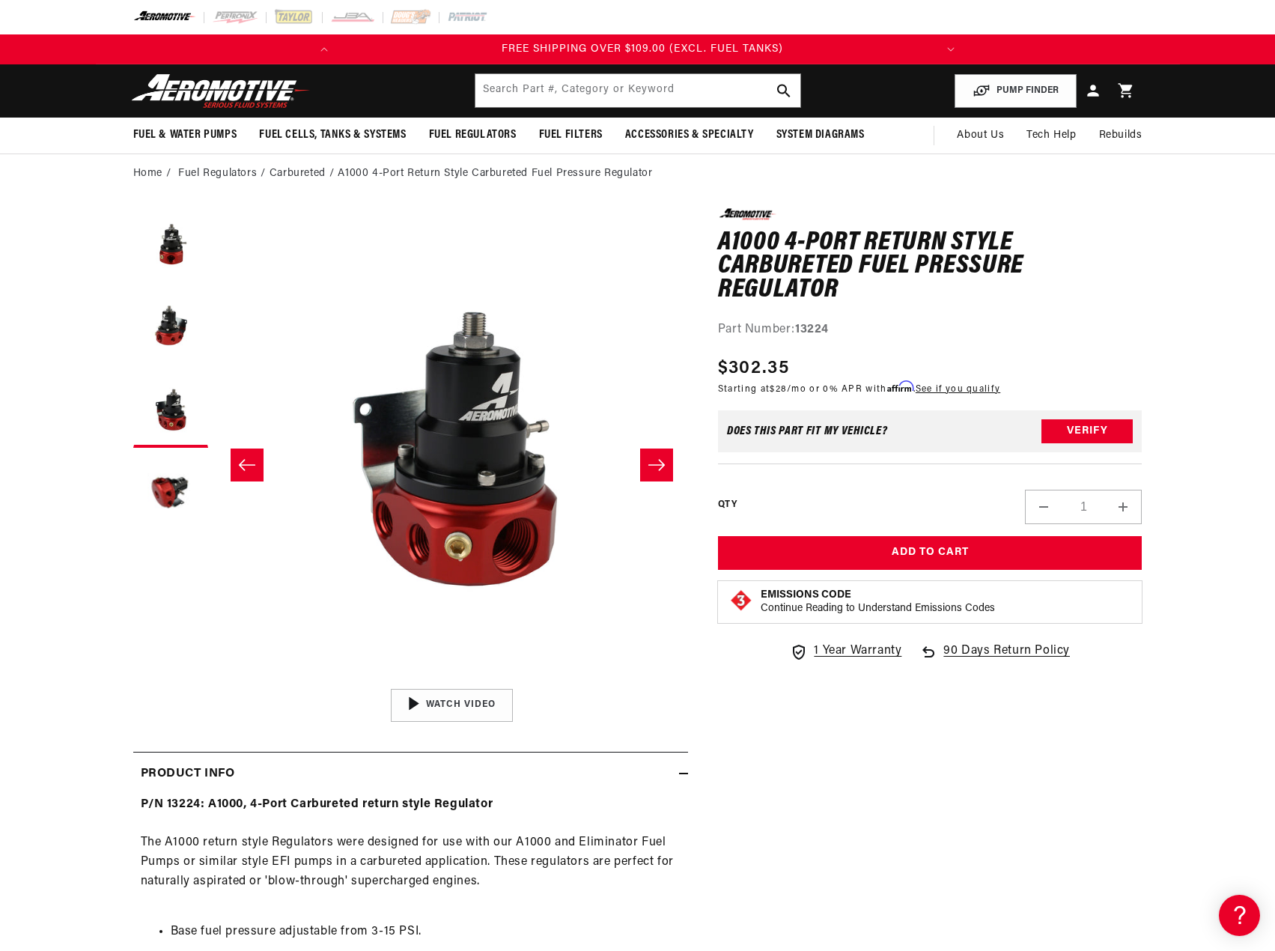
click at [661, 467] on icon "Slide right" at bounding box center [656, 464] width 16 height 11
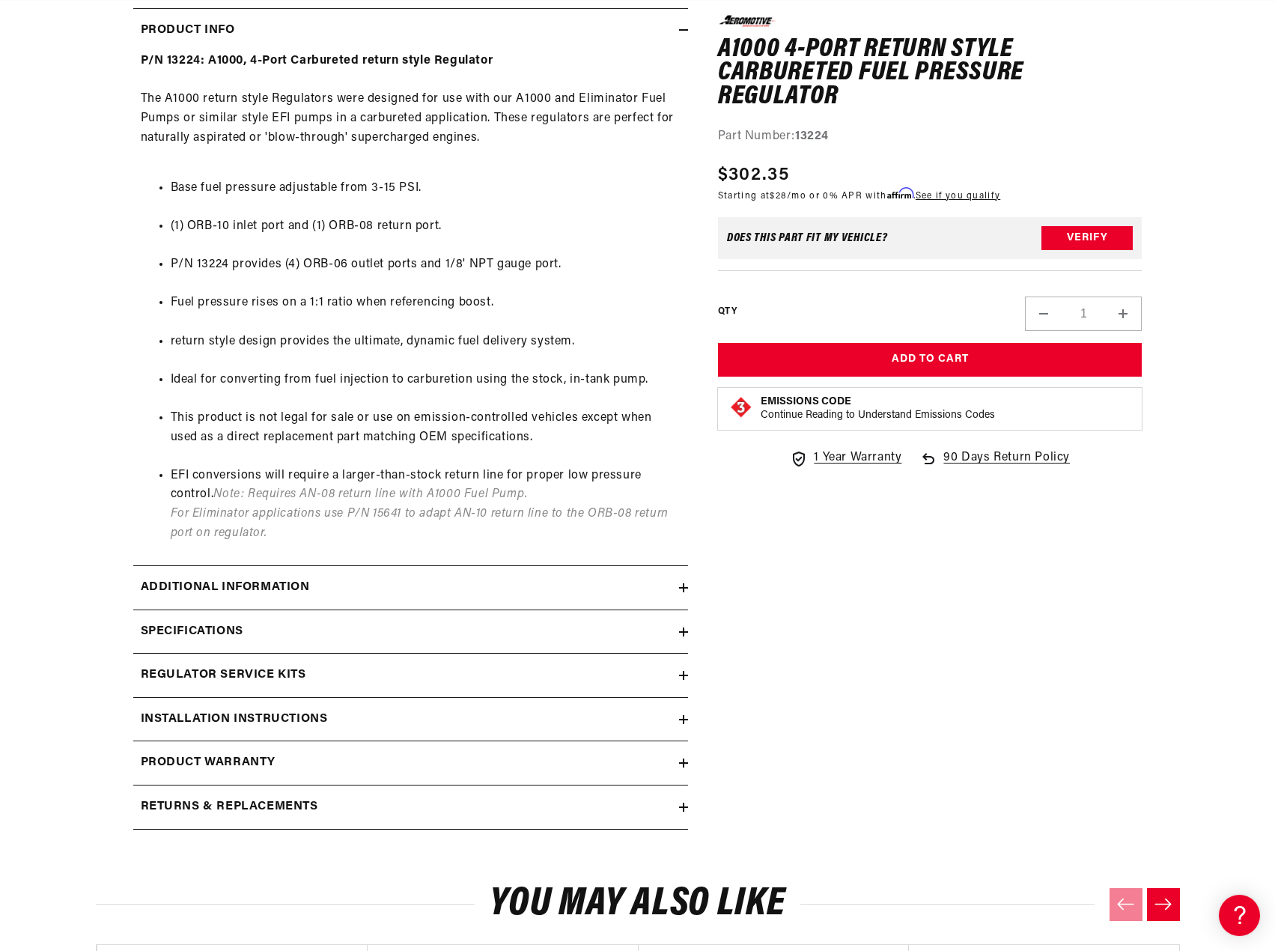
scroll to position [749, 0]
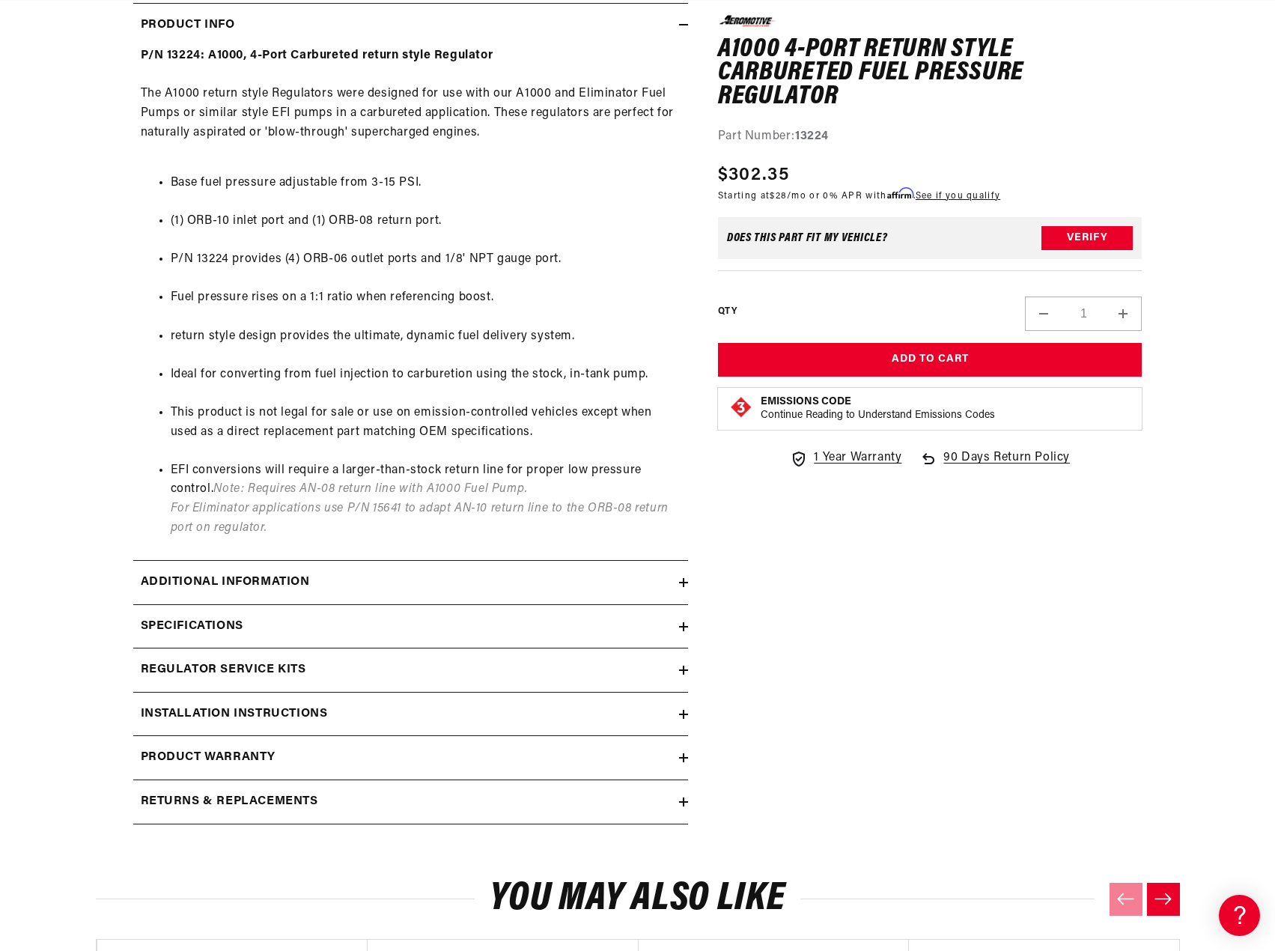
click at [676, 624] on div "Specifications" at bounding box center [406, 626] width 546 height 19
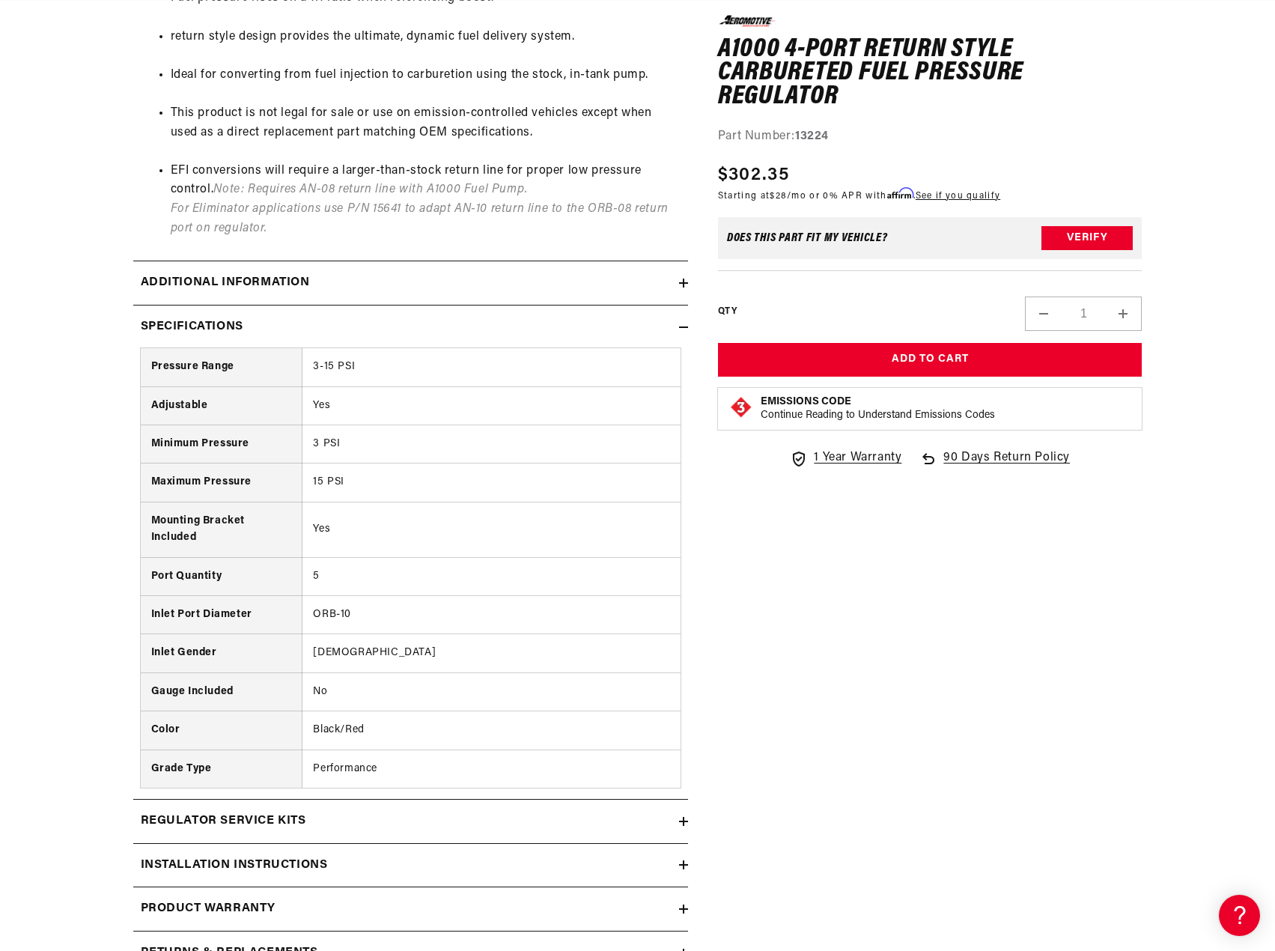
scroll to position [0, 592]
click at [682, 288] on summary "Additional information" at bounding box center [410, 282] width 555 height 43
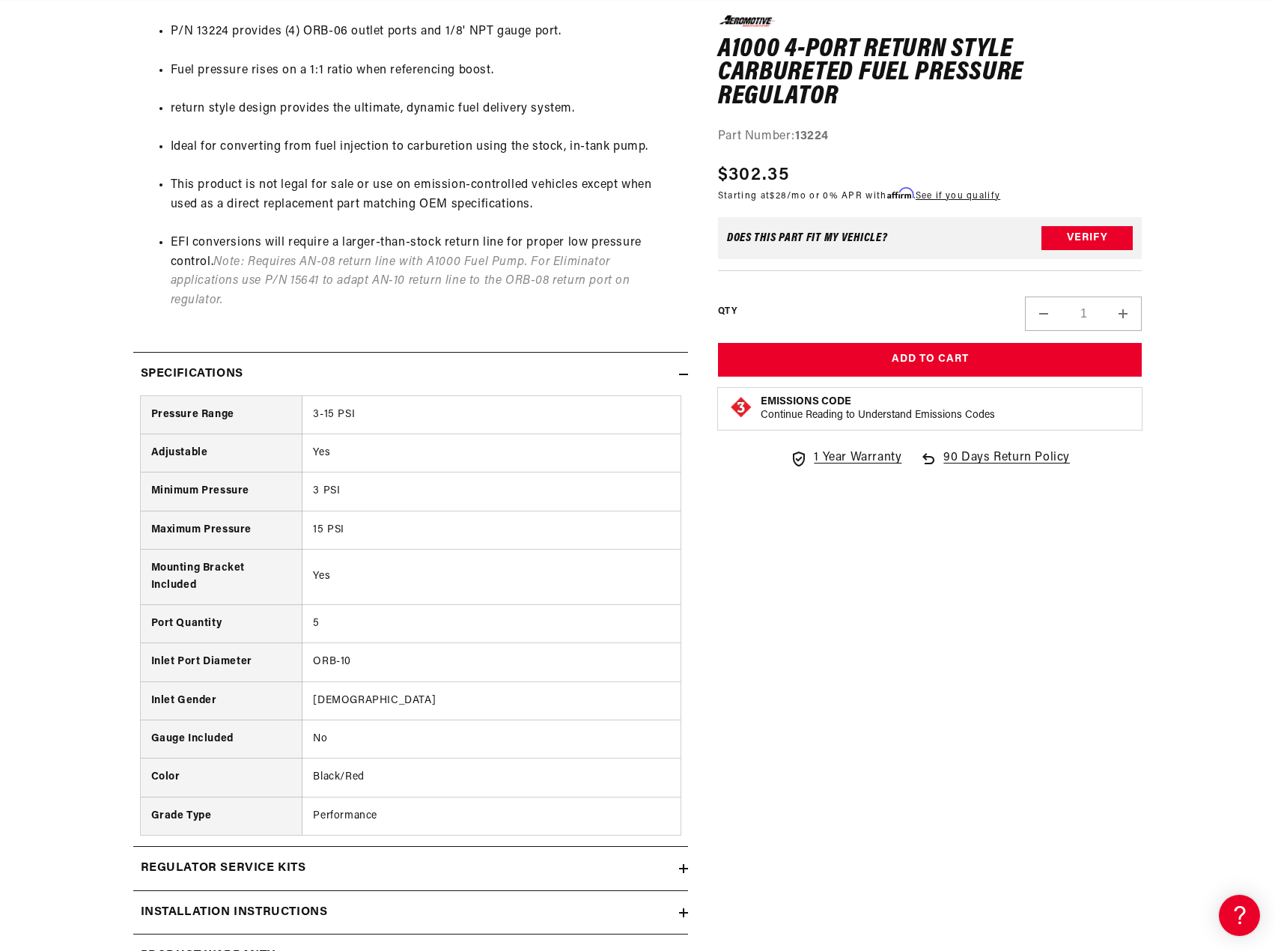
scroll to position [1498, 0]
click at [660, 379] on div "Specifications" at bounding box center [406, 371] width 546 height 19
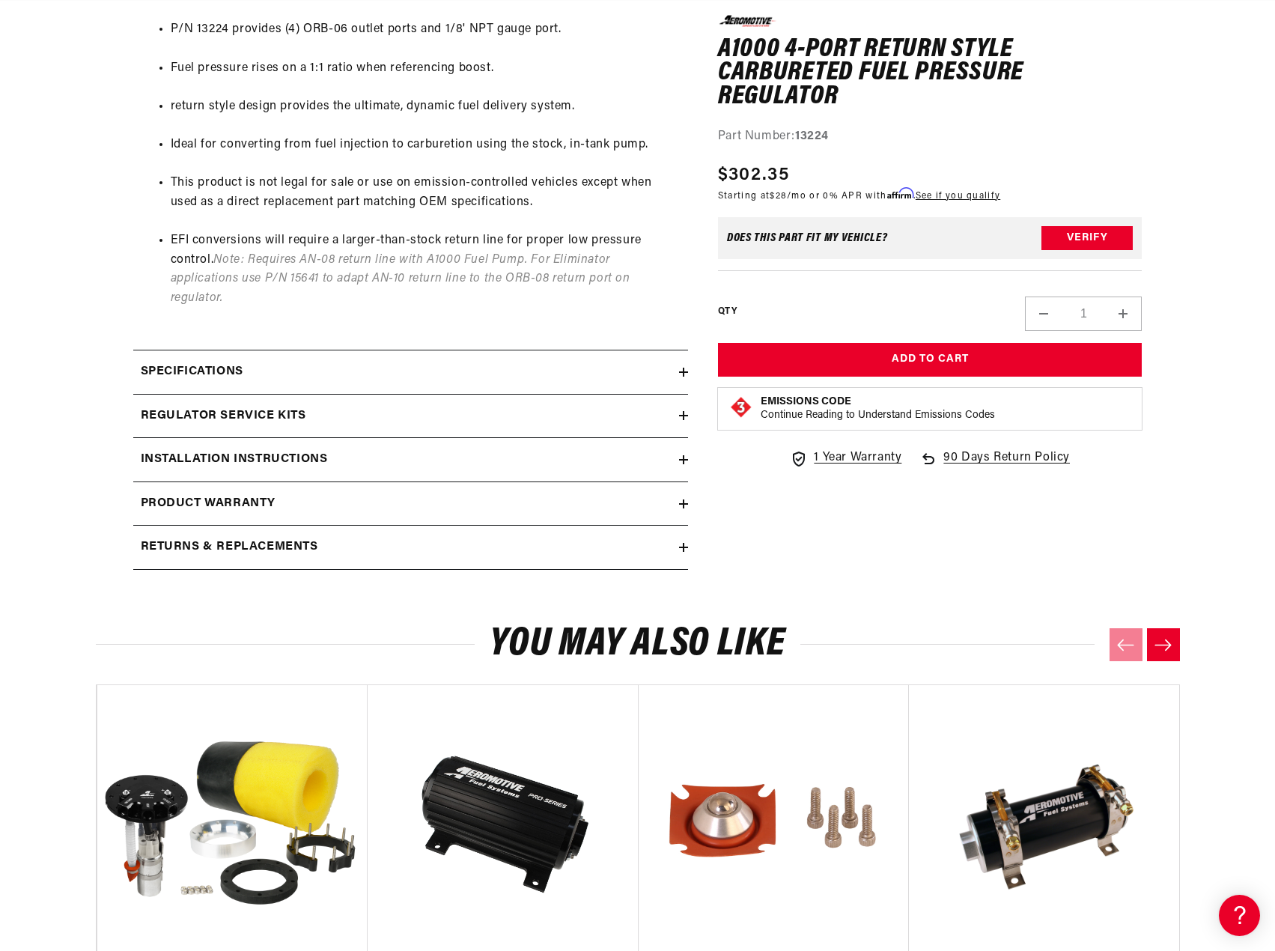
click at [653, 464] on div "Installation Instructions" at bounding box center [406, 459] width 546 height 19
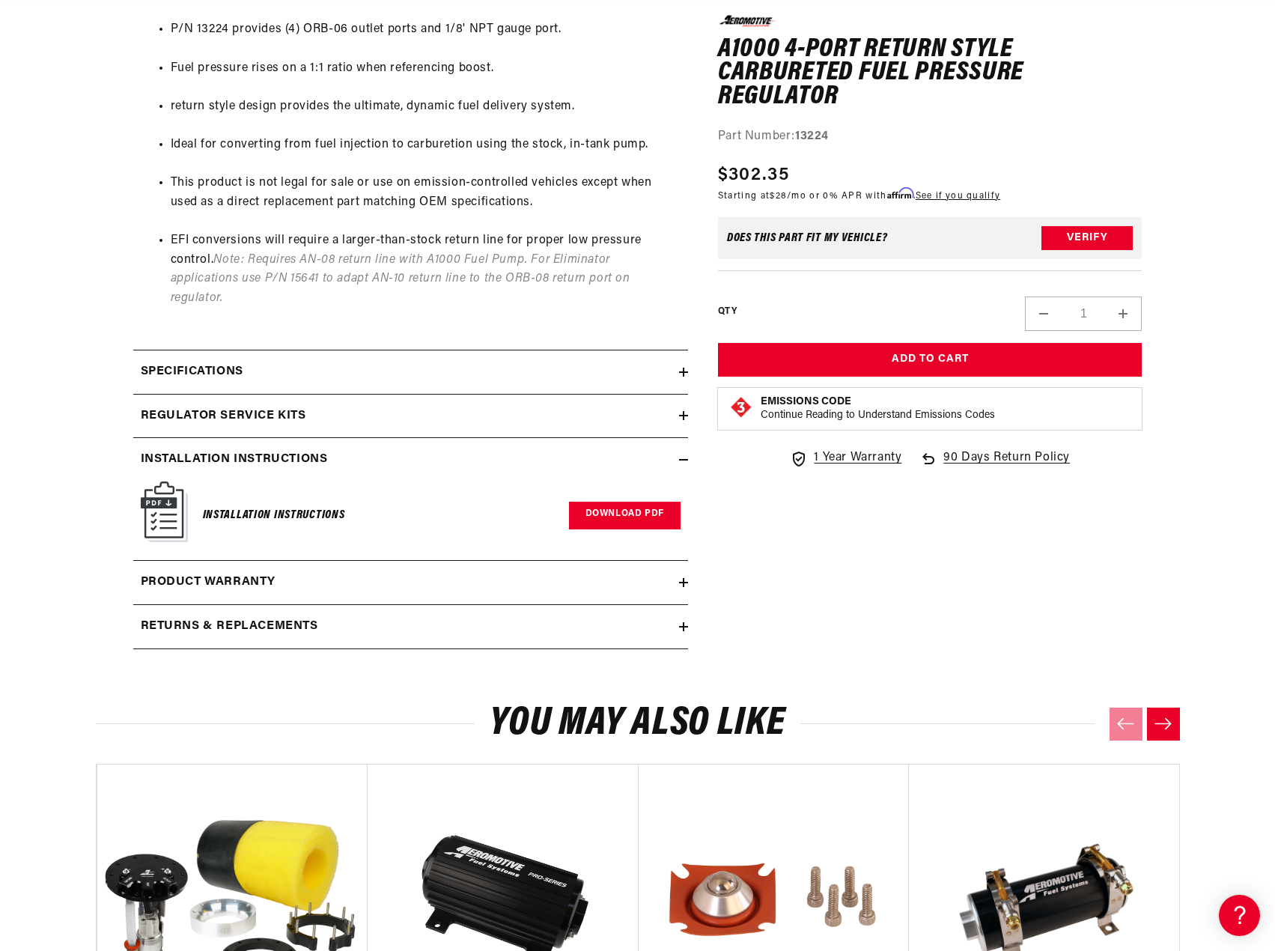
click at [613, 520] on link "Download PDF" at bounding box center [625, 516] width 112 height 28
